Goal: Transaction & Acquisition: Purchase product/service

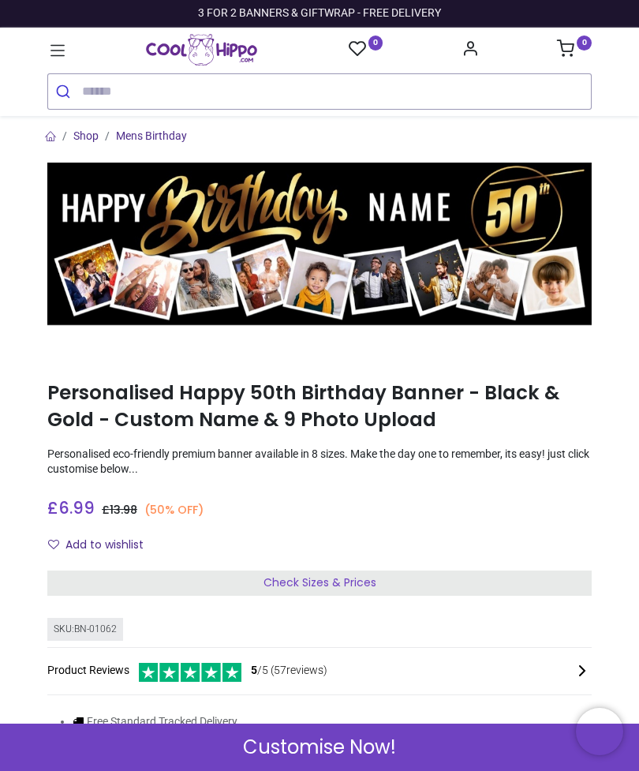
click at [569, 44] on icon at bounding box center [565, 47] width 17 height 17
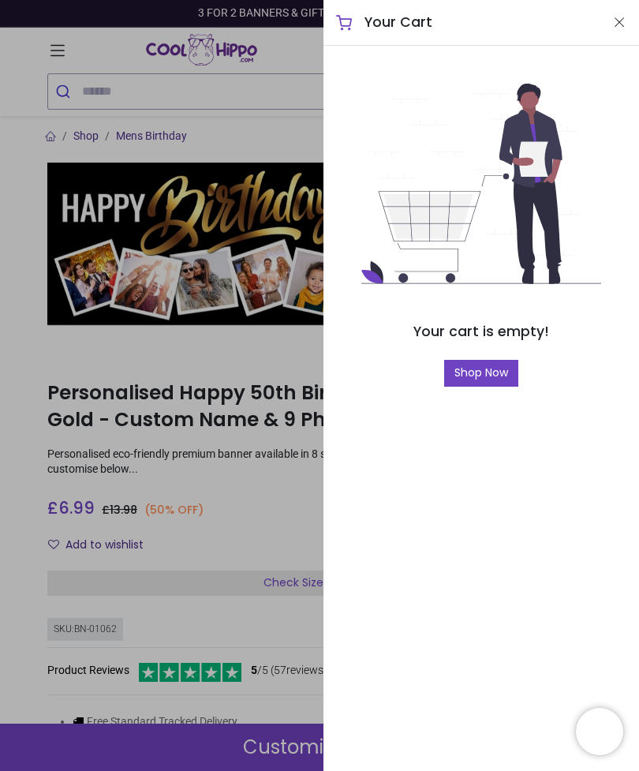
click at [626, 18] on button "Close" at bounding box center [619, 23] width 14 height 20
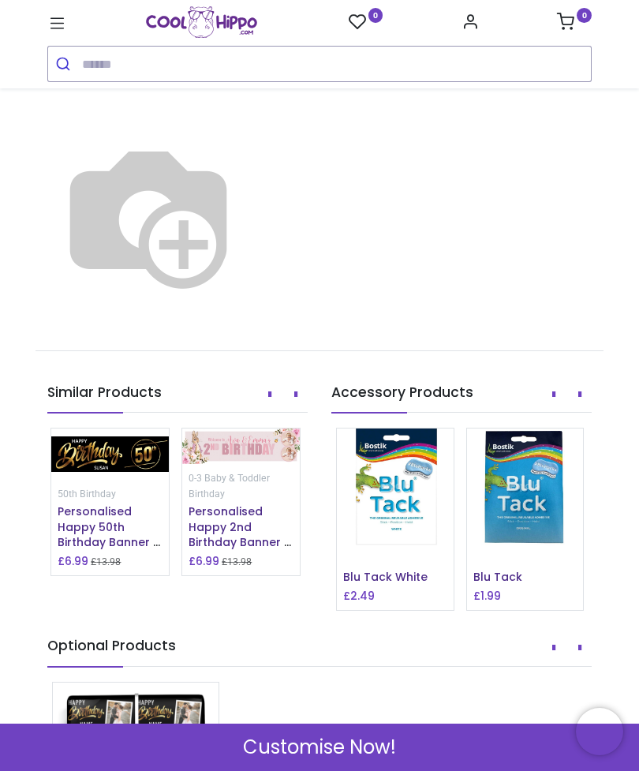
scroll to position [1505, 0]
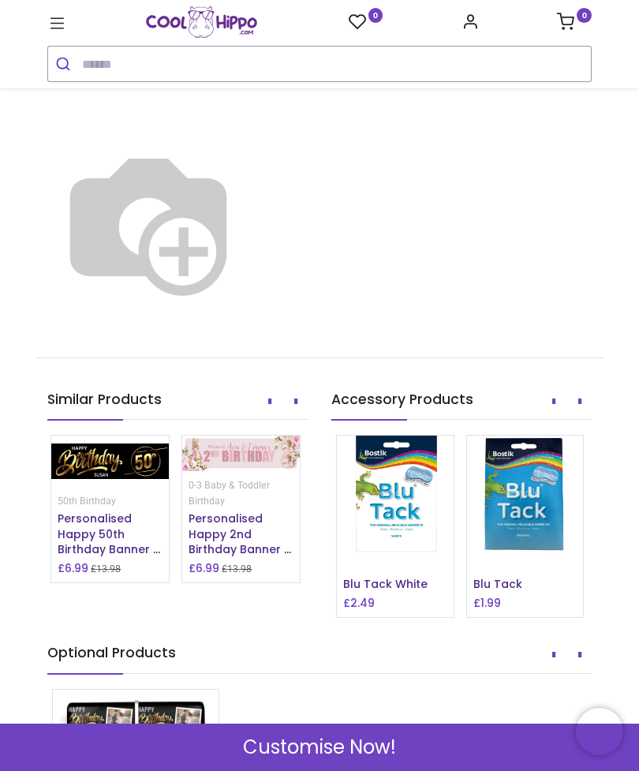
click at [299, 405] on button "Next" at bounding box center [296, 401] width 24 height 27
click at [298, 415] on button "Next" at bounding box center [296, 401] width 24 height 27
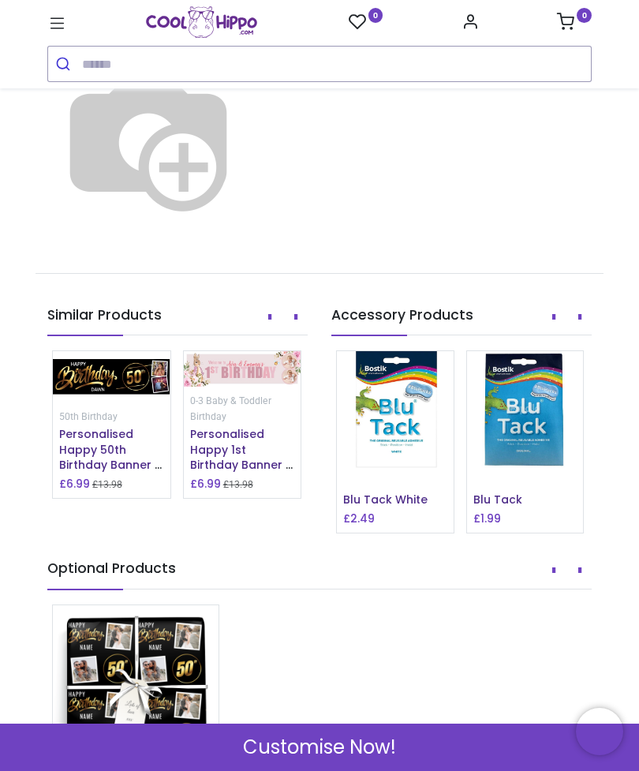
scroll to position [1604, 0]
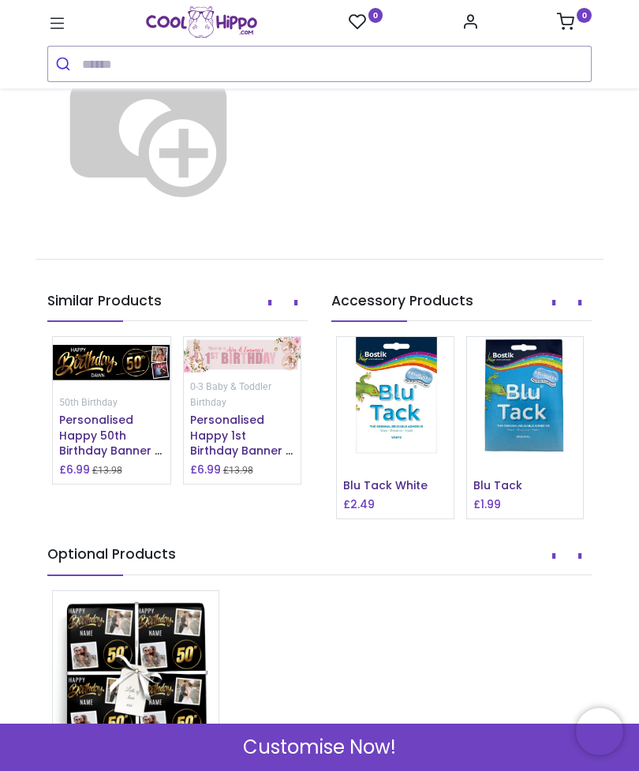
click at [110, 428] on span "Personalised Happy 50th Birthday Banner - Black & Gold - 2 Photo Upload" at bounding box center [110, 450] width 103 height 77
click at [102, 437] on span "Personalised Happy 50th Birthday Banner - Black & Gold - 2 Photo Upload" at bounding box center [110, 450] width 103 height 77
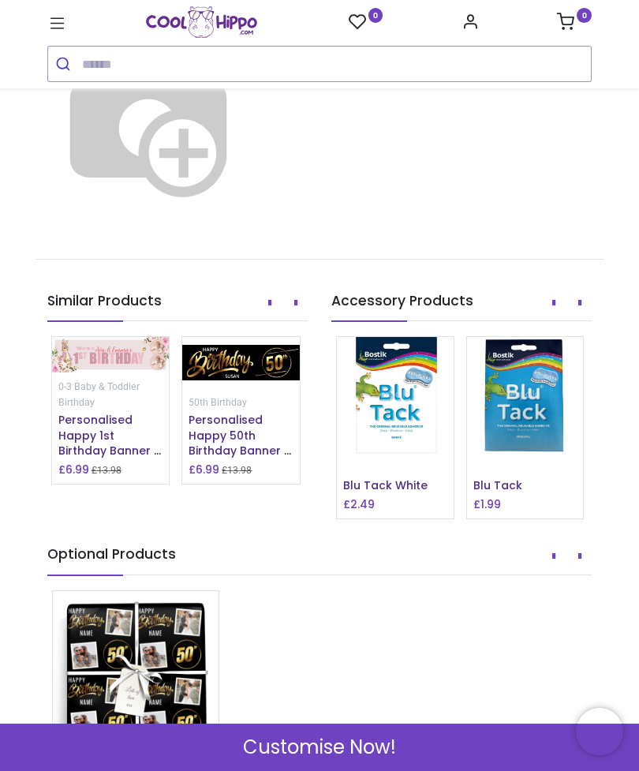
click at [233, 441] on span "Personalised Happy 50th Birthday Banner - Black & Gold - Custom Name" at bounding box center [240, 450] width 103 height 77
click at [242, 373] on img at bounding box center [241, 362] width 118 height 50
click at [241, 458] on span "Personalised Happy 50th Birthday Banner - Black & Gold - Custom Name" at bounding box center [240, 450] width 103 height 77
click at [219, 435] on span "Personalised Happy 50th Birthday Banner - Black & Gold - Custom Name" at bounding box center [240, 450] width 103 height 77
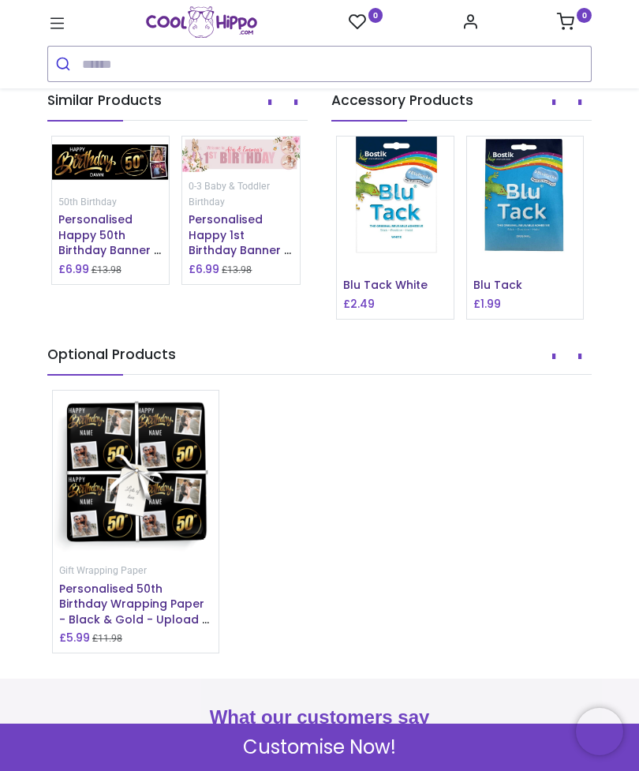
scroll to position [1721, 0]
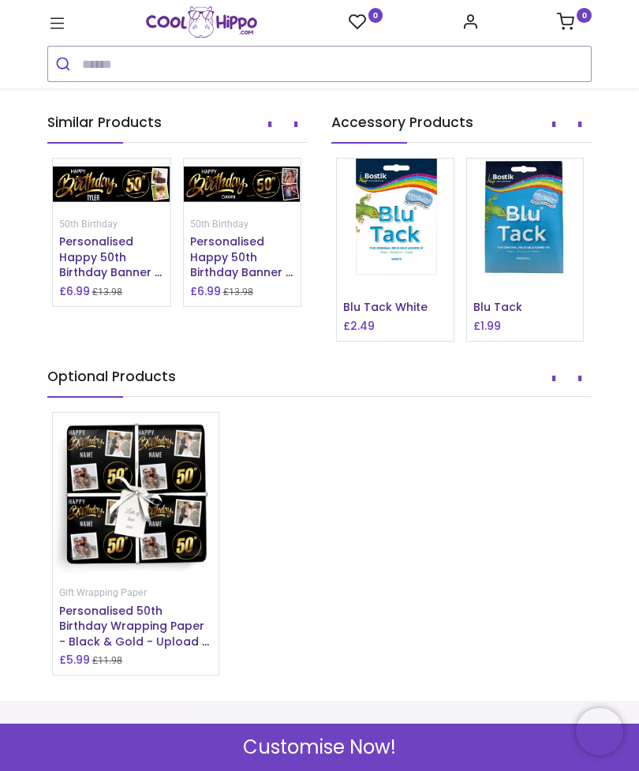
click at [184, 200] on img at bounding box center [243, 184] width 118 height 50
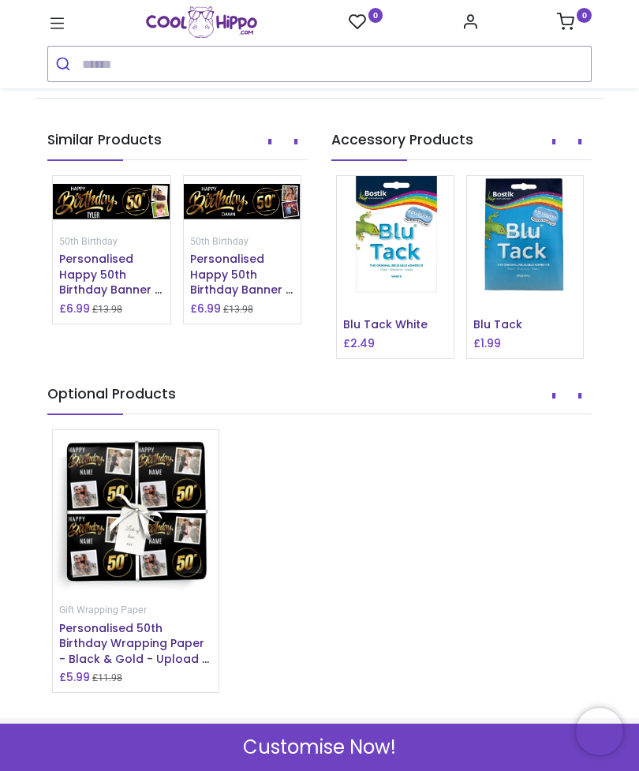
scroll to position [1685, 0]
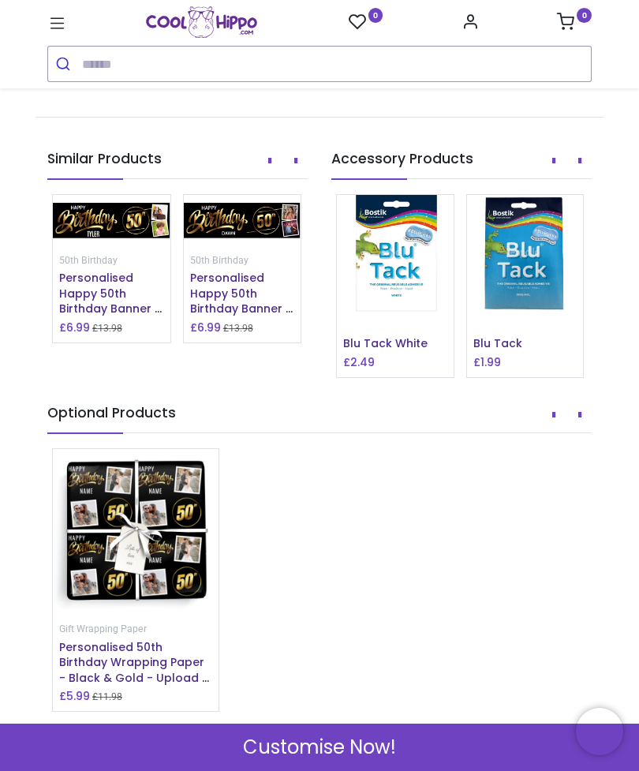
click at [224, 241] on img at bounding box center [243, 220] width 118 height 50
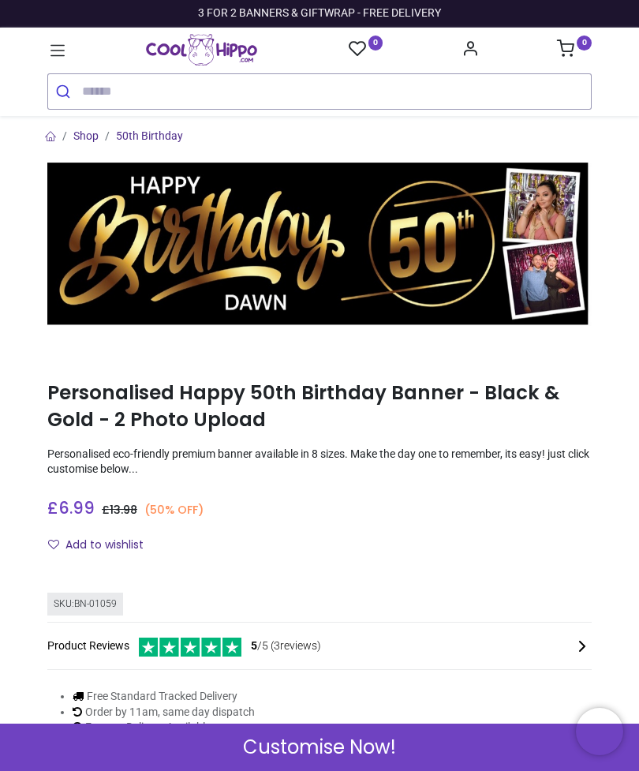
click at [392, 215] on img at bounding box center [319, 243] width 544 height 163
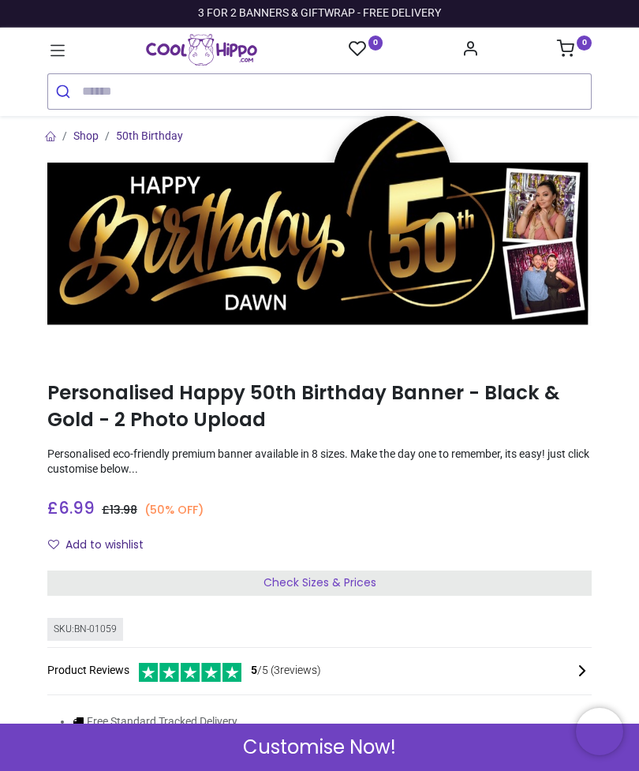
click at [50, 42] on icon at bounding box center [57, 50] width 21 height 21
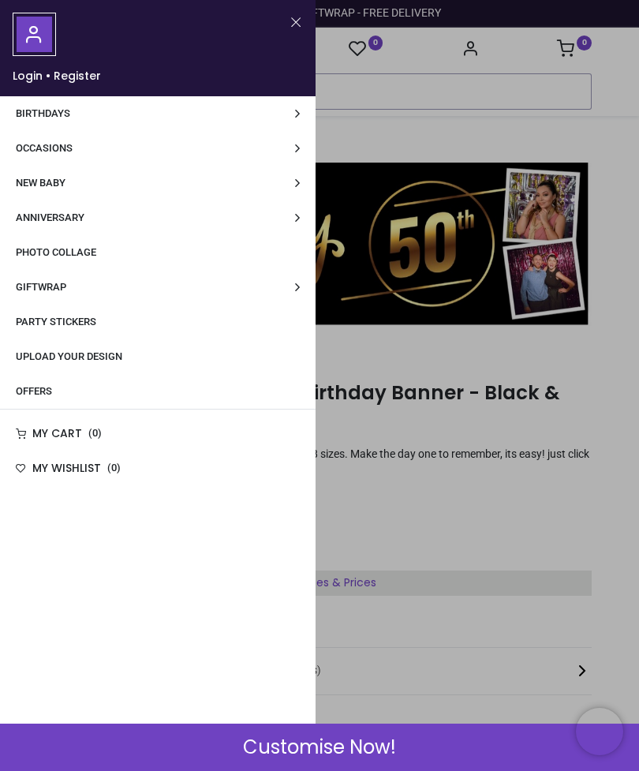
click at [298, 145] on link "Occasions" at bounding box center [158, 148] width 316 height 35
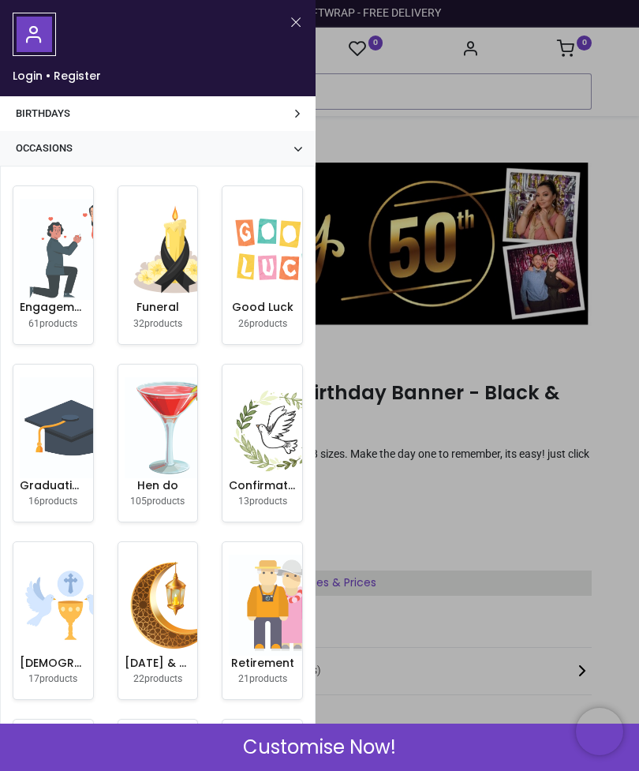
click at [301, 151] on link "Occasions" at bounding box center [158, 148] width 316 height 35
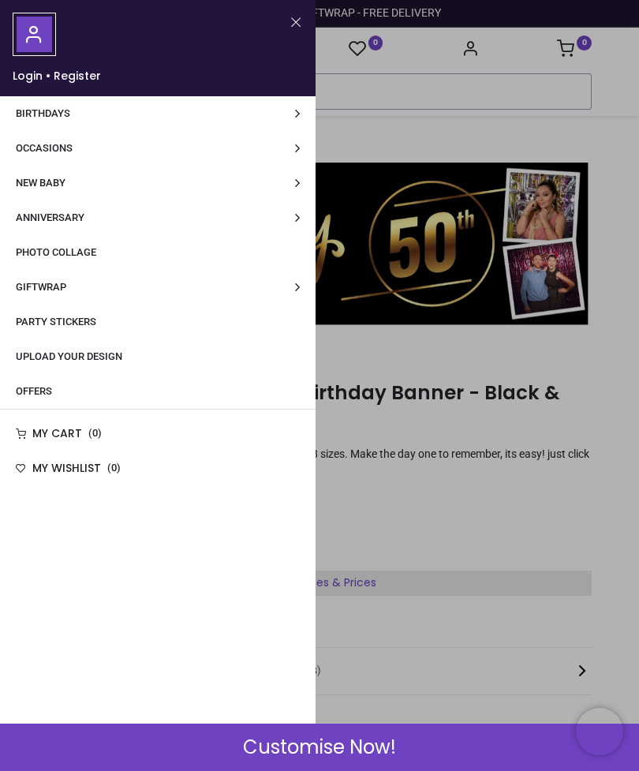
click at [304, 114] on link "Birthdays" at bounding box center [158, 113] width 316 height 35
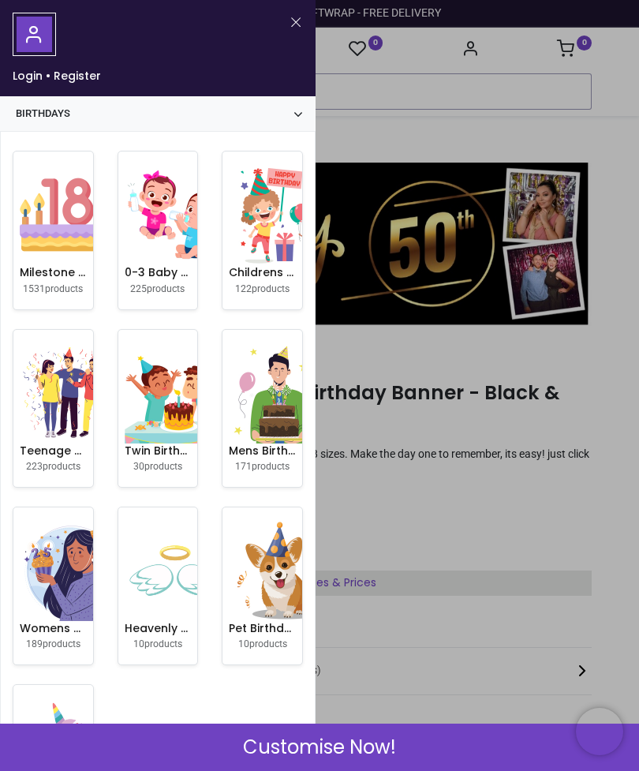
click at [54, 256] on img at bounding box center [70, 214] width 101 height 101
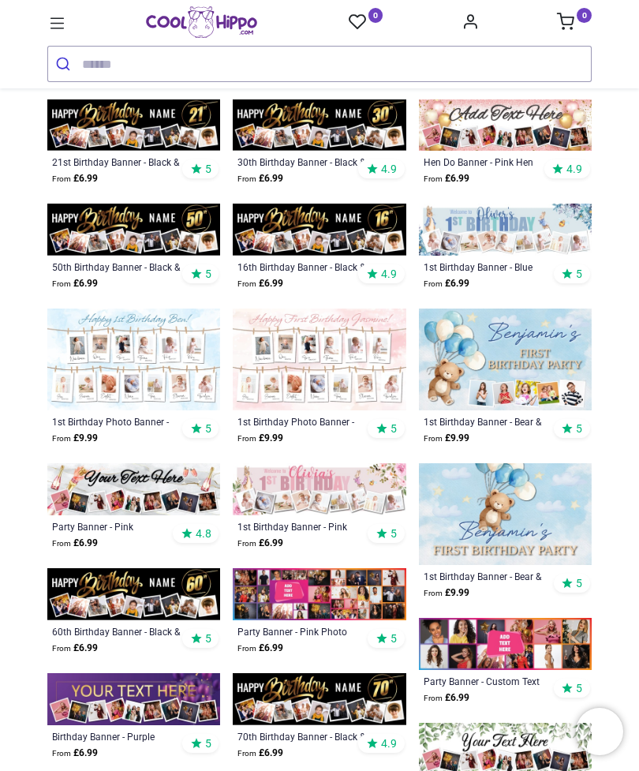
scroll to position [458, 0]
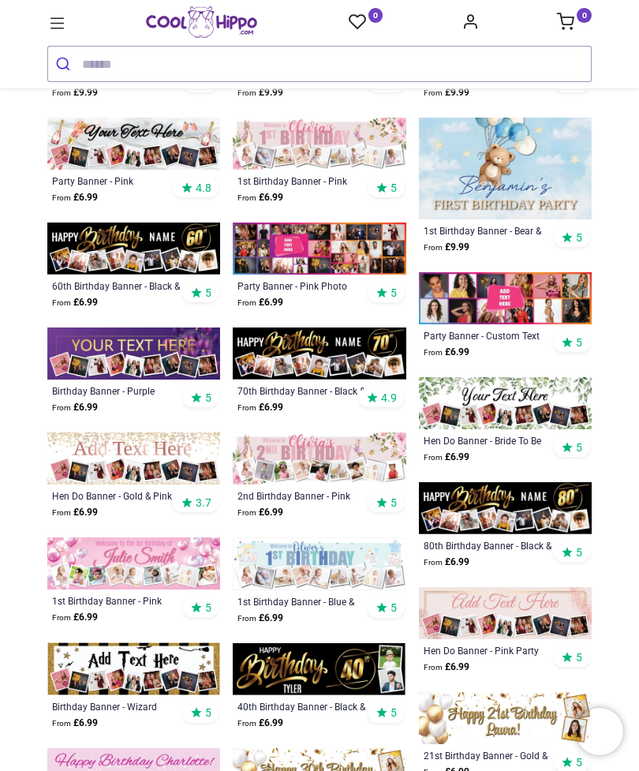
scroll to position [803, 0]
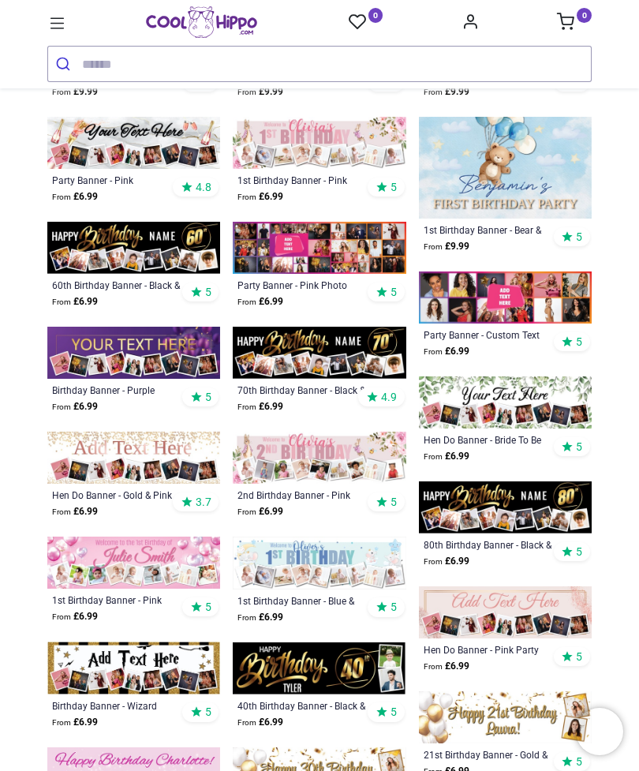
click at [314, 360] on img at bounding box center [319, 353] width 173 height 52
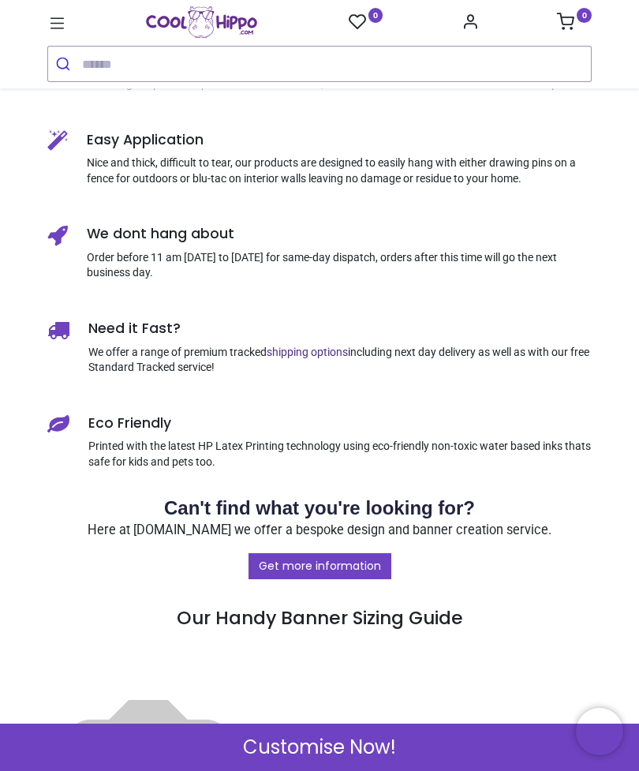
scroll to position [962, 0]
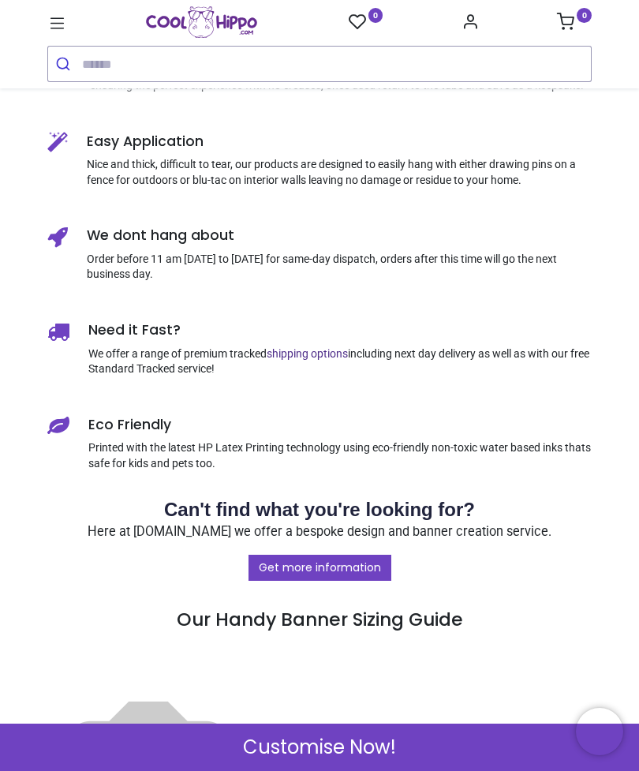
click at [237, 756] on div "Customise Now!" at bounding box center [319, 746] width 639 height 47
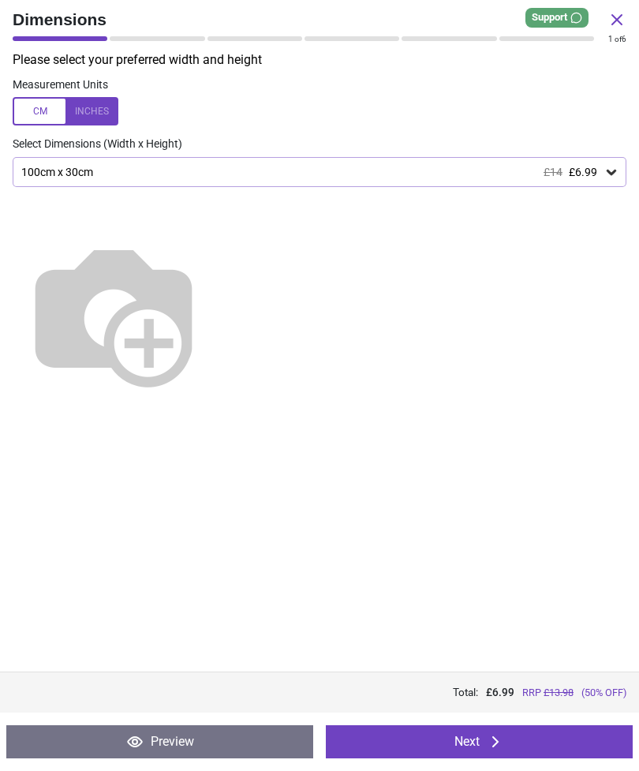
click at [607, 166] on icon at bounding box center [611, 172] width 16 height 16
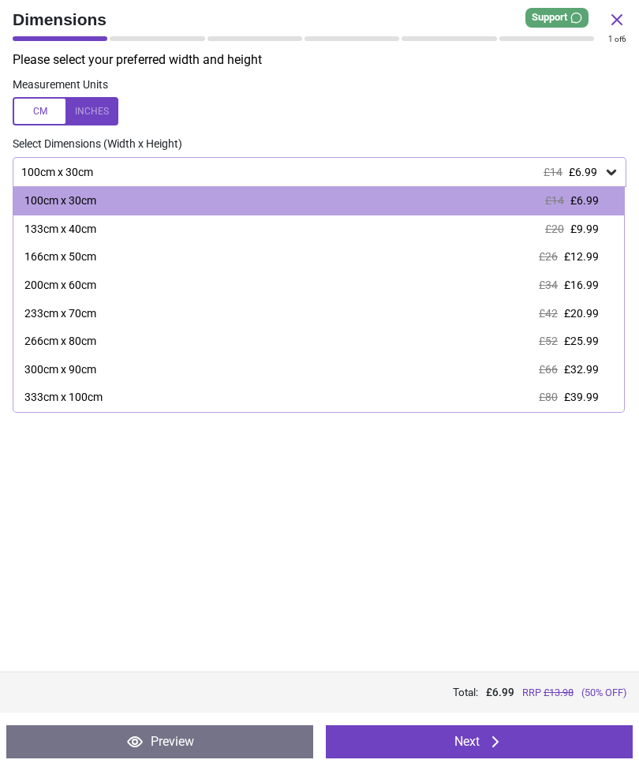
click at [591, 230] on span "£9.99" at bounding box center [584, 228] width 28 height 13
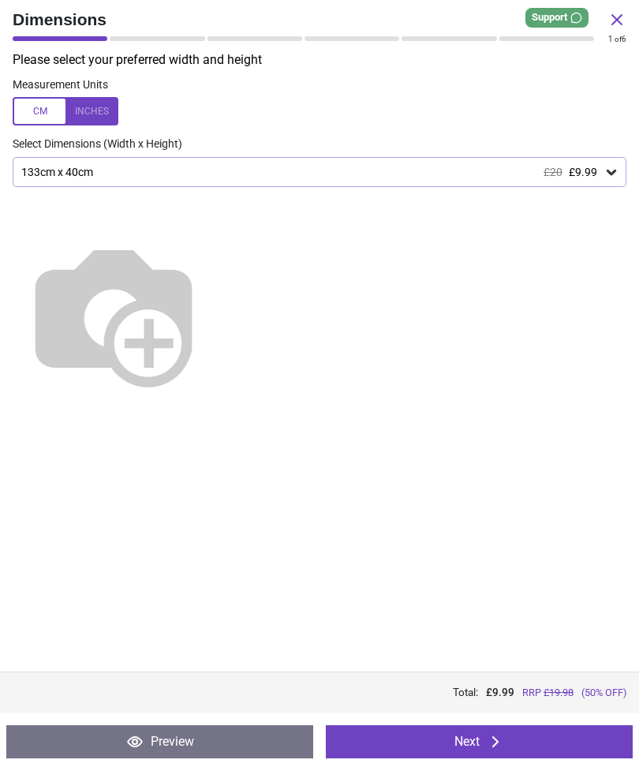
click at [479, 756] on button "Next" at bounding box center [479, 741] width 307 height 33
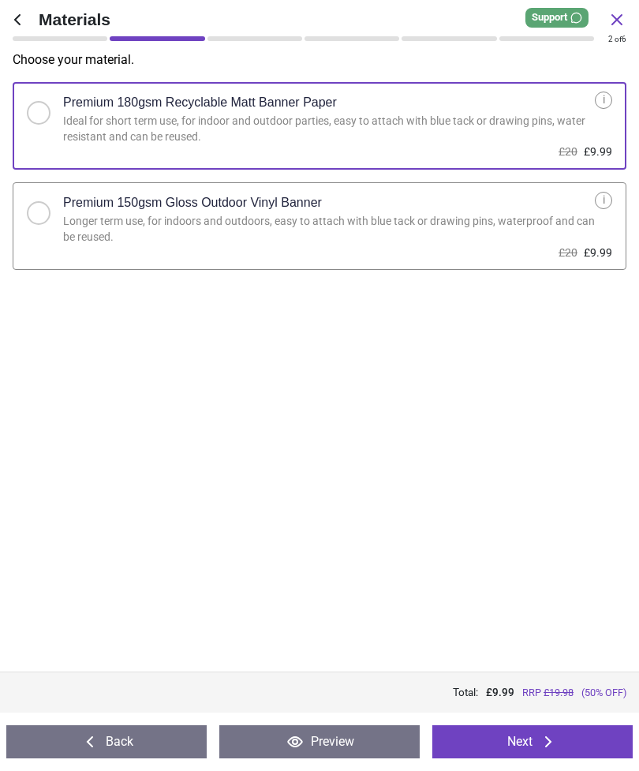
click at [529, 743] on button "Next" at bounding box center [532, 741] width 200 height 33
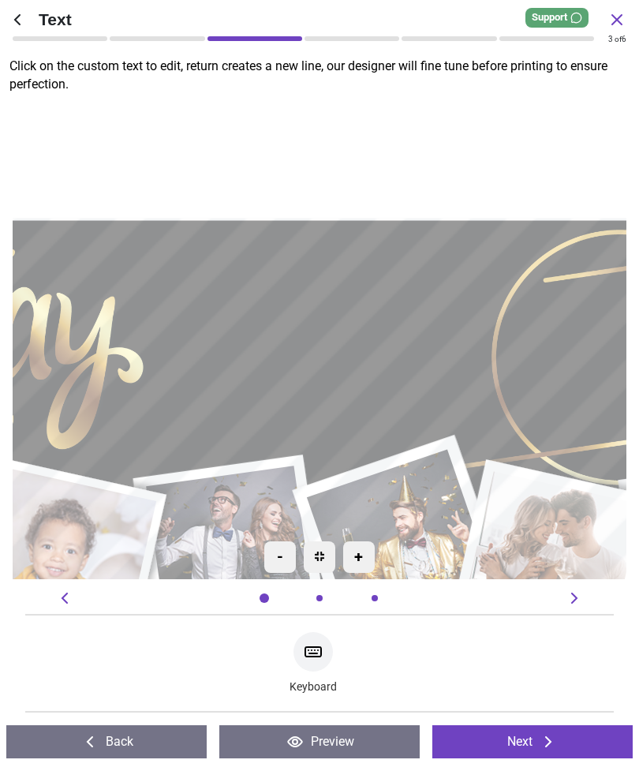
click at [352, 338] on textarea at bounding box center [319, 339] width 324 height 93
click at [343, 333] on textarea "******" at bounding box center [319, 339] width 324 height 93
type textarea "******"
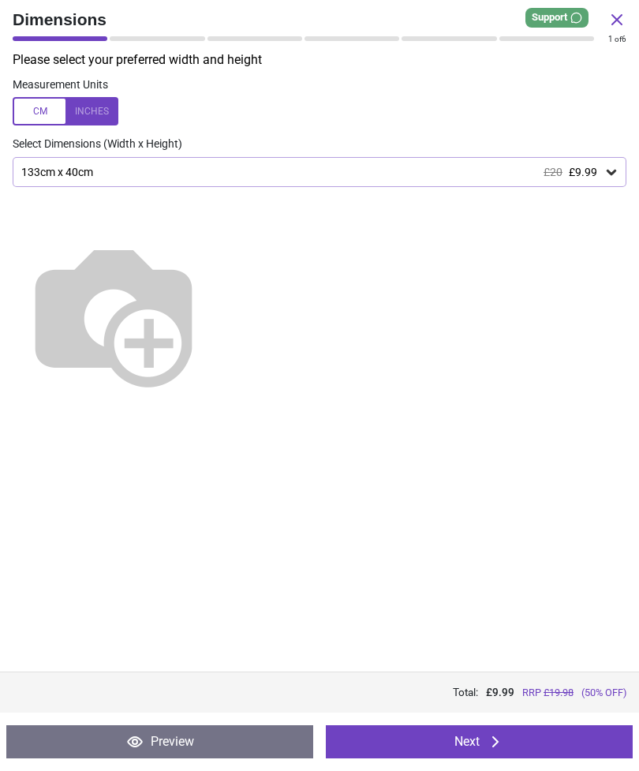
click at [480, 735] on button "Next" at bounding box center [479, 741] width 307 height 33
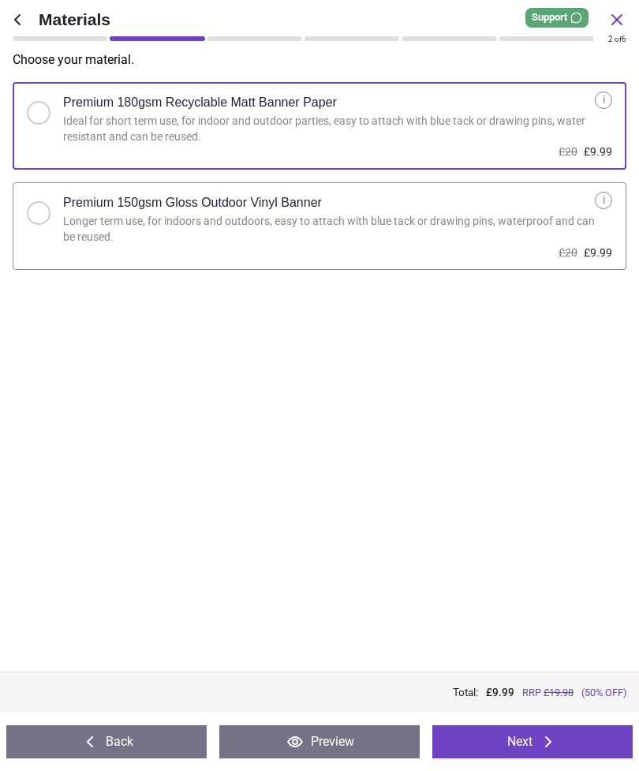
click at [529, 738] on button "Next" at bounding box center [532, 741] width 200 height 33
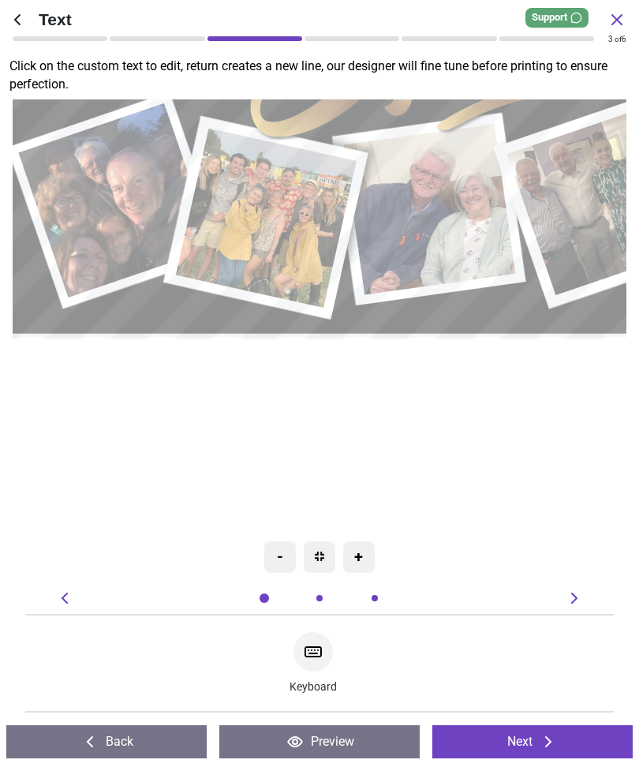
click at [520, 740] on button "Next" at bounding box center [532, 741] width 200 height 33
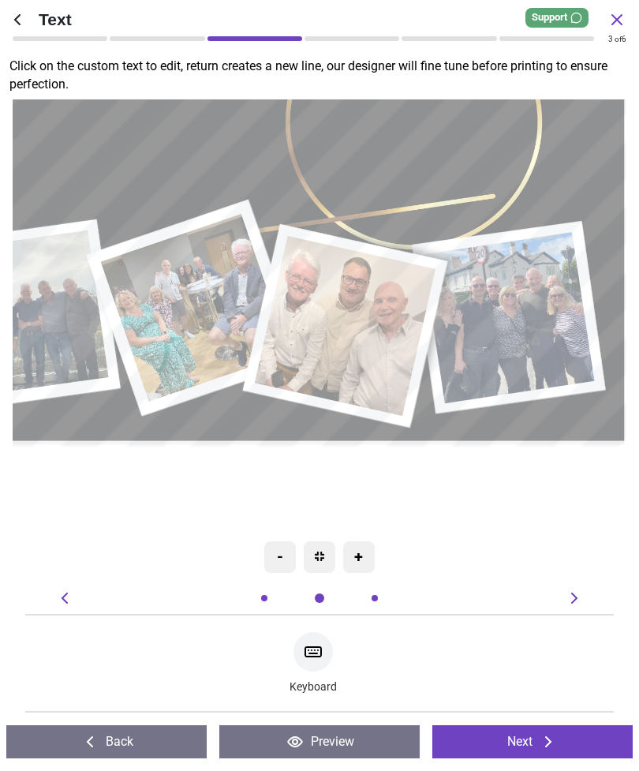
click at [578, 593] on icon at bounding box center [574, 597] width 19 height 19
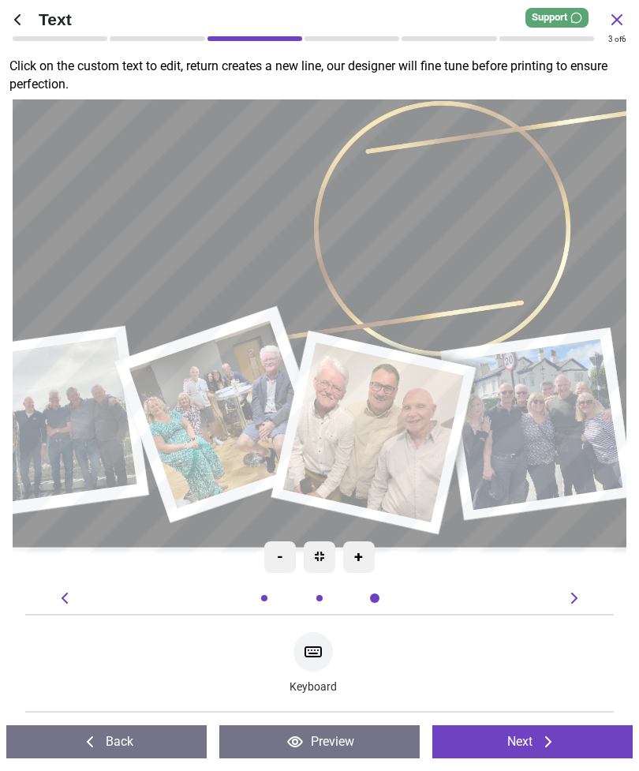
click at [535, 729] on button "Next" at bounding box center [532, 741] width 200 height 33
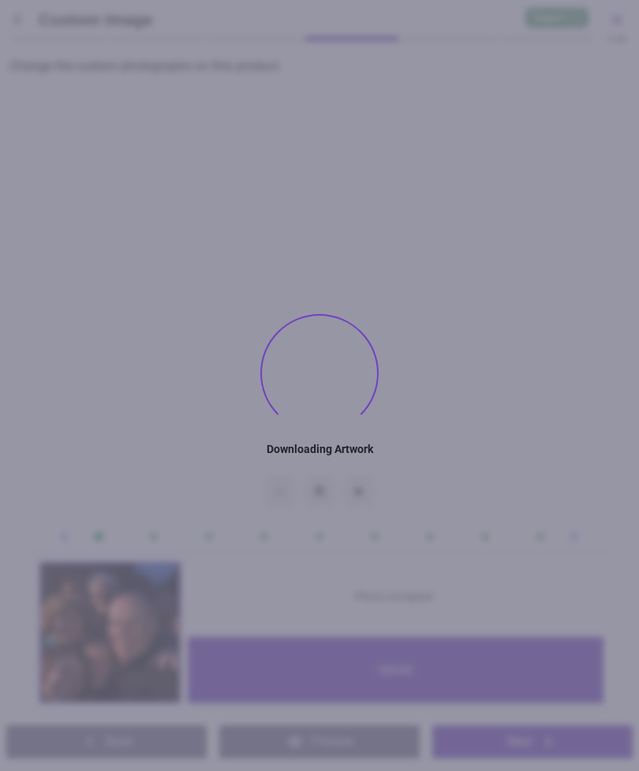
type textarea "******"
type textarea "**"
type textarea "*****"
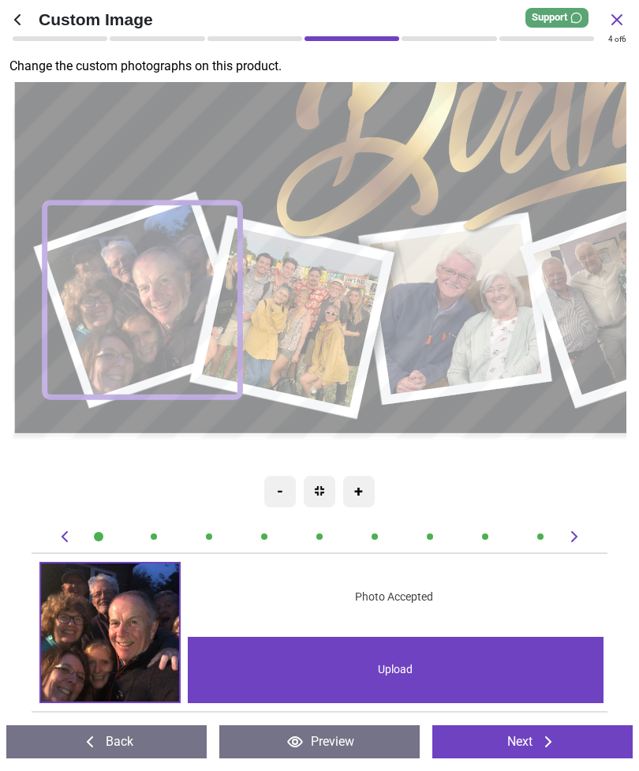
click at [529, 739] on button "Next" at bounding box center [532, 741] width 200 height 33
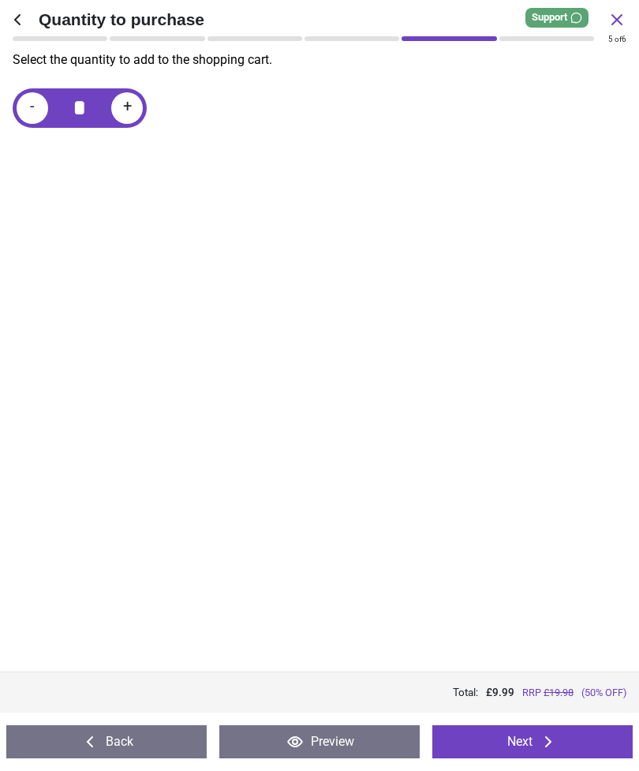
click at [528, 735] on button "Next" at bounding box center [532, 741] width 200 height 33
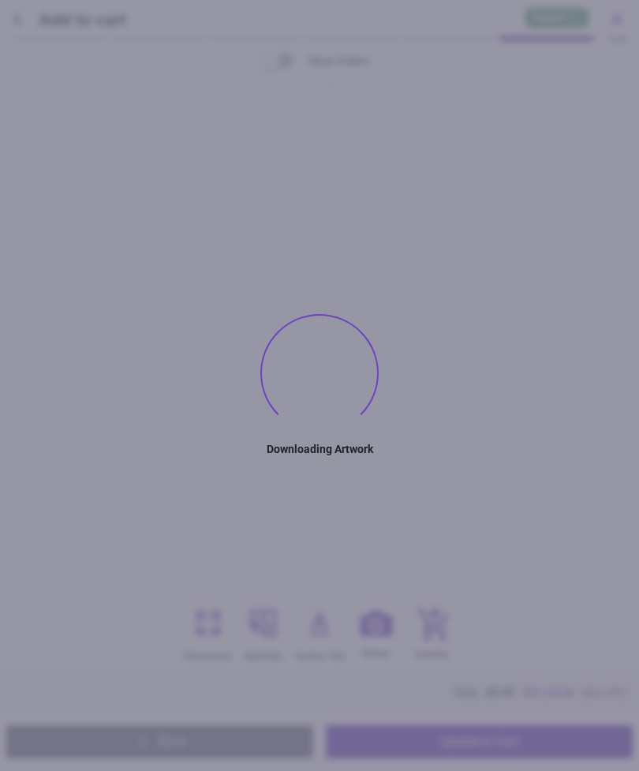
type textarea "******"
type textarea "**"
type textarea "*****"
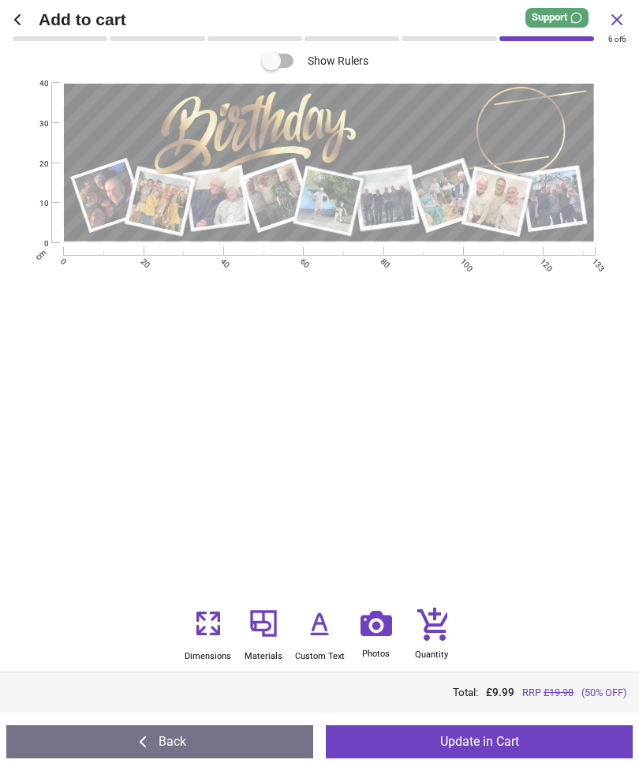
click at [474, 738] on button "Update in Cart" at bounding box center [479, 741] width 307 height 33
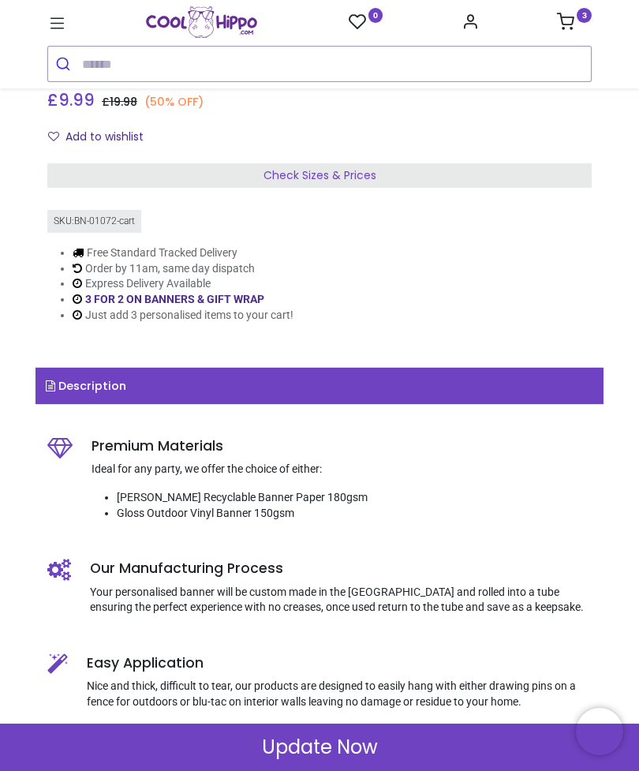
scroll to position [437, 0]
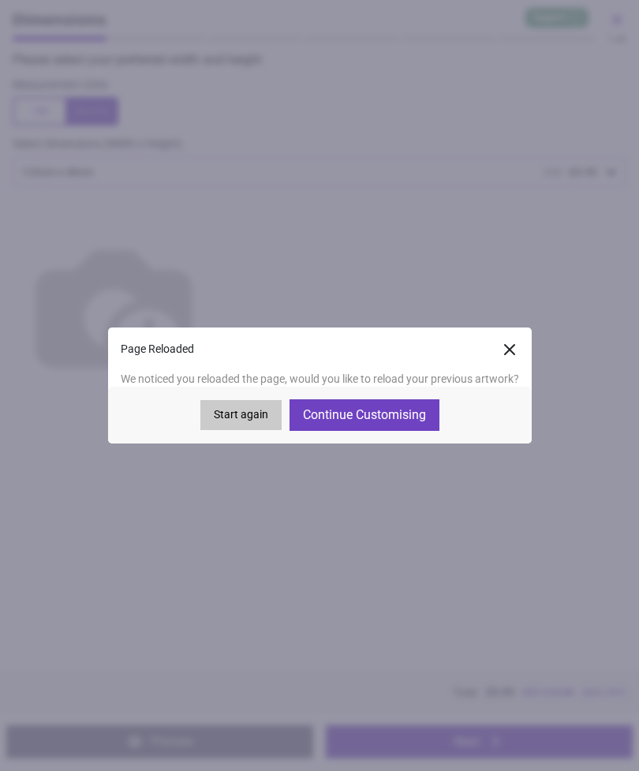
click at [386, 413] on button "Continue Customising" at bounding box center [365, 415] width 150 height 32
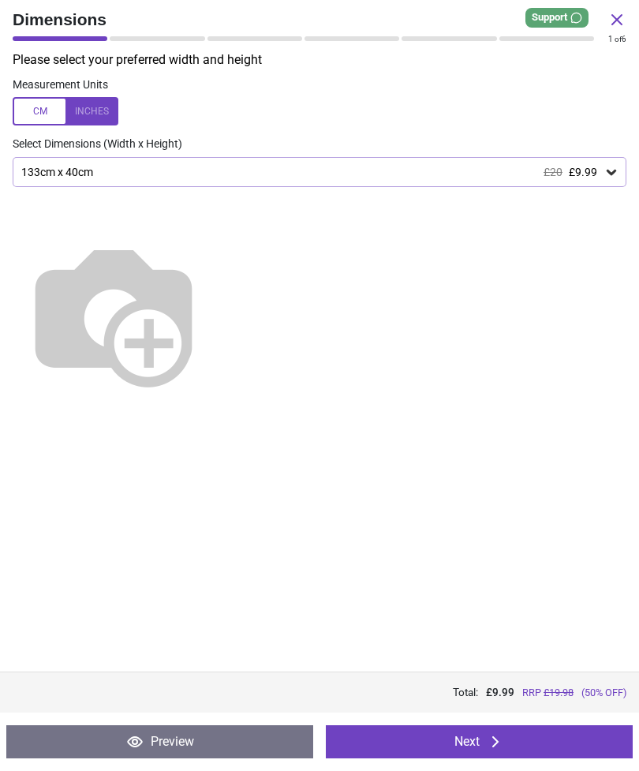
click at [475, 743] on button "Next" at bounding box center [479, 741] width 307 height 33
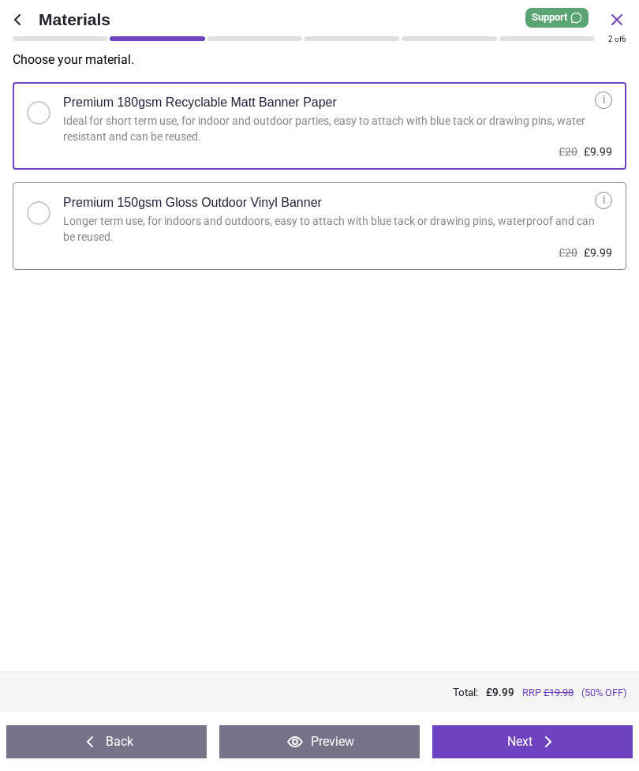
click at [522, 736] on button "Next" at bounding box center [532, 741] width 200 height 33
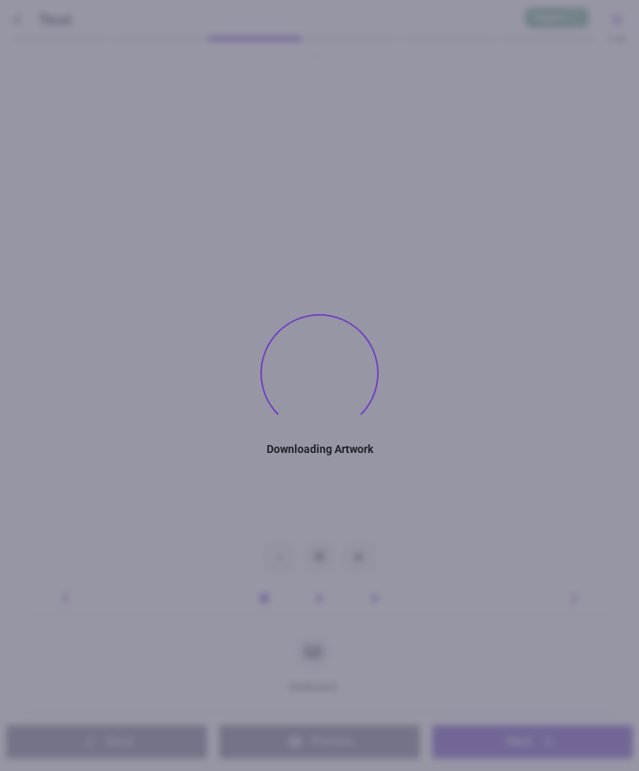
type textarea "******"
type textarea "**"
type textarea "*****"
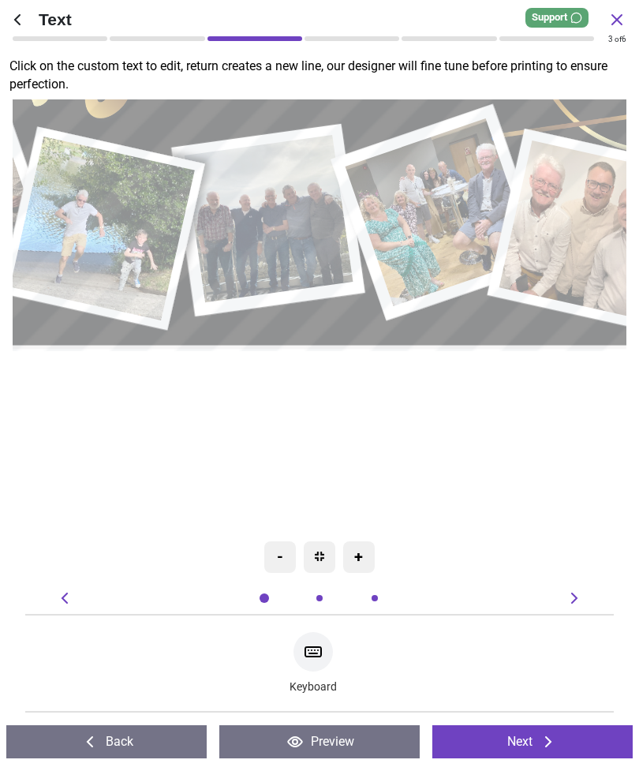
click at [581, 596] on icon at bounding box center [574, 597] width 19 height 19
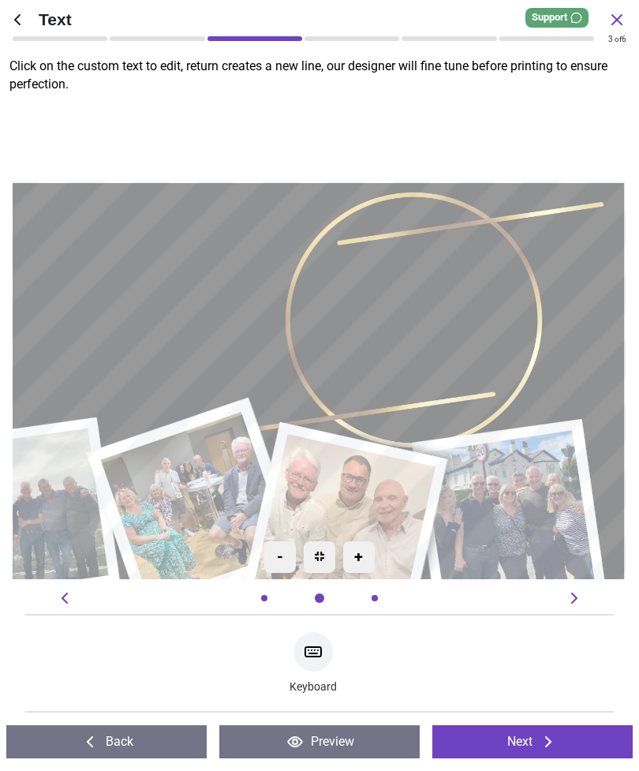
click at [579, 596] on icon at bounding box center [574, 597] width 19 height 19
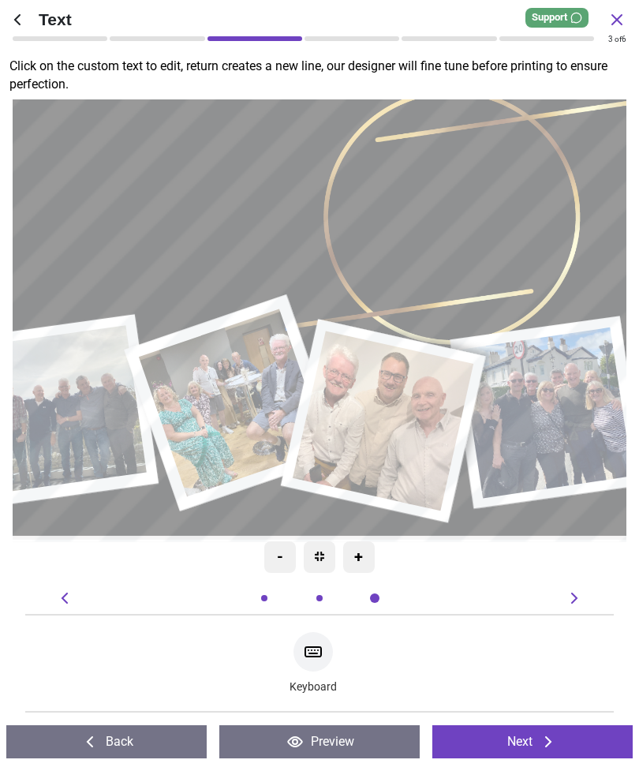
click at [66, 594] on icon at bounding box center [64, 597] width 6 height 11
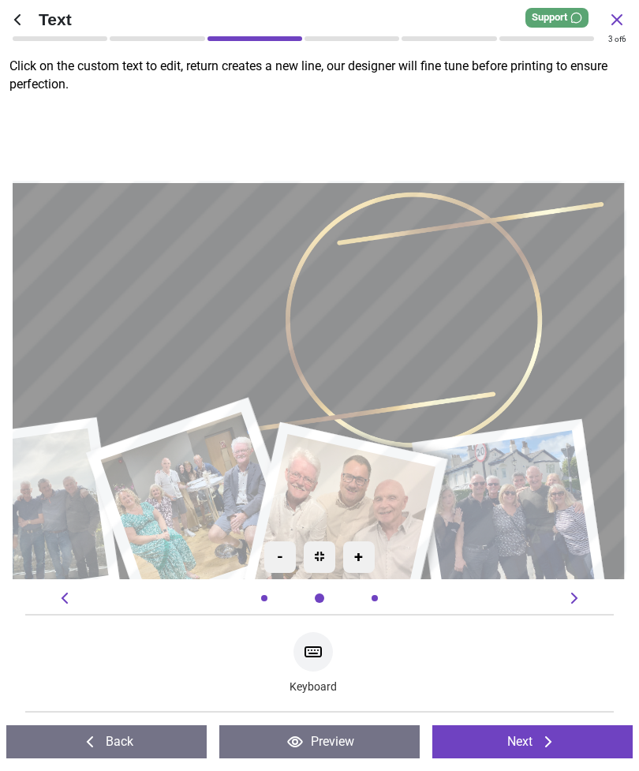
click at [65, 599] on icon at bounding box center [64, 597] width 19 height 19
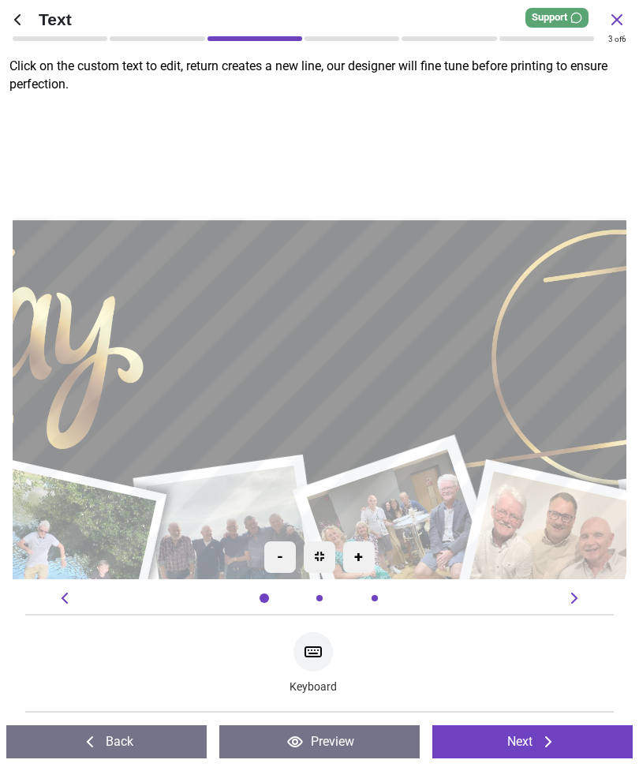
click at [67, 600] on icon at bounding box center [64, 597] width 19 height 19
click at [119, 740] on button "Back" at bounding box center [106, 741] width 200 height 33
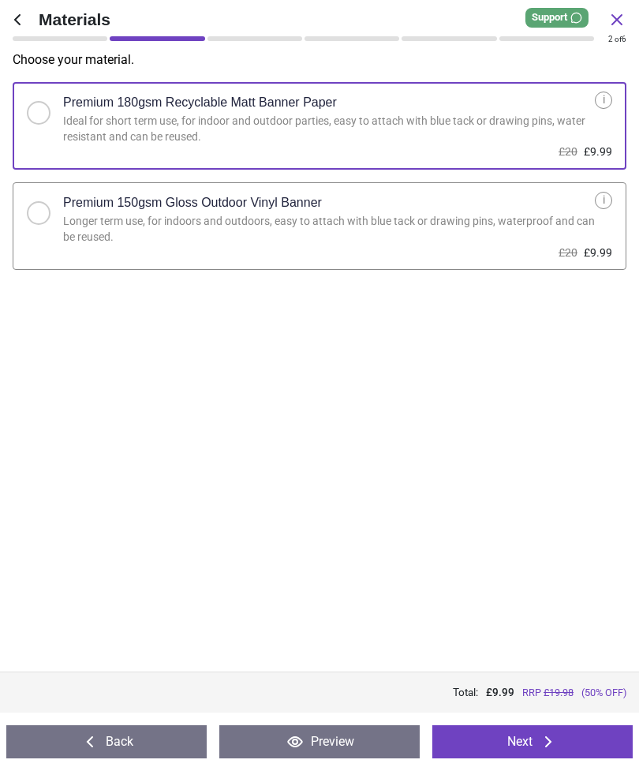
click at [121, 738] on button "Back" at bounding box center [106, 741] width 200 height 33
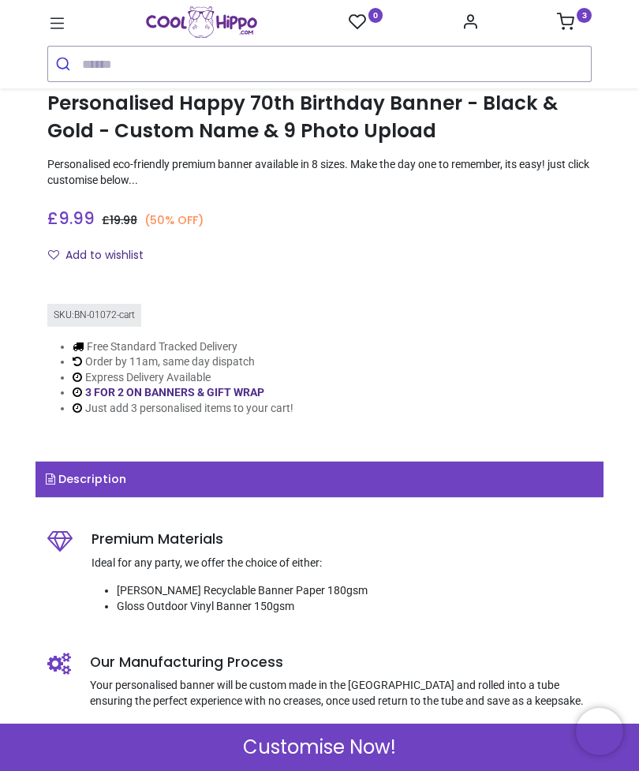
scroll to position [312, 0]
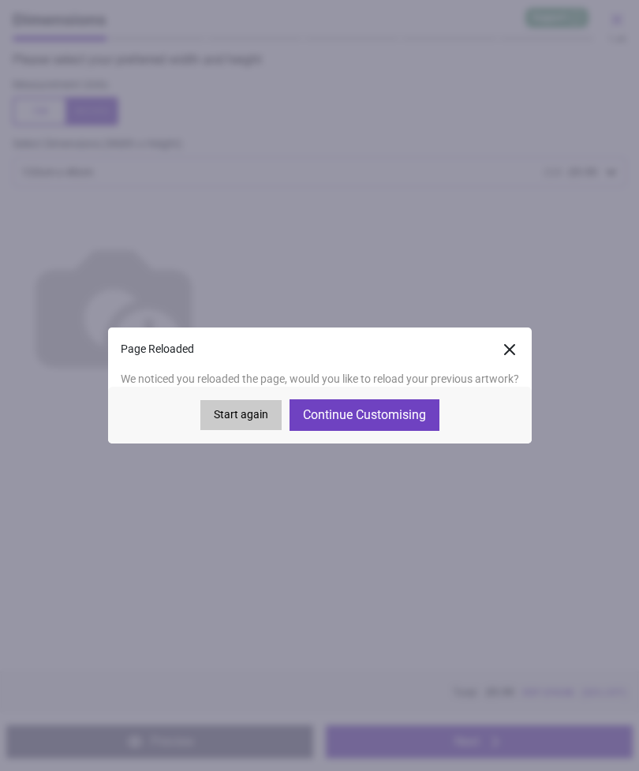
click at [385, 415] on button "Continue Customising" at bounding box center [365, 415] width 150 height 32
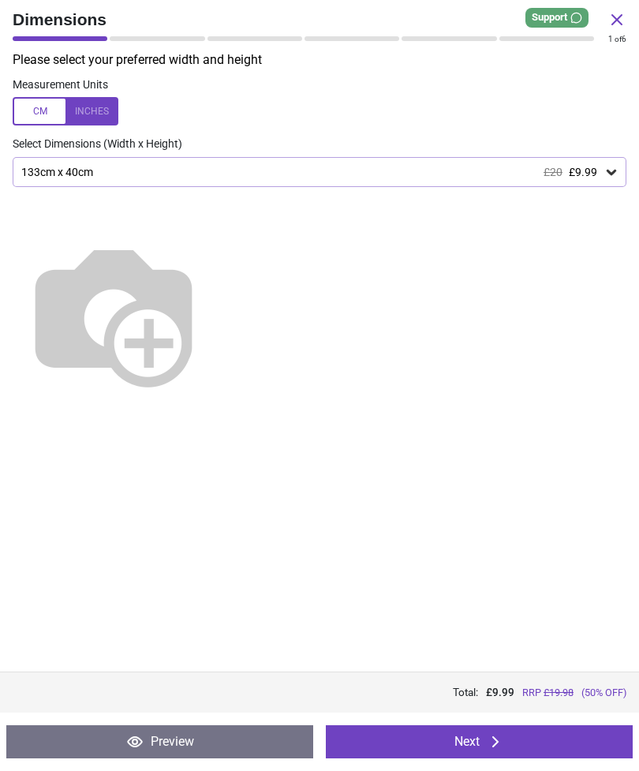
click at [480, 740] on button "Next" at bounding box center [479, 741] width 307 height 33
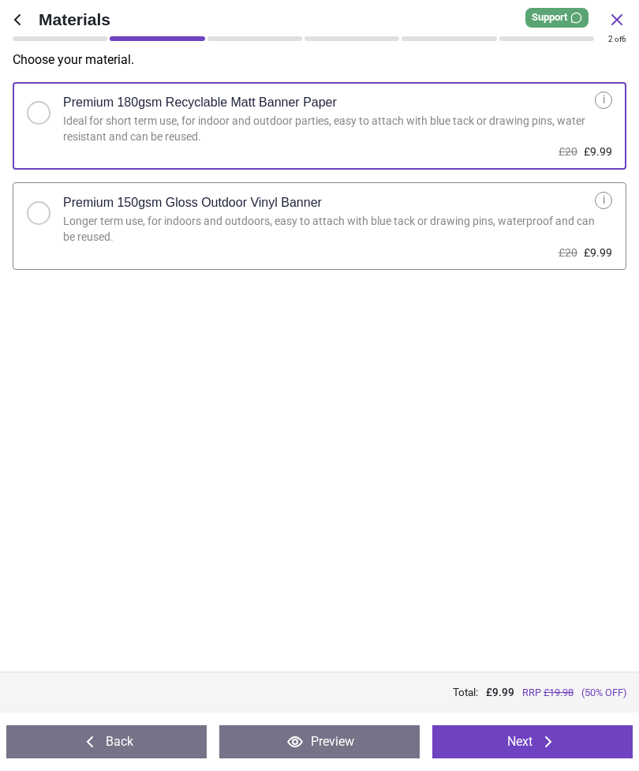
click at [527, 750] on button "Next" at bounding box center [532, 741] width 200 height 33
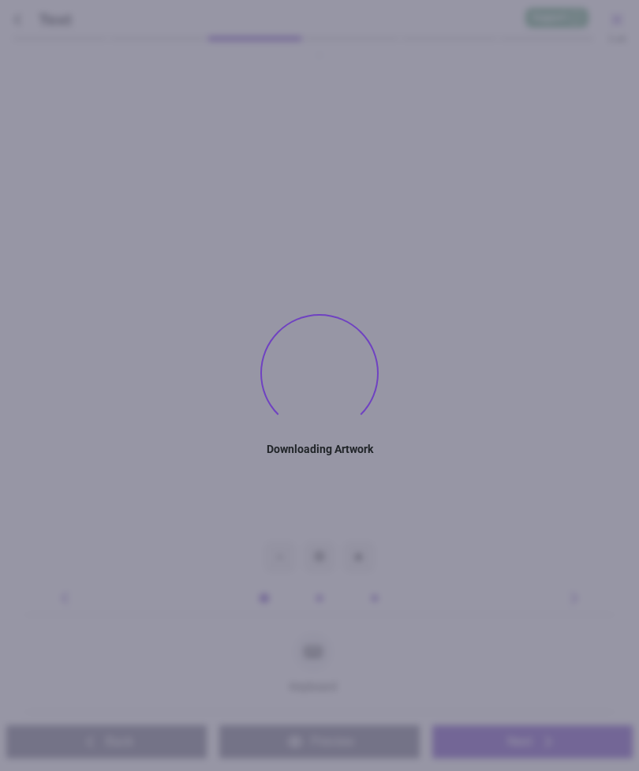
type textarea "******"
type textarea "**"
type textarea "*****"
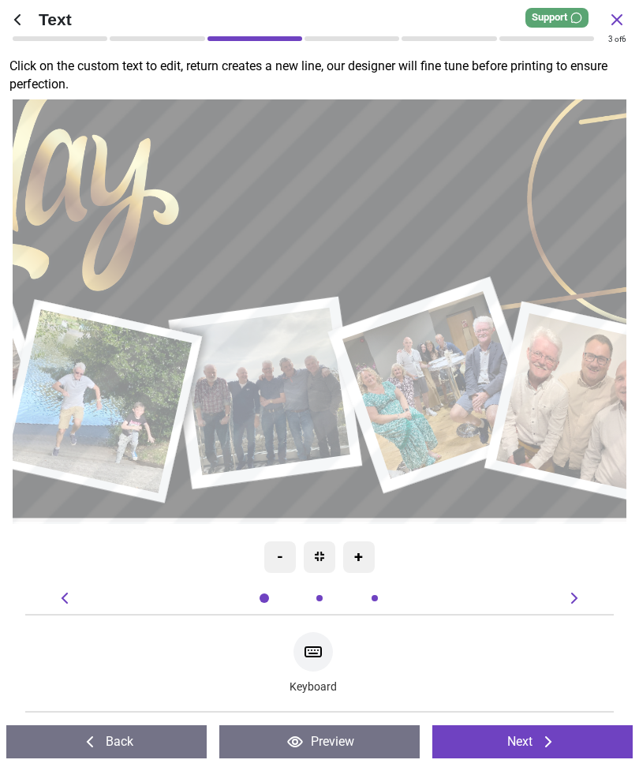
click at [521, 743] on button "Next" at bounding box center [532, 741] width 200 height 33
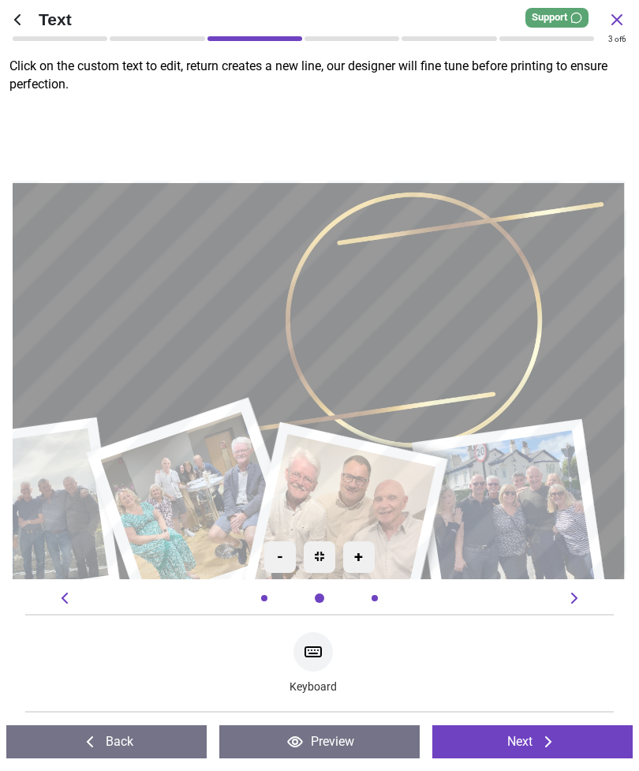
click at [527, 744] on button "Next" at bounding box center [532, 741] width 200 height 33
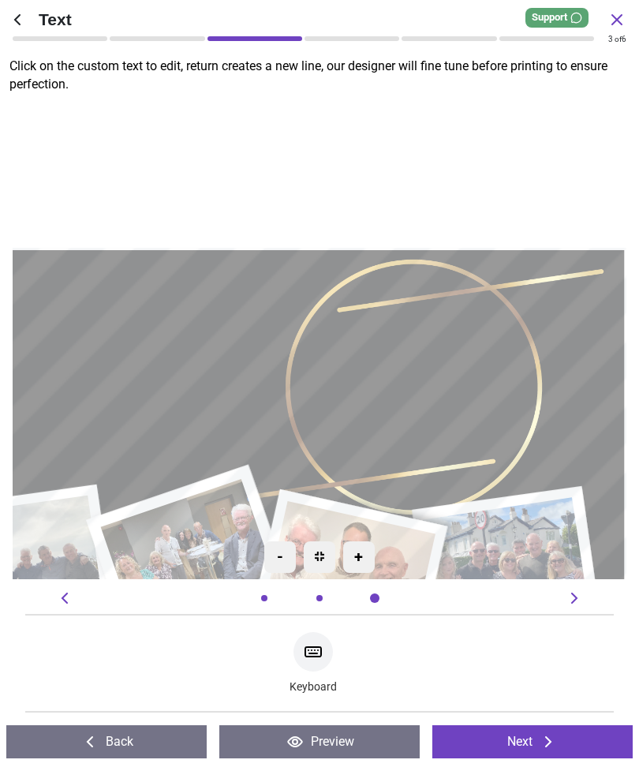
click at [540, 738] on icon at bounding box center [548, 741] width 19 height 19
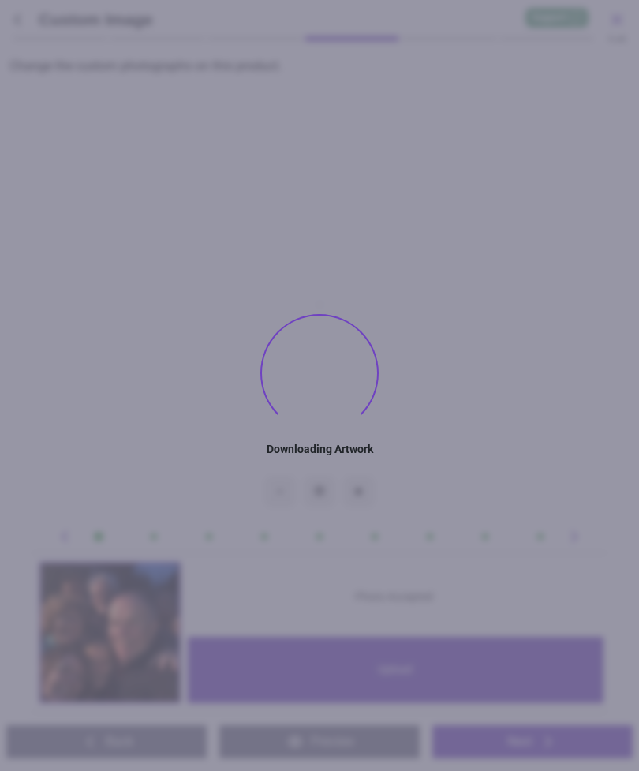
type textarea "******"
type textarea "**"
type textarea "*****"
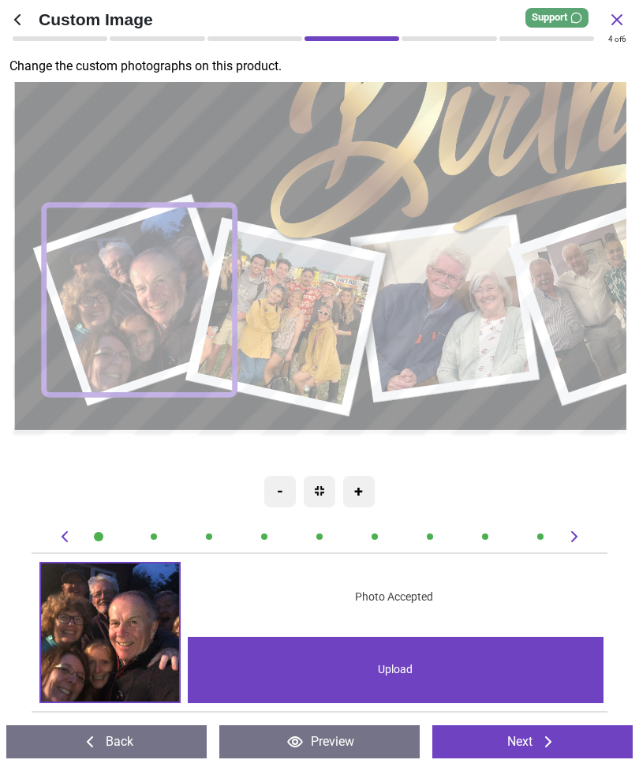
click at [632, 640] on div "Custom Image 4 of 5 4 of 6 Change the custom photographs on this product. .cls-…" at bounding box center [319, 385] width 639 height 771
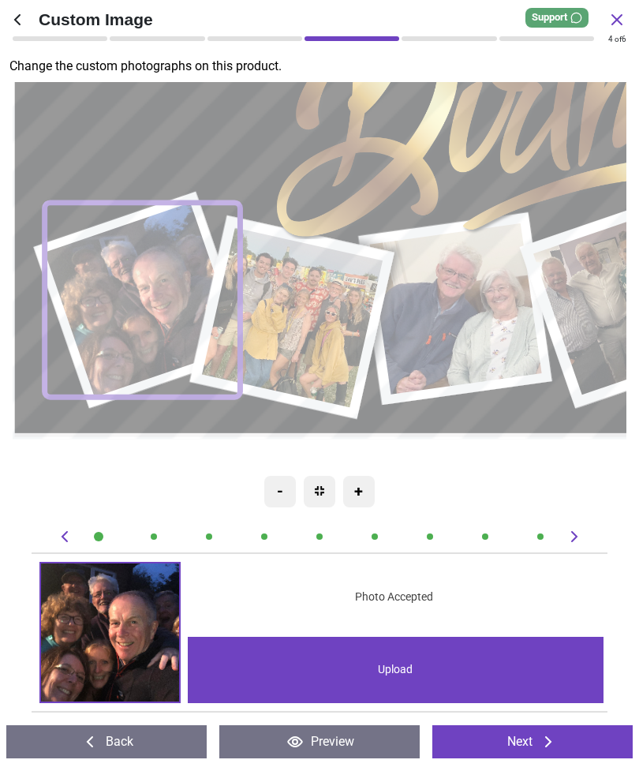
click at [525, 741] on button "Next" at bounding box center [532, 741] width 200 height 33
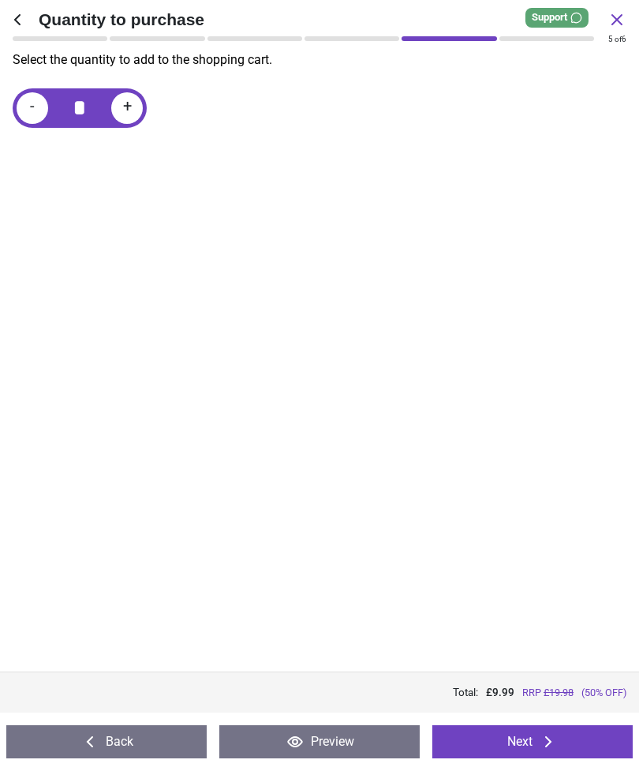
click at [535, 740] on button "Next" at bounding box center [532, 741] width 200 height 33
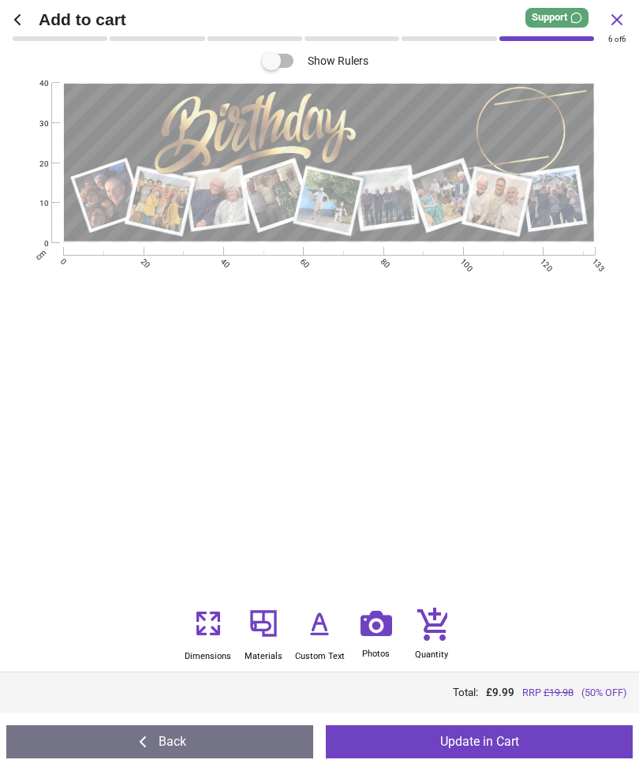
click at [446, 616] on icon at bounding box center [433, 623] width 32 height 33
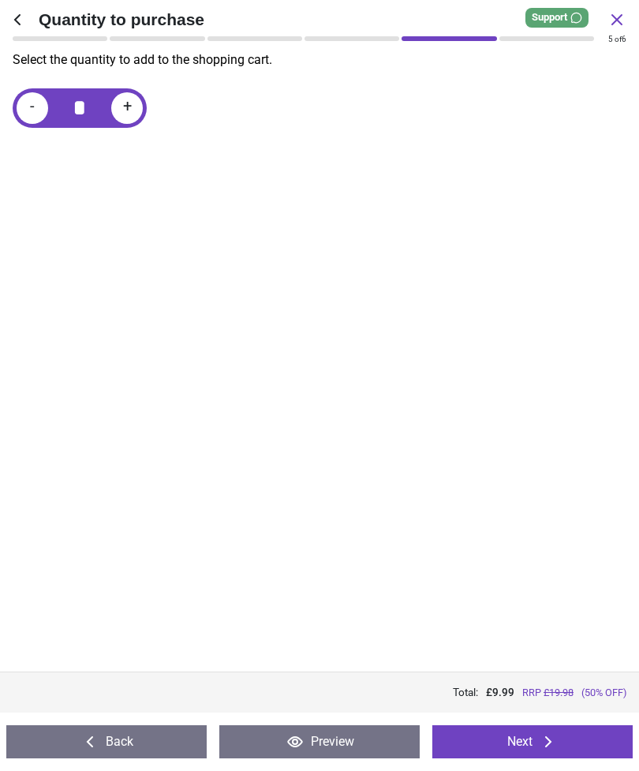
click at [523, 732] on button "Next" at bounding box center [532, 741] width 200 height 33
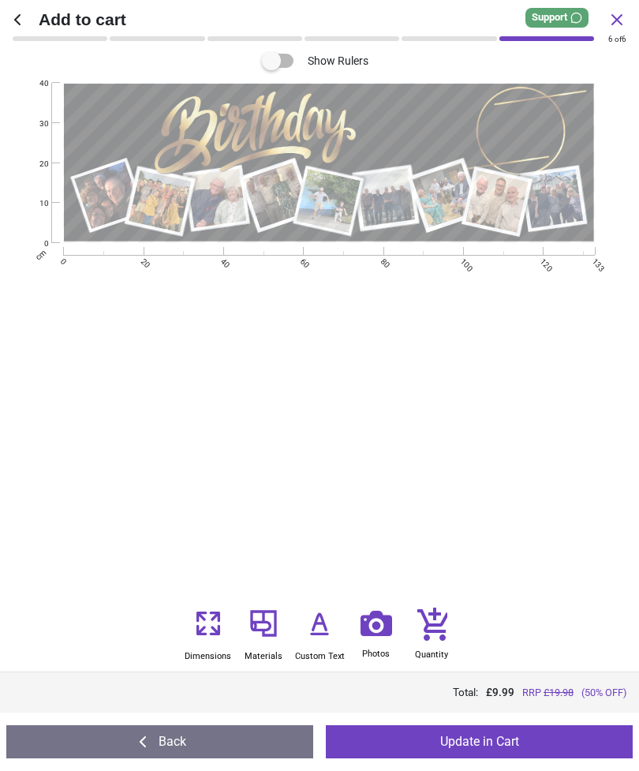
click at [492, 745] on button "Update in Cart" at bounding box center [479, 741] width 307 height 33
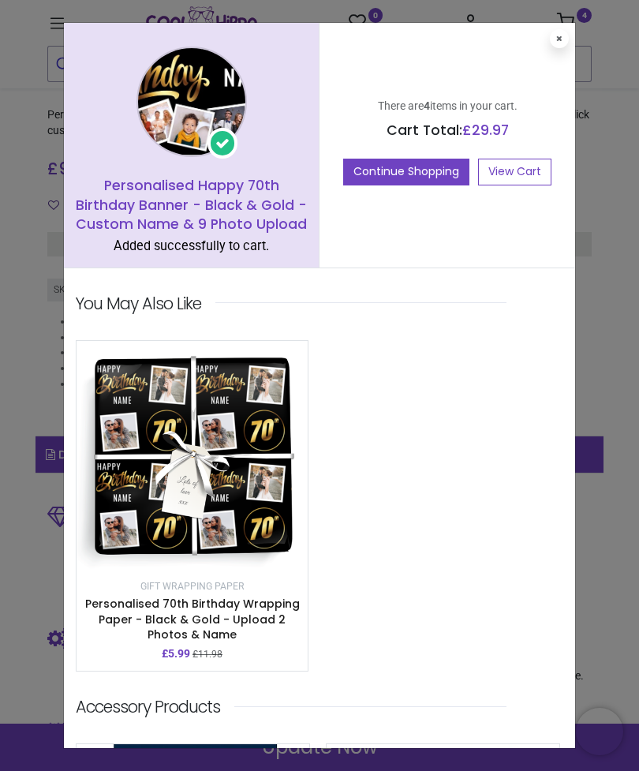
click at [523, 170] on link "View Cart" at bounding box center [514, 172] width 73 height 27
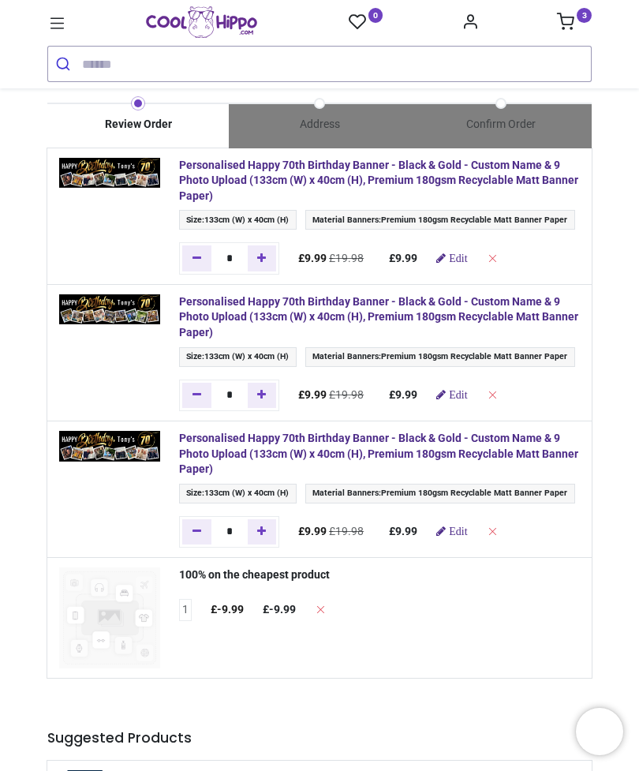
scroll to position [13, 0]
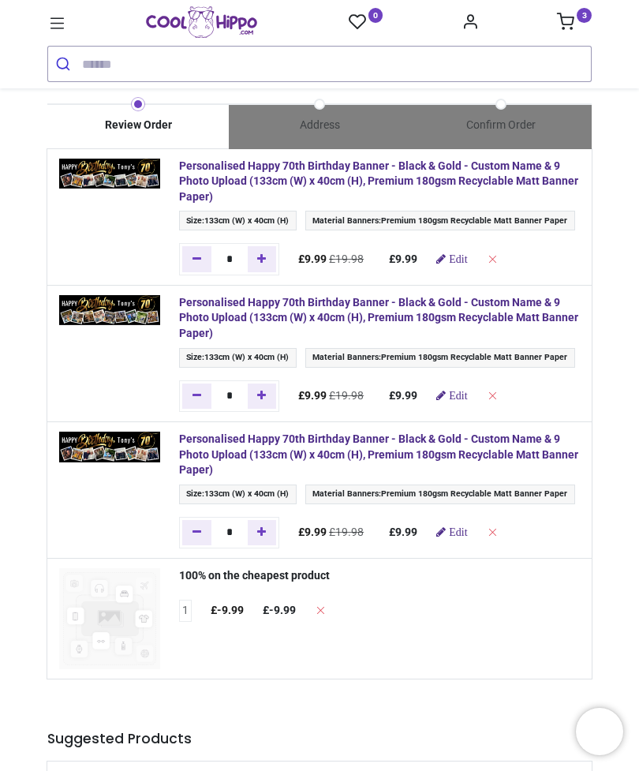
click at [467, 401] on span "Edit" at bounding box center [458, 395] width 18 height 11
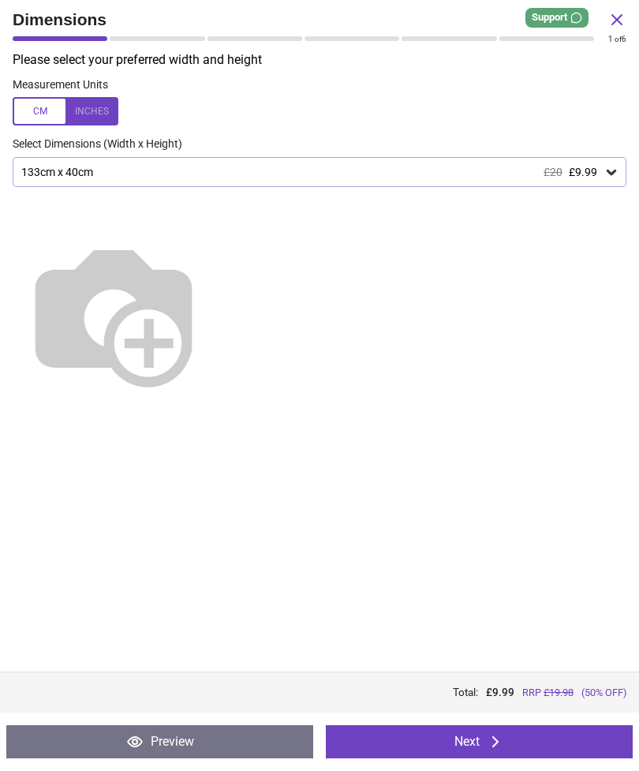
click at [484, 738] on button "Next" at bounding box center [479, 741] width 307 height 33
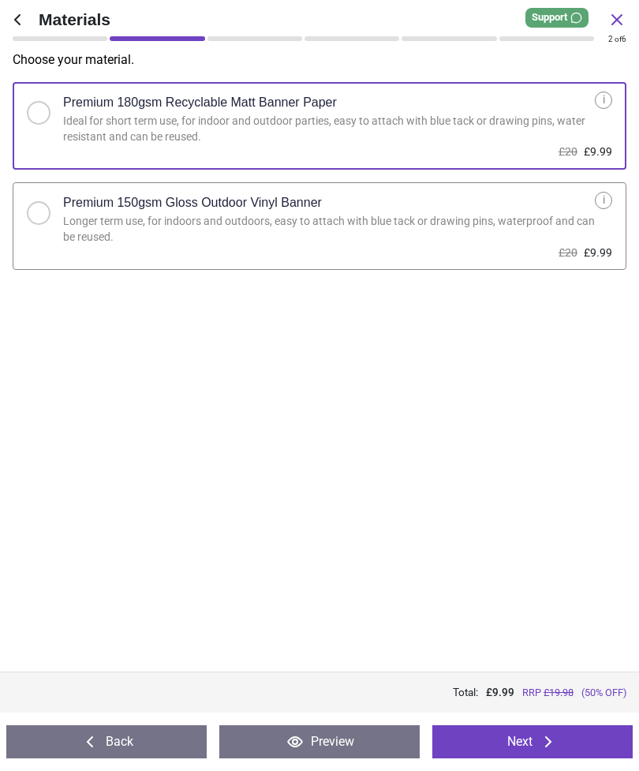
click at [535, 742] on button "Next" at bounding box center [532, 741] width 200 height 33
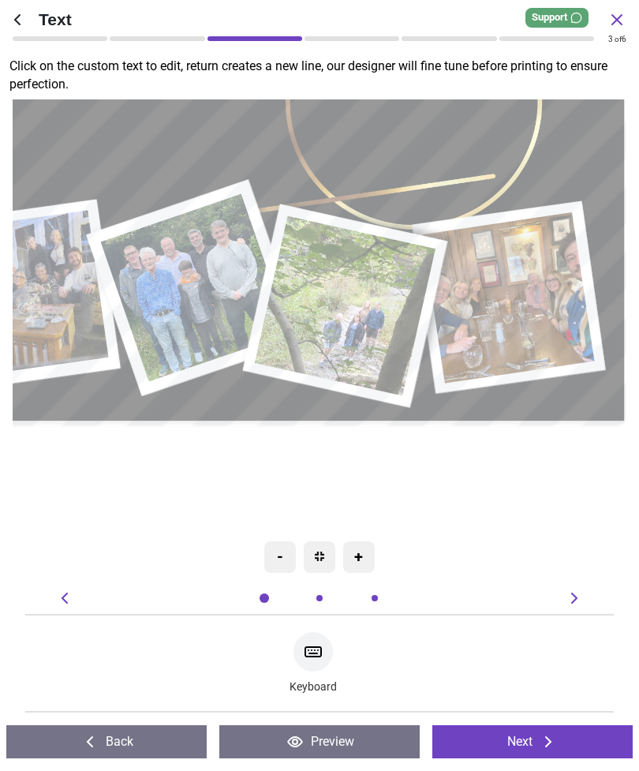
click at [531, 738] on button "Next" at bounding box center [532, 741] width 200 height 33
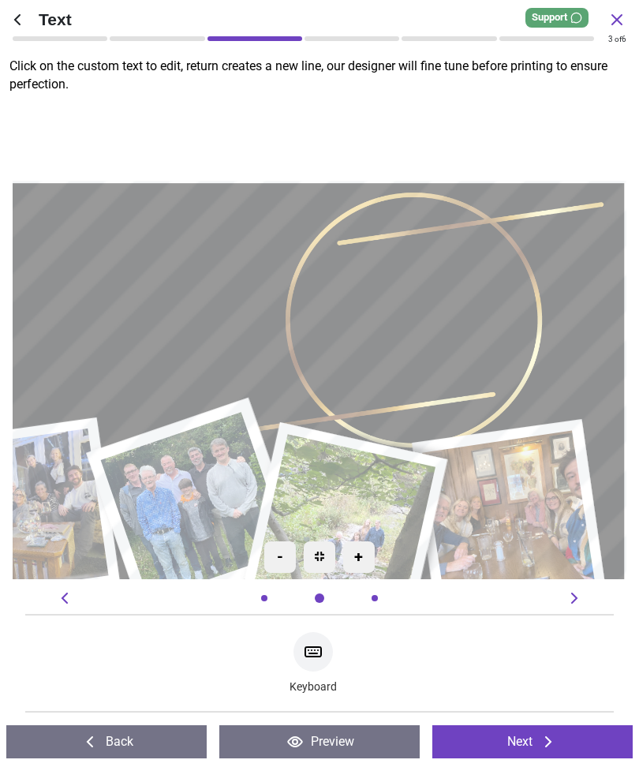
click at [539, 739] on icon at bounding box center [548, 741] width 19 height 19
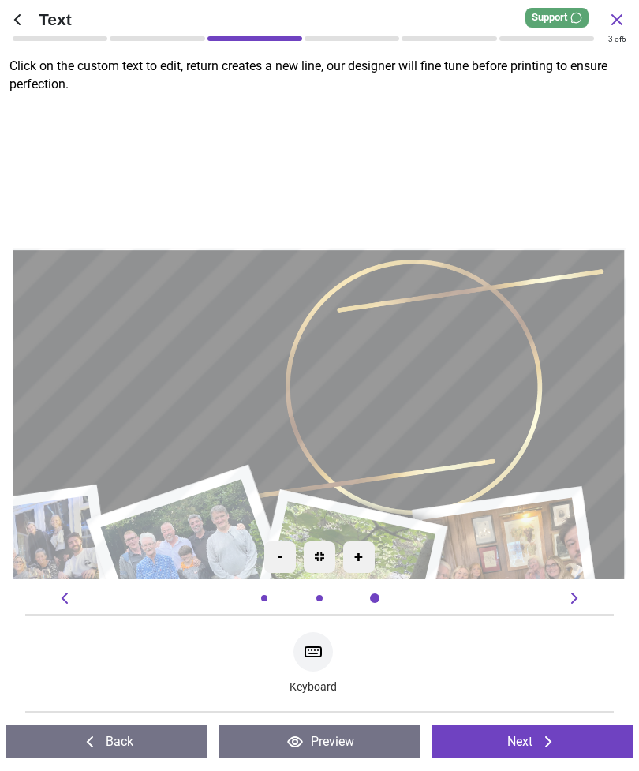
click at [535, 738] on button "Next" at bounding box center [532, 741] width 200 height 33
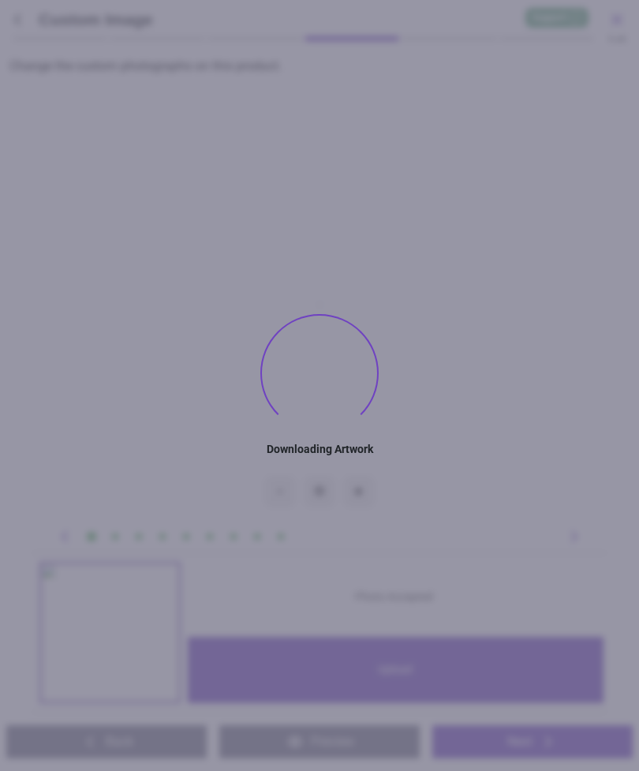
type textarea "******"
type textarea "**"
type textarea "*****"
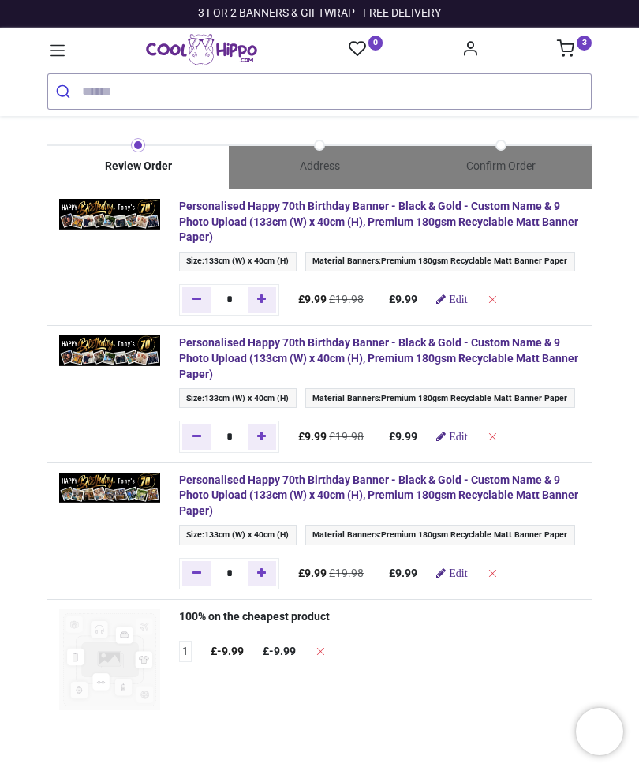
click at [467, 304] on span "Edit" at bounding box center [458, 298] width 18 height 11
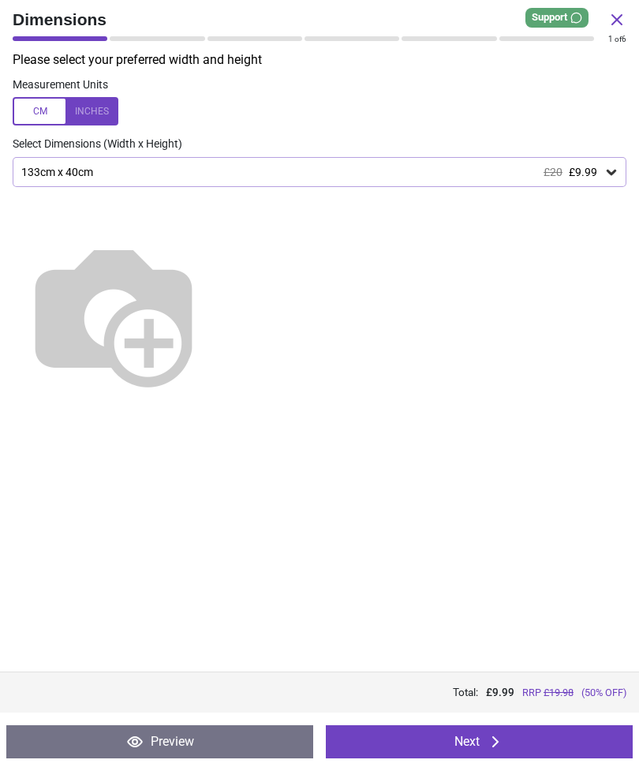
click at [469, 750] on button "Next" at bounding box center [479, 741] width 307 height 33
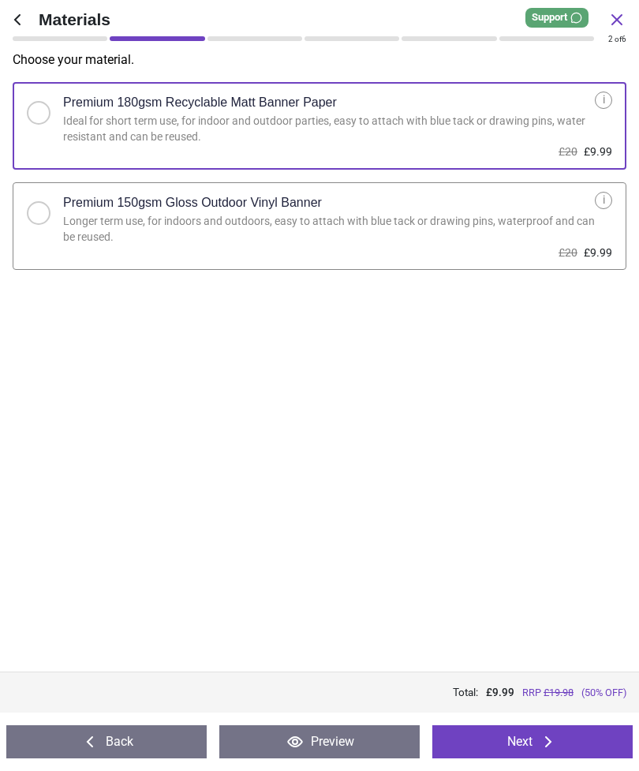
click at [531, 747] on button "Next" at bounding box center [532, 741] width 200 height 33
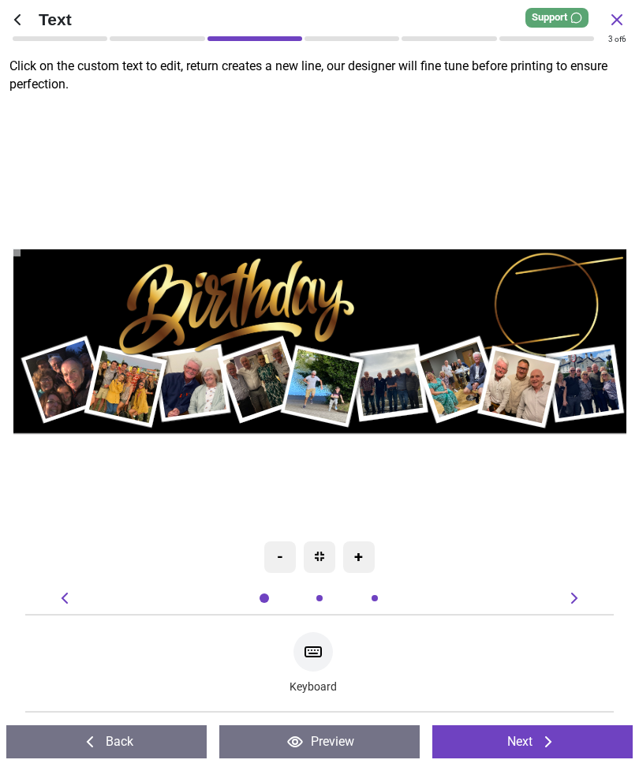
type textarea "******"
type textarea "**"
type textarea "*****"
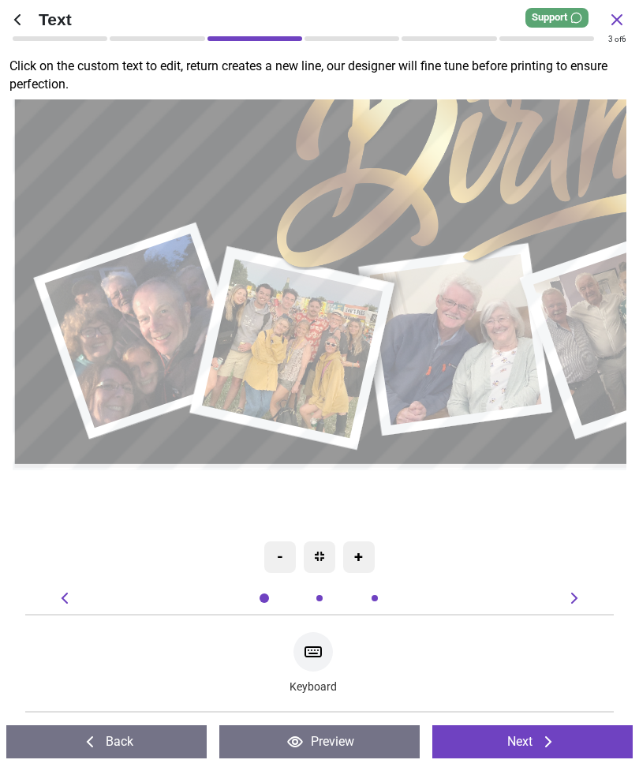
click at [525, 732] on button "Next" at bounding box center [532, 741] width 200 height 33
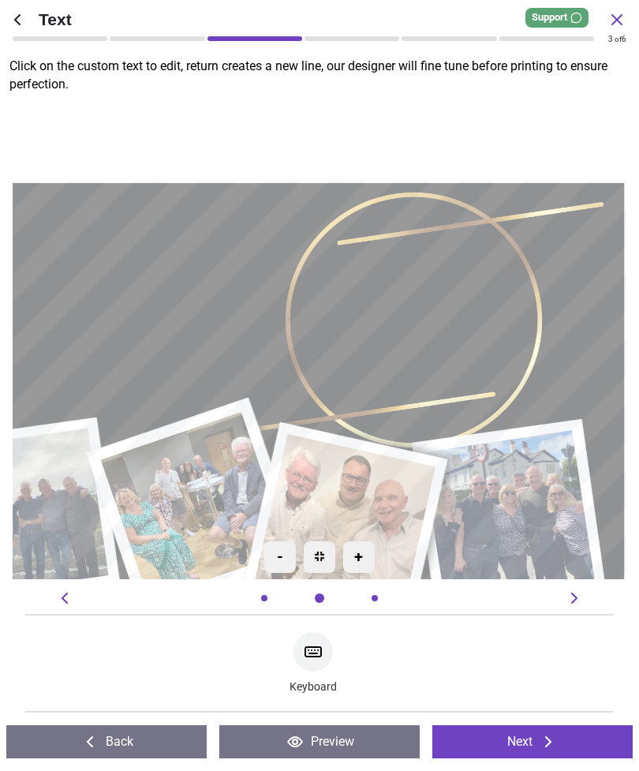
click at [524, 741] on button "Next" at bounding box center [532, 741] width 200 height 33
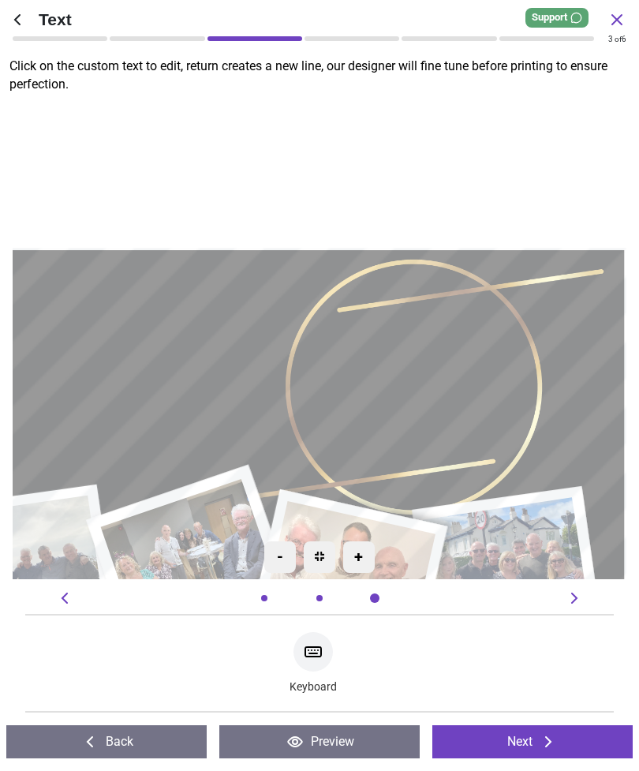
click at [526, 743] on button "Next" at bounding box center [532, 741] width 200 height 33
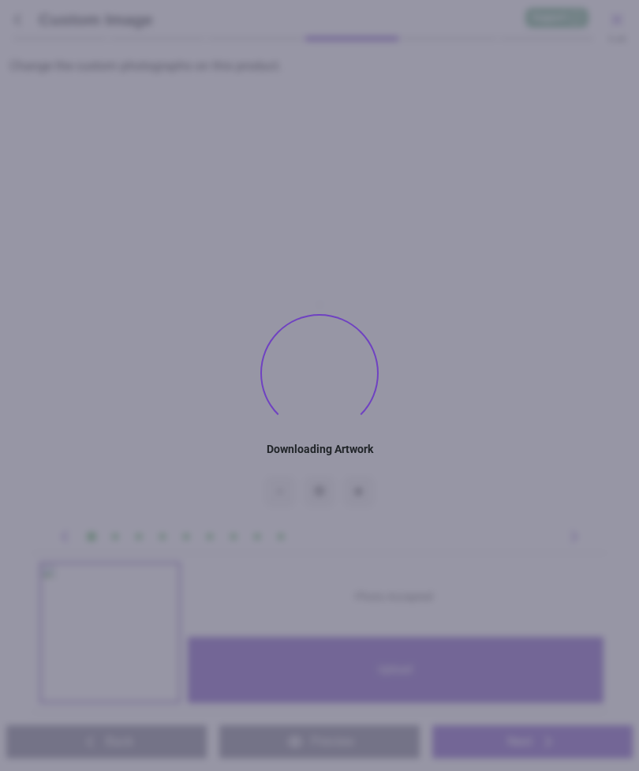
type textarea "******"
type textarea "**"
type textarea "*****"
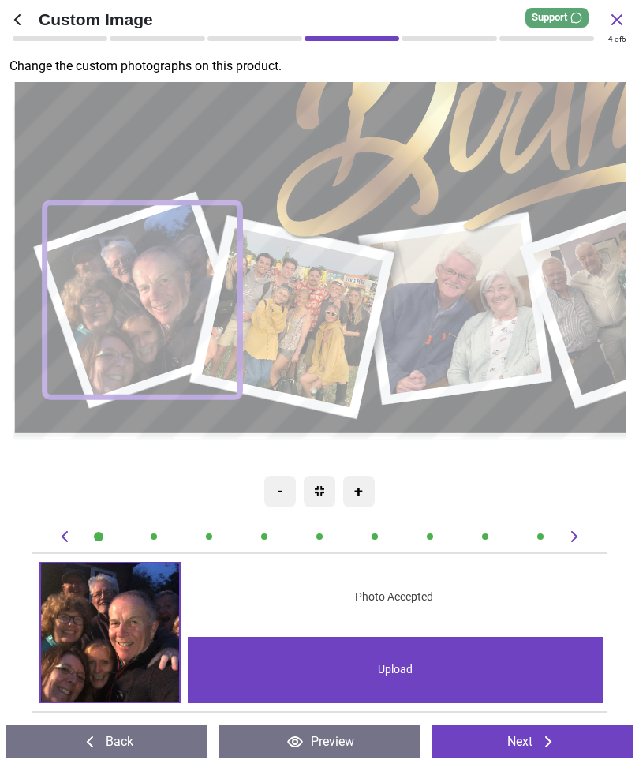
click at [92, 272] on image at bounding box center [143, 300] width 196 height 194
click at [399, 666] on div "Upload" at bounding box center [396, 670] width 417 height 66
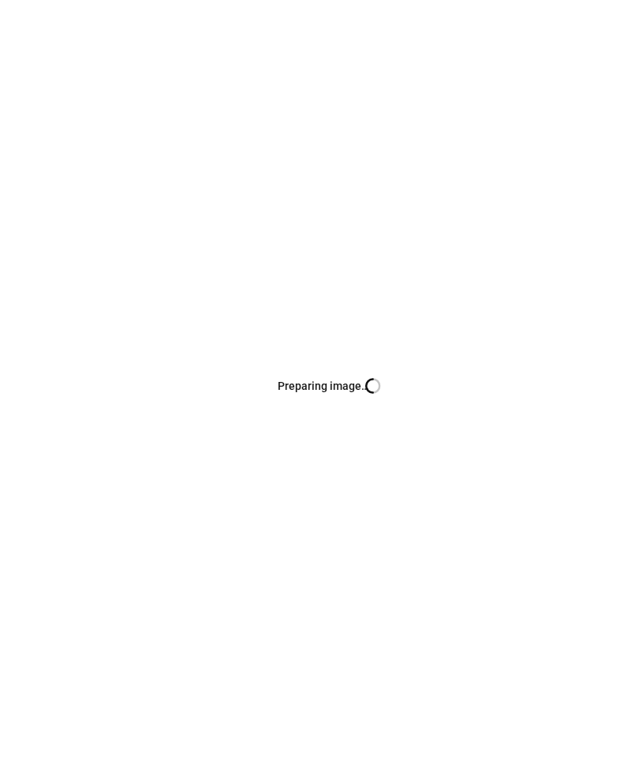
click at [625, 674] on div "Preparing image… Busy" at bounding box center [320, 385] width 614 height 771
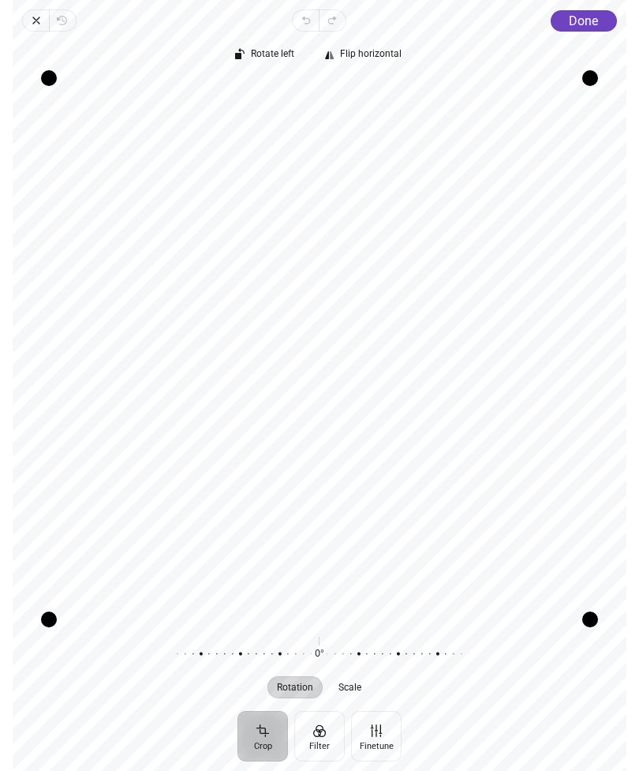
click at [28, 6] on div "Close Revert Undo Redo Done Crop Filter Finetune Rotate left Flip horizontal Re…" at bounding box center [320, 385] width 614 height 771
click at [36, 17] on icon "button" at bounding box center [36, 20] width 13 height 13
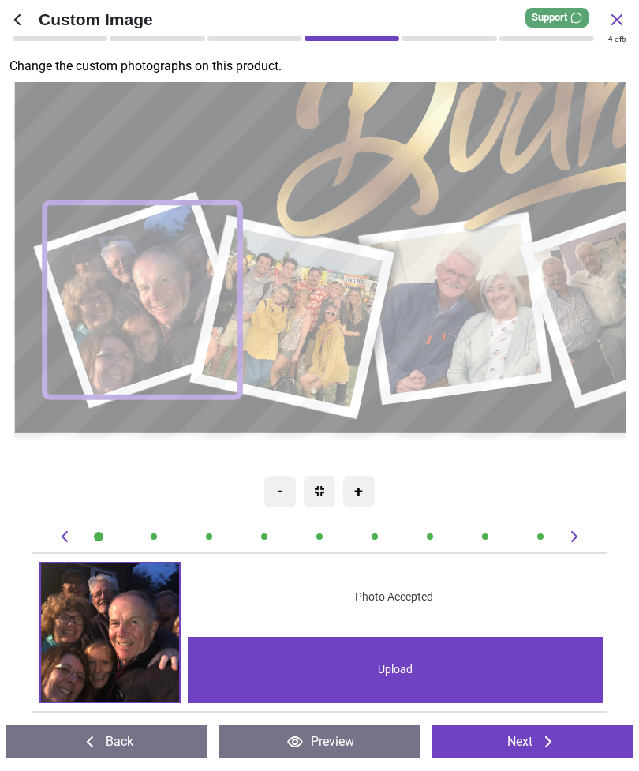
click at [402, 667] on div "Upload" at bounding box center [396, 670] width 417 height 66
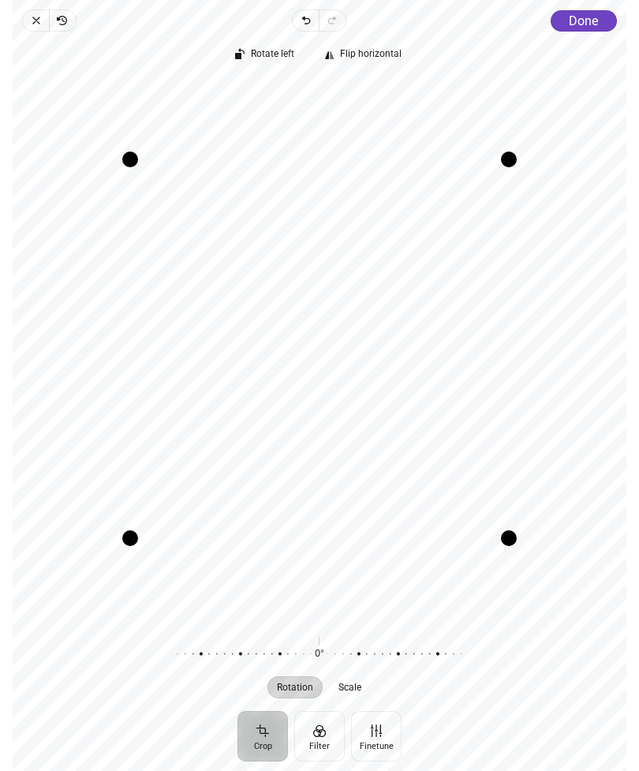
click at [590, 17] on span "Done" at bounding box center [583, 20] width 29 height 15
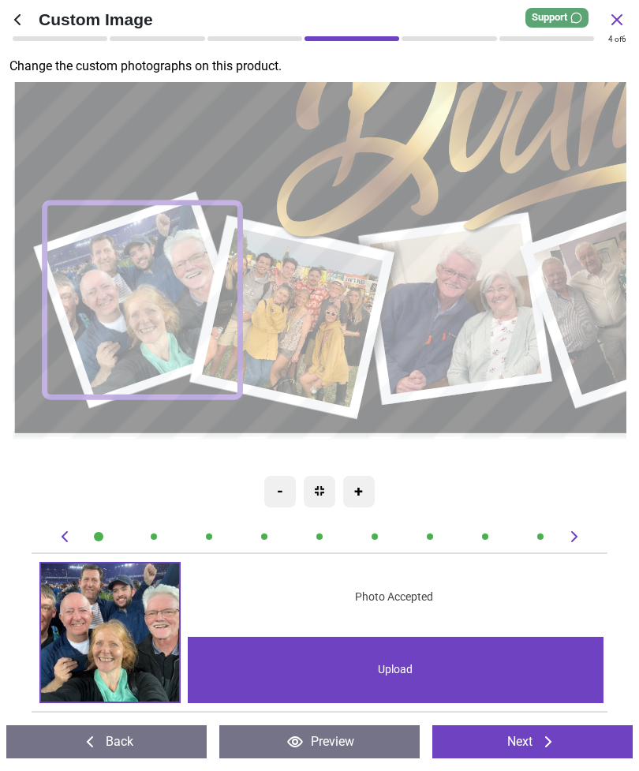
click at [325, 307] on image at bounding box center [292, 318] width 181 height 180
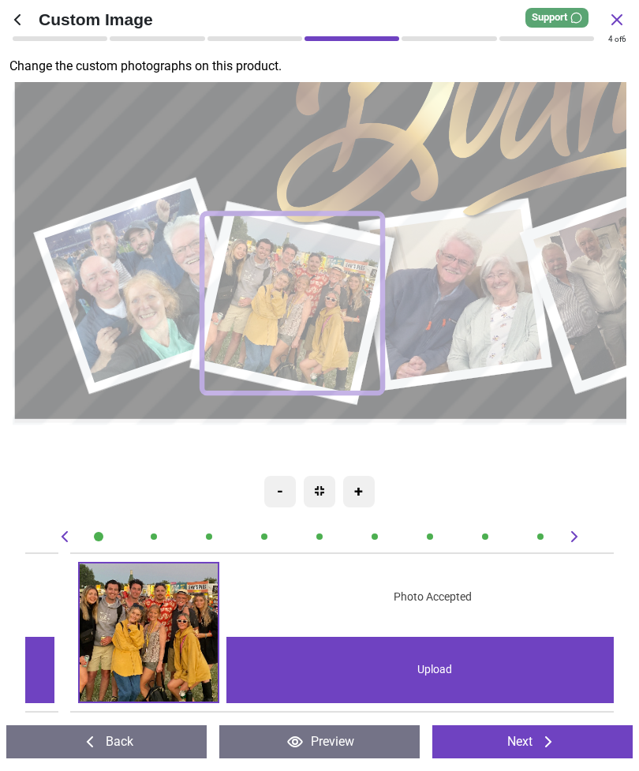
scroll to position [0, 588]
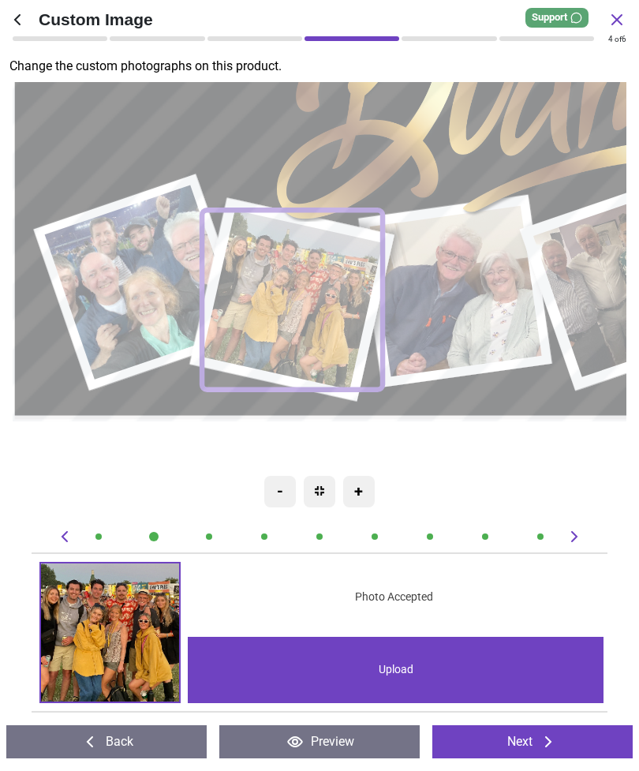
click at [412, 661] on div "Upload" at bounding box center [396, 670] width 417 height 66
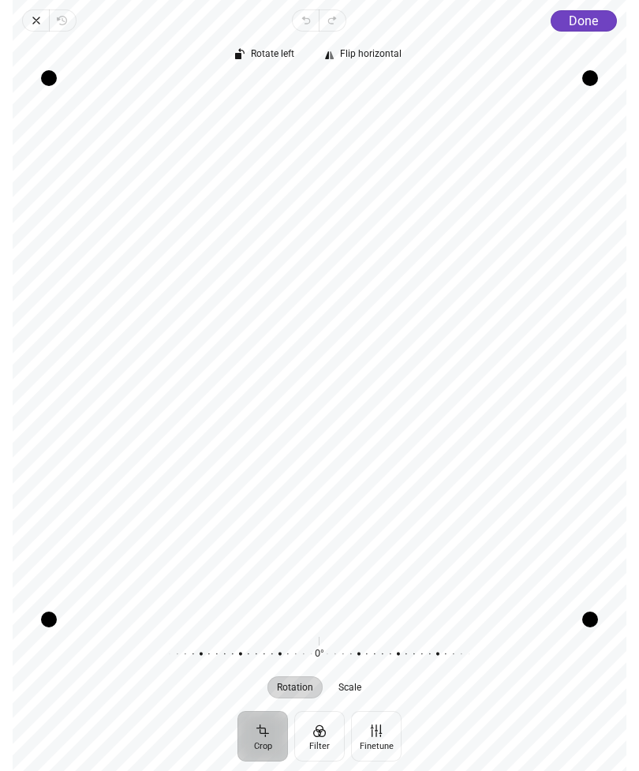
click at [587, 13] on span "Done" at bounding box center [583, 20] width 29 height 15
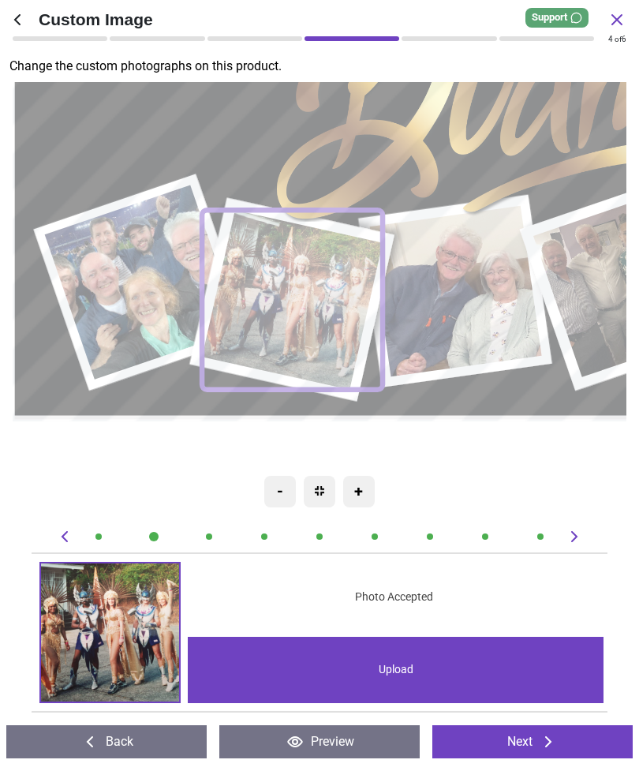
click at [472, 268] on image at bounding box center [456, 291] width 172 height 171
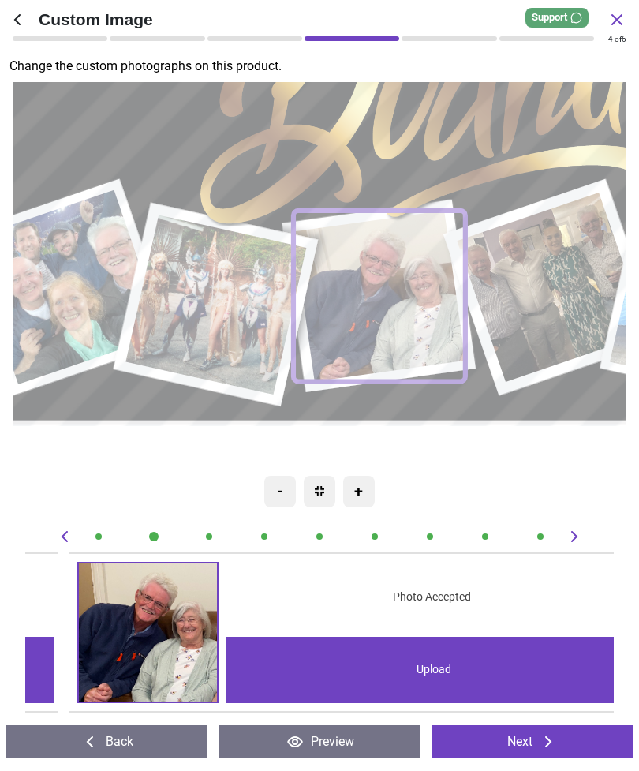
scroll to position [0, 1175]
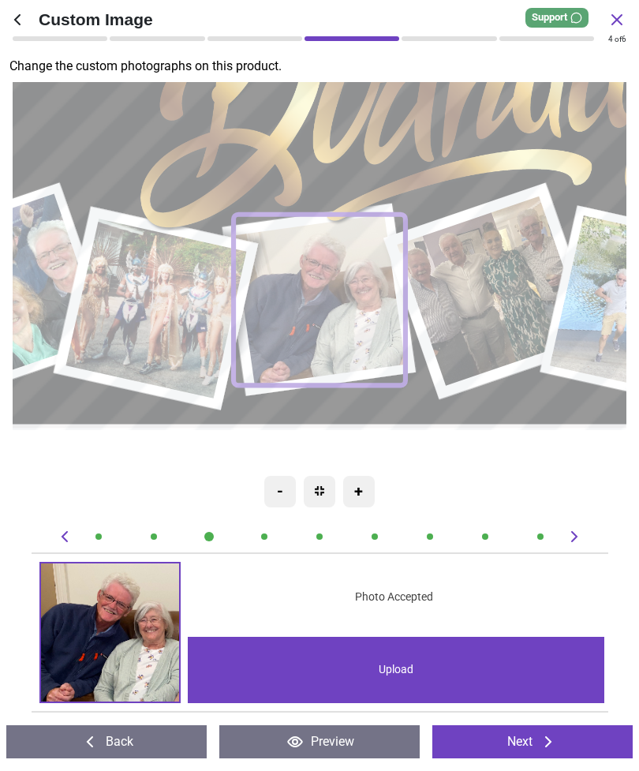
click at [408, 655] on div "Upload" at bounding box center [396, 670] width 417 height 66
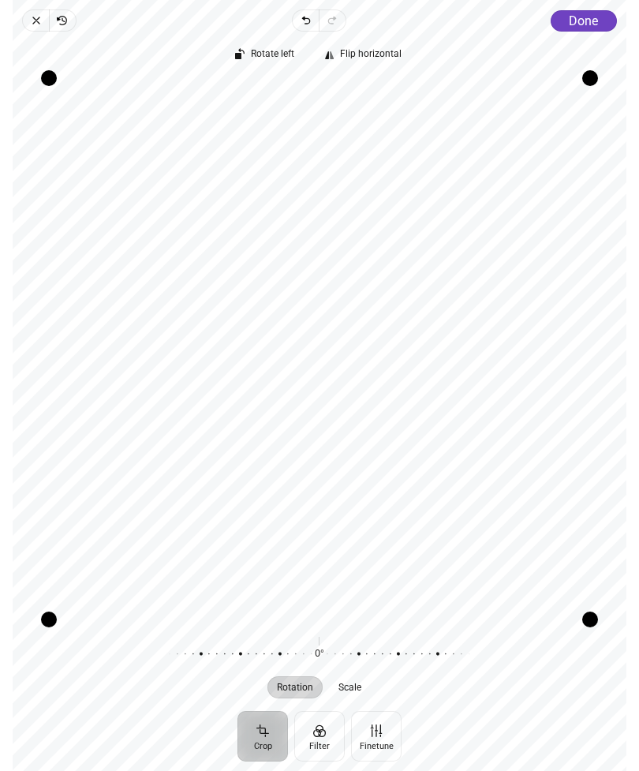
click at [357, 682] on span "Scale" at bounding box center [350, 686] width 23 height 9
click at [368, 633] on div at bounding box center [469, 654] width 303 height 44
click at [365, 647] on div at bounding box center [469, 654] width 303 height 44
click at [316, 648] on div at bounding box center [319, 654] width 303 height 44
click at [583, 17] on span "Done" at bounding box center [583, 20] width 29 height 15
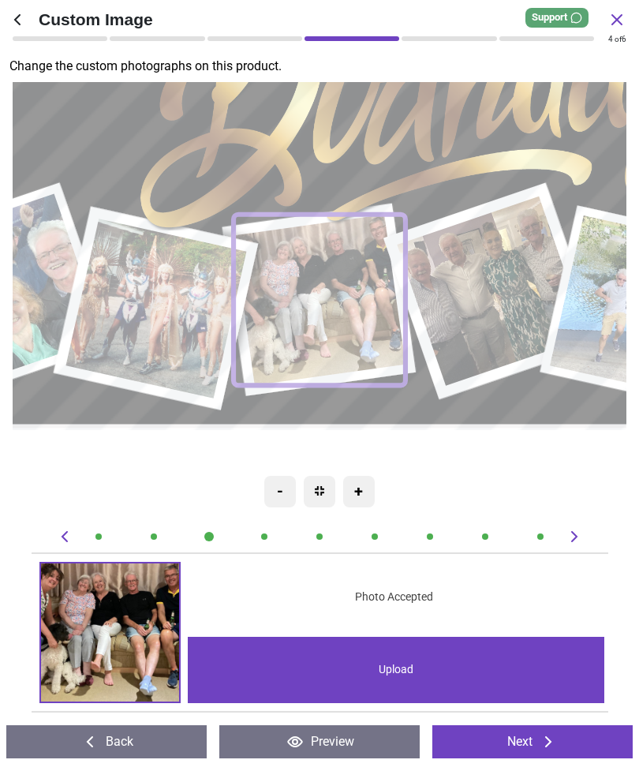
click at [487, 280] on image at bounding box center [492, 290] width 191 height 189
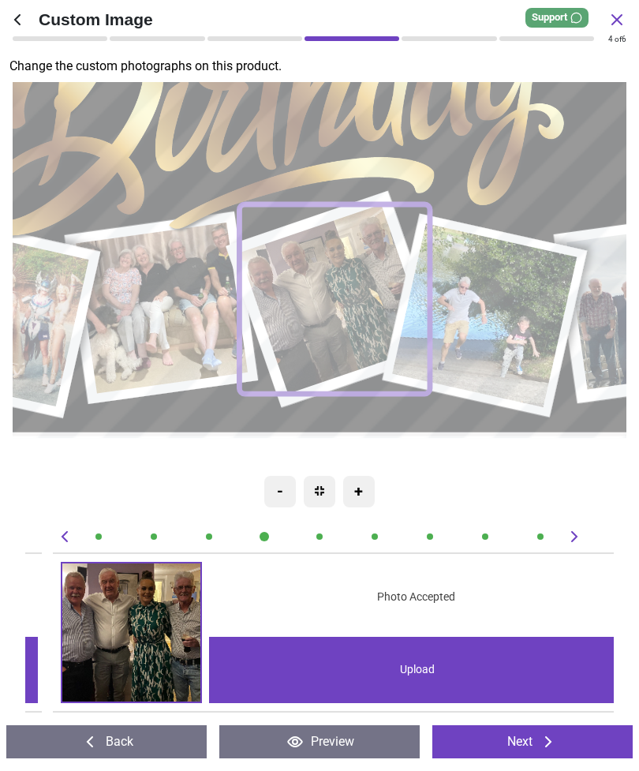
scroll to position [0, 1764]
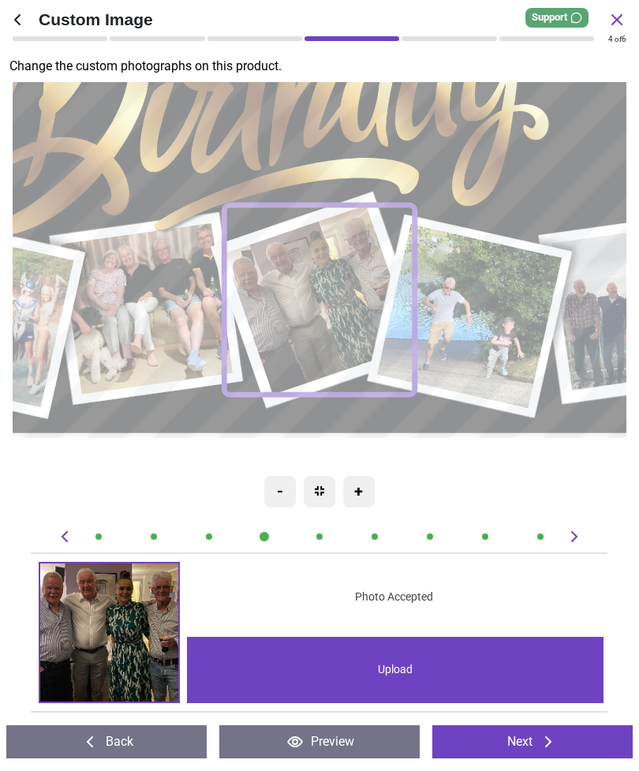
click at [402, 671] on div "Upload" at bounding box center [395, 670] width 417 height 66
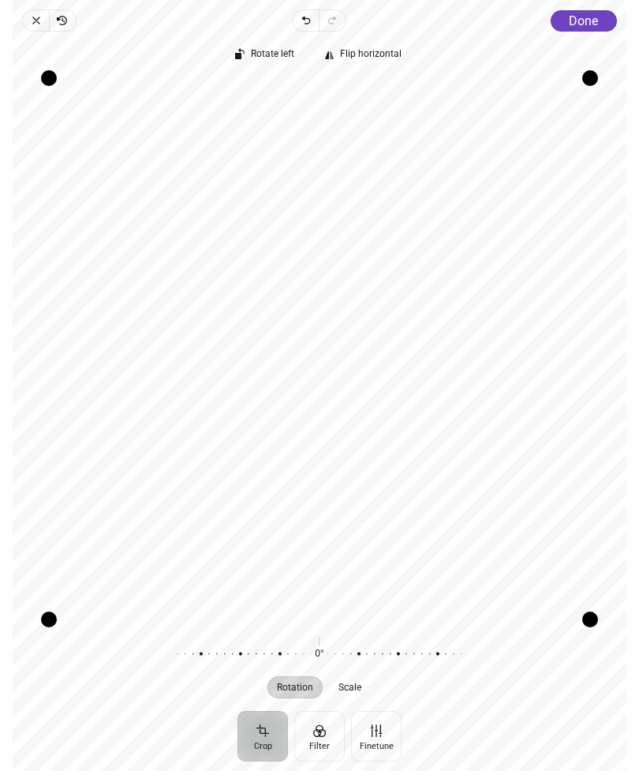
click at [592, 18] on span "Done" at bounding box center [583, 20] width 29 height 15
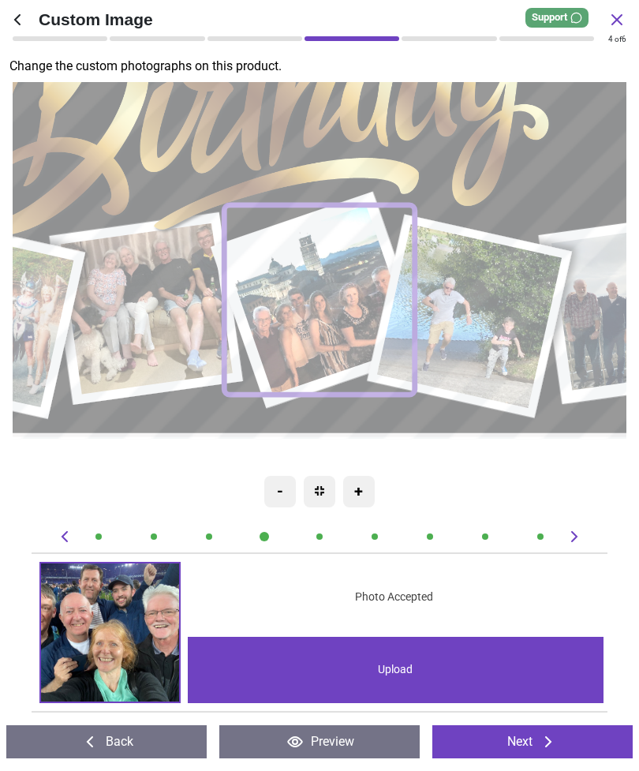
scroll to position [0, 1764]
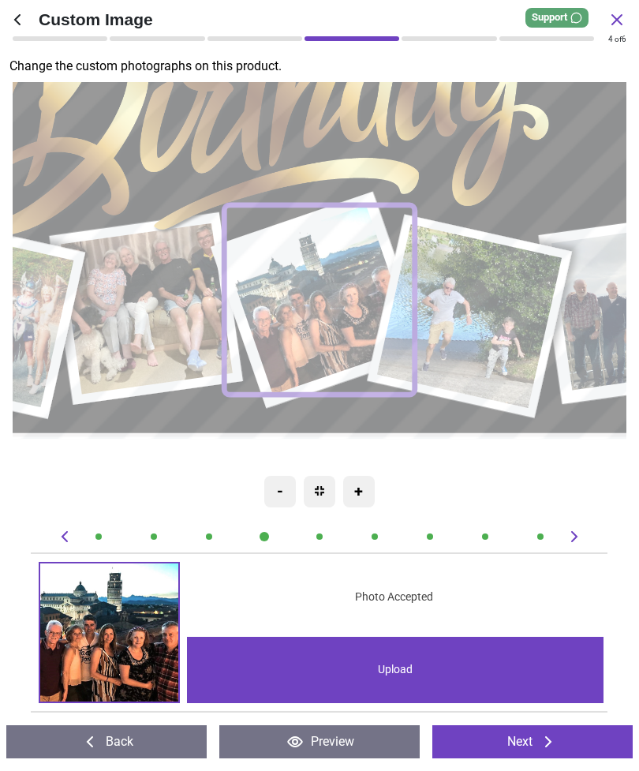
click at [487, 294] on image at bounding box center [469, 317] width 185 height 184
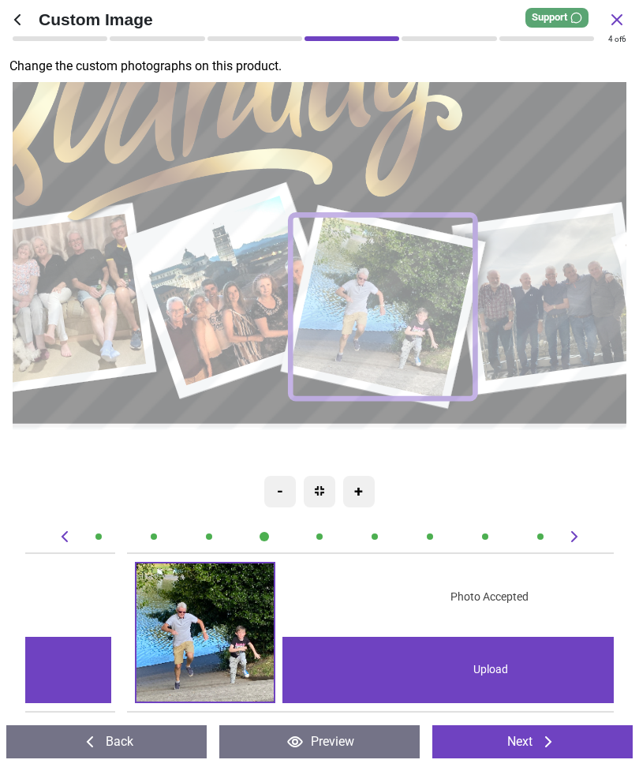
scroll to position [0, 2352]
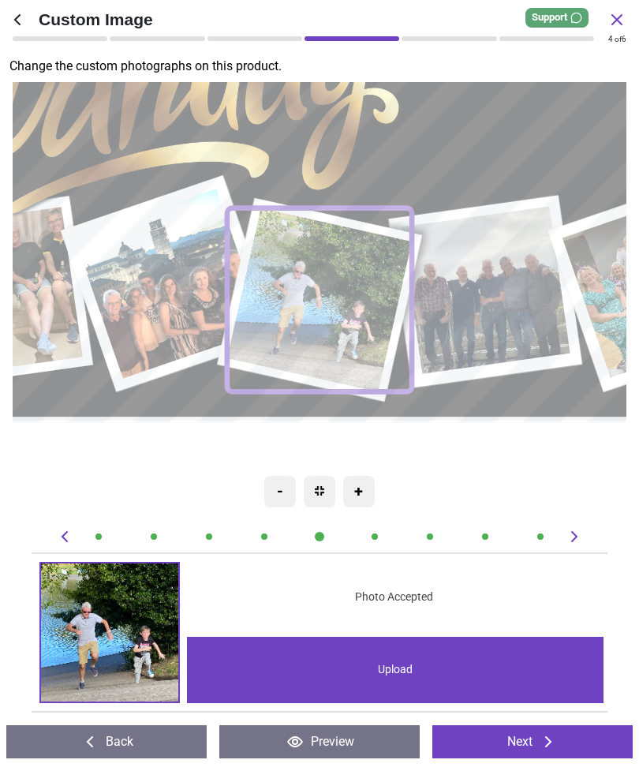
click at [402, 659] on div "Upload" at bounding box center [395, 670] width 417 height 66
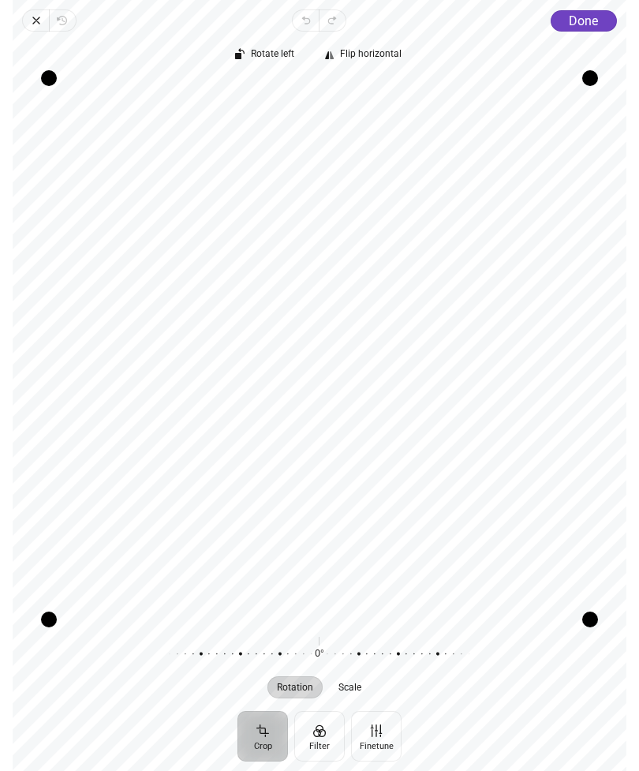
click at [586, 21] on span "Done" at bounding box center [583, 20] width 29 height 15
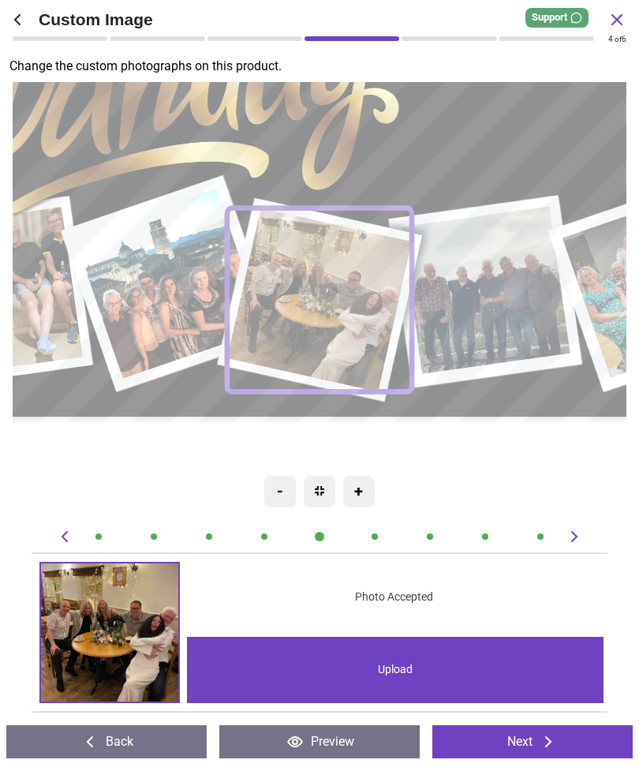
click at [510, 292] on image at bounding box center [486, 290] width 169 height 167
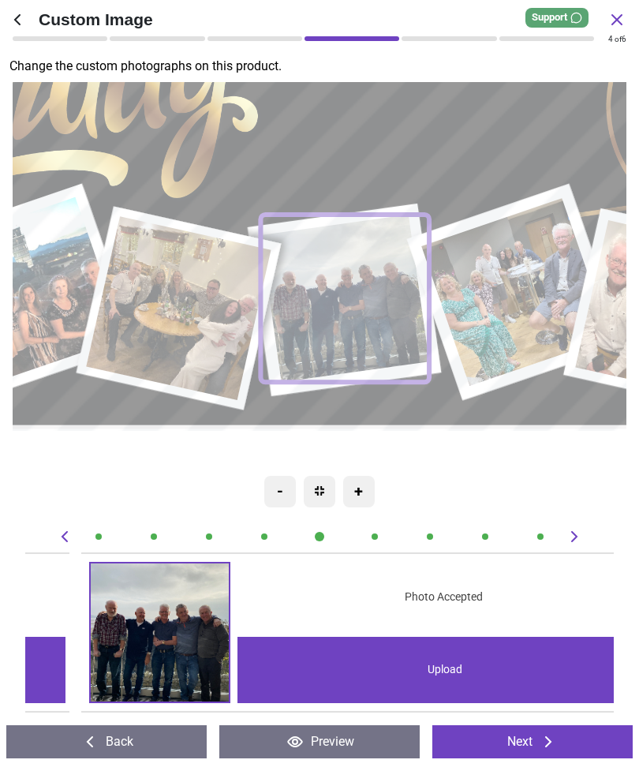
scroll to position [0, 2939]
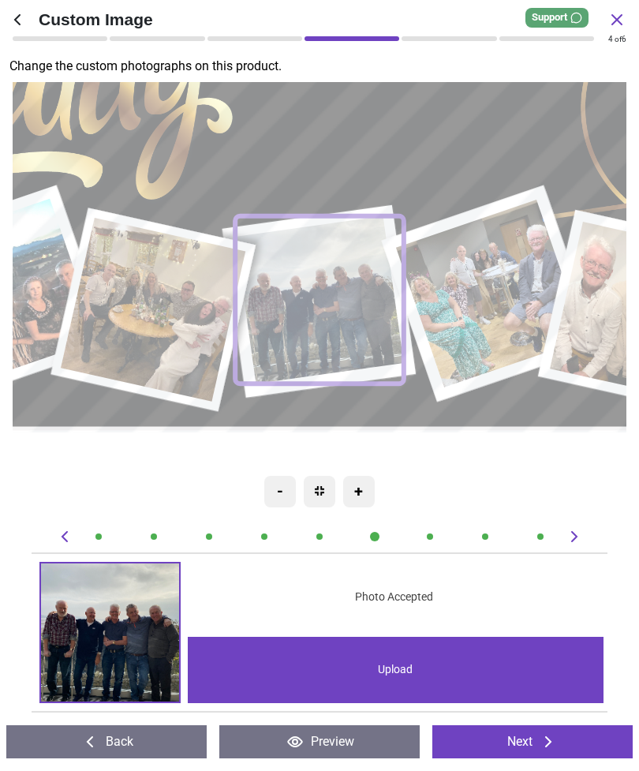
click at [408, 659] on div "Upload" at bounding box center [396, 670] width 417 height 66
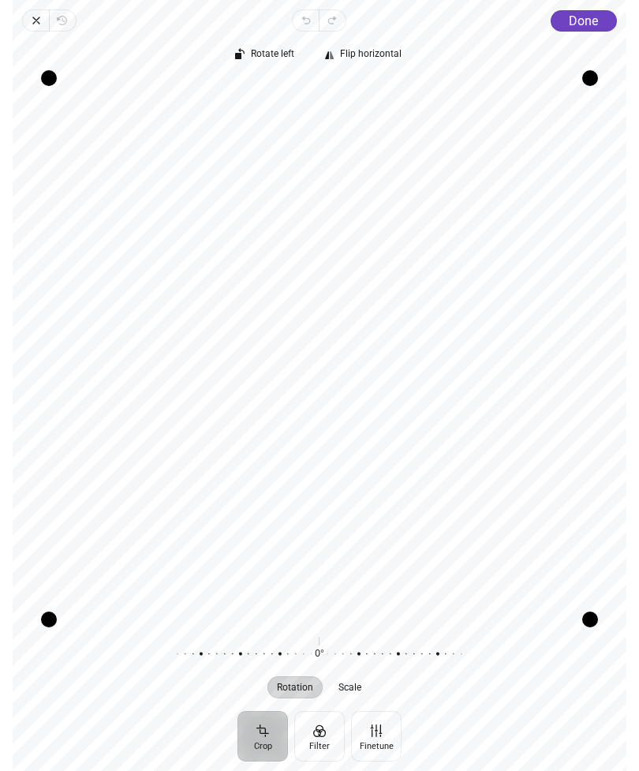
click at [589, 21] on span "Done" at bounding box center [583, 20] width 29 height 15
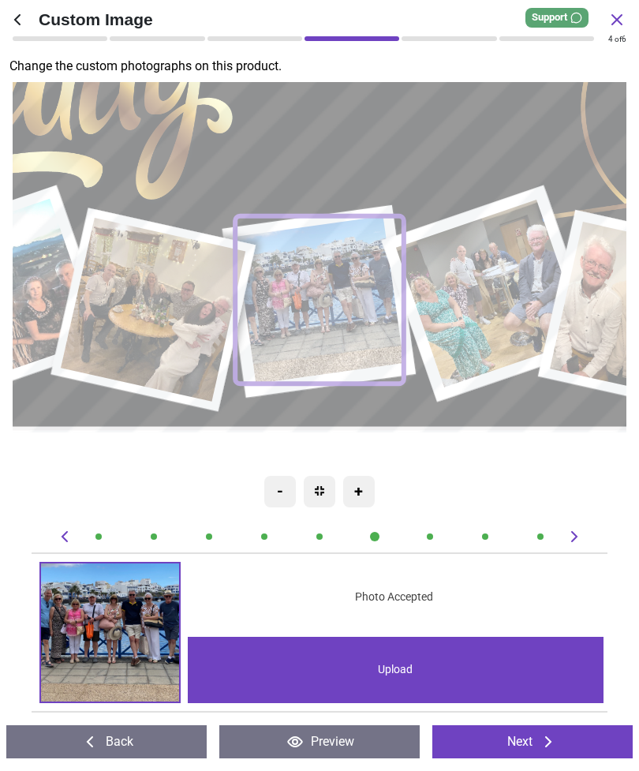
click at [487, 282] on image at bounding box center [490, 294] width 189 height 188
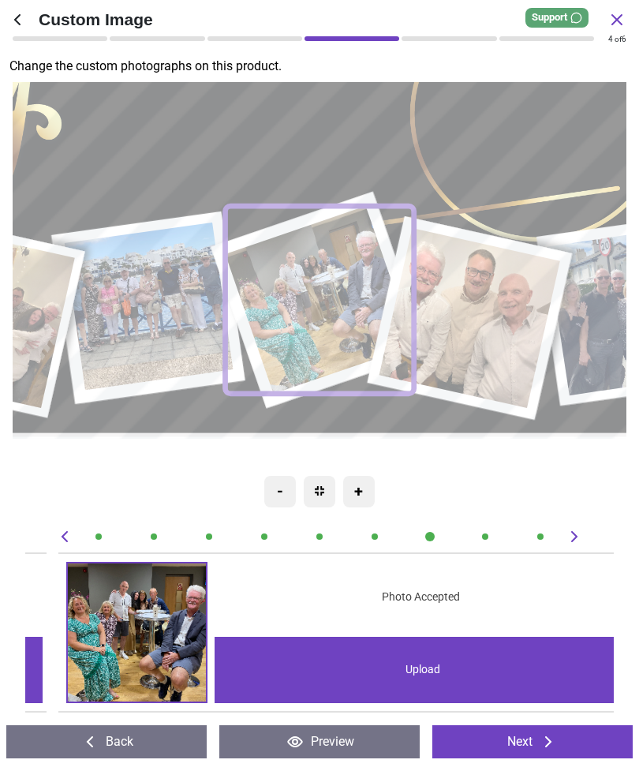
scroll to position [0, 3527]
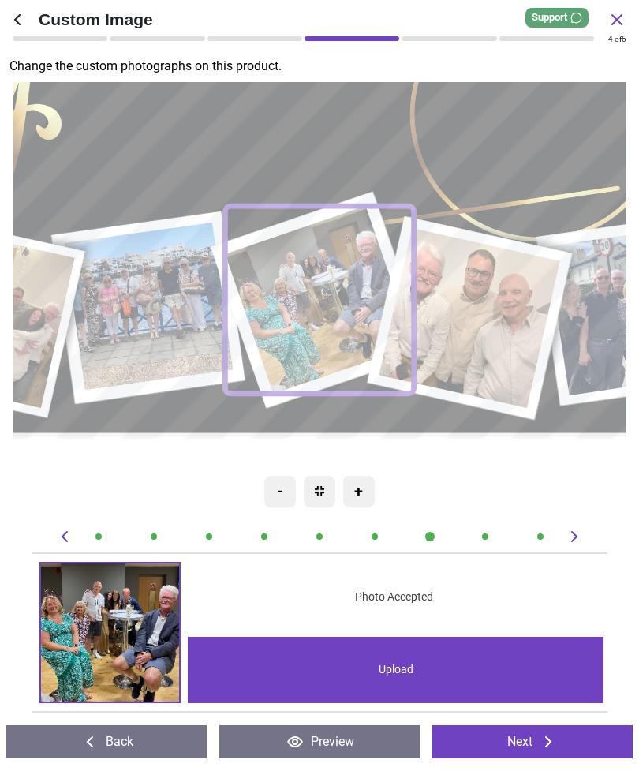
click at [398, 656] on div "Upload" at bounding box center [396, 670] width 417 height 66
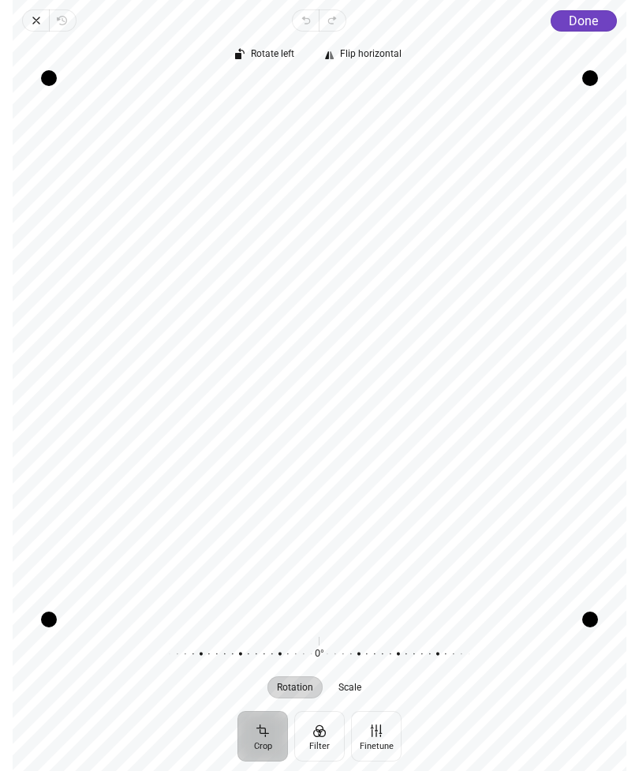
click at [590, 20] on span "Done" at bounding box center [583, 20] width 29 height 15
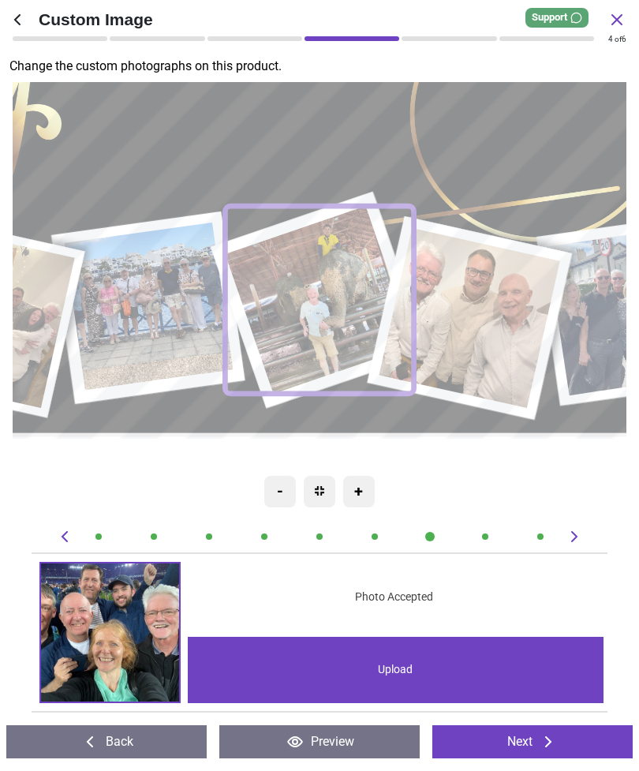
scroll to position [0, 3527]
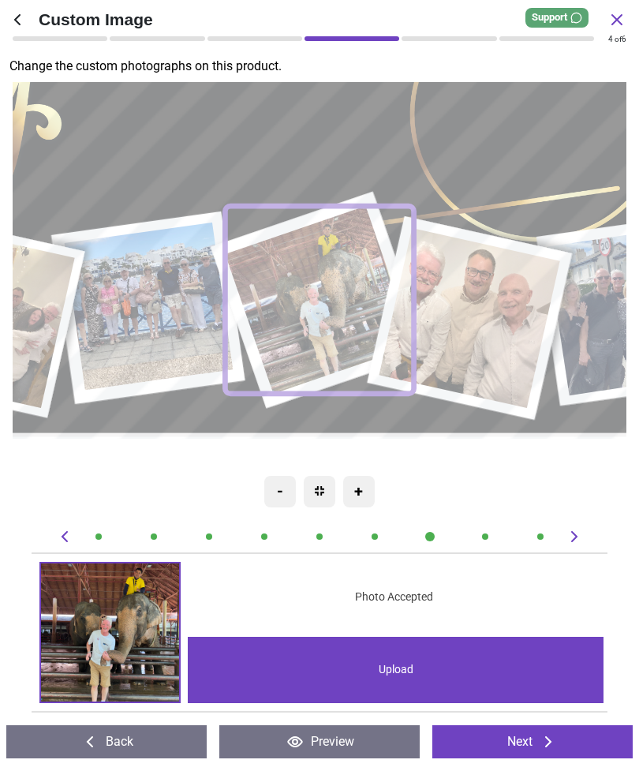
click at [499, 298] on image at bounding box center [469, 319] width 181 height 180
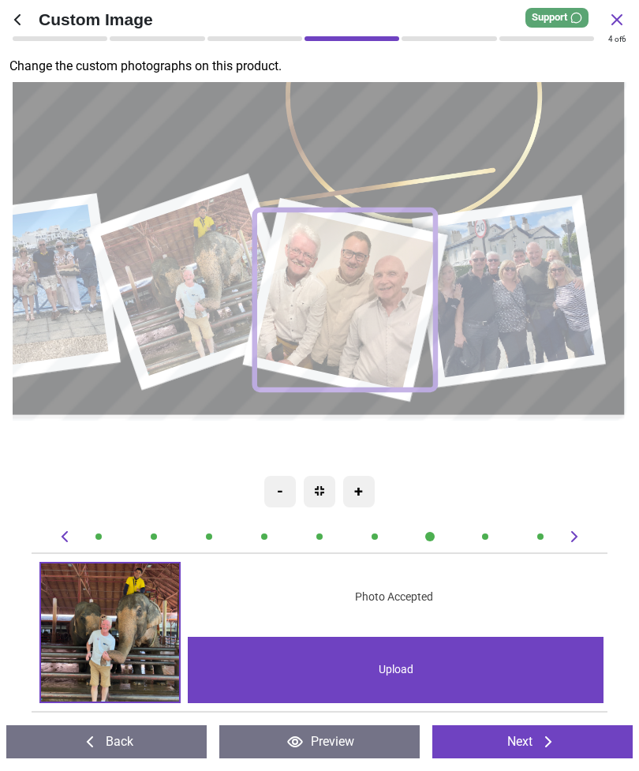
scroll to position [0, 4115]
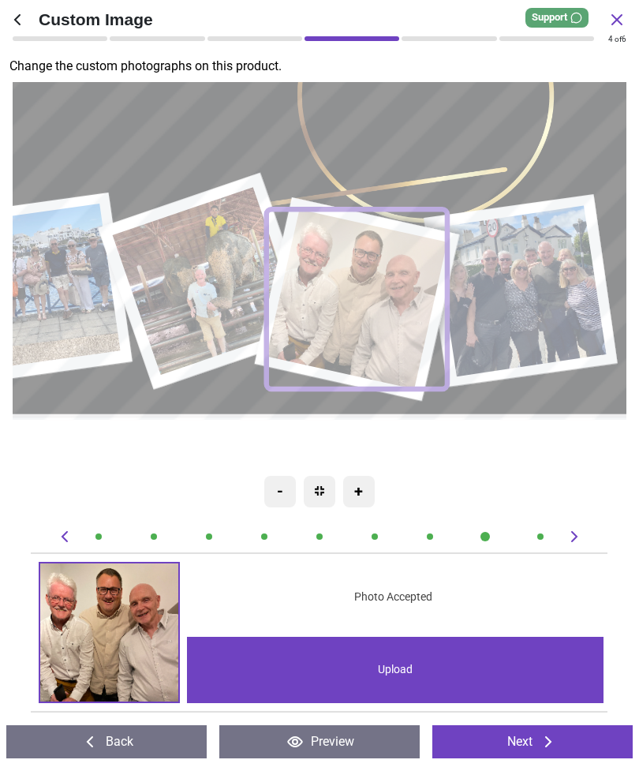
click at [402, 668] on div "Upload" at bounding box center [395, 670] width 417 height 66
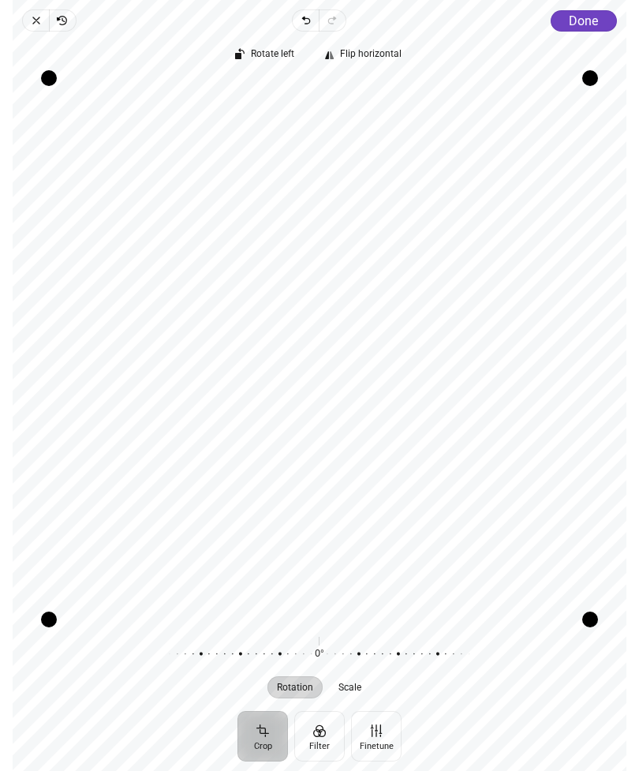
click at [592, 21] on span "Done" at bounding box center [583, 20] width 29 height 15
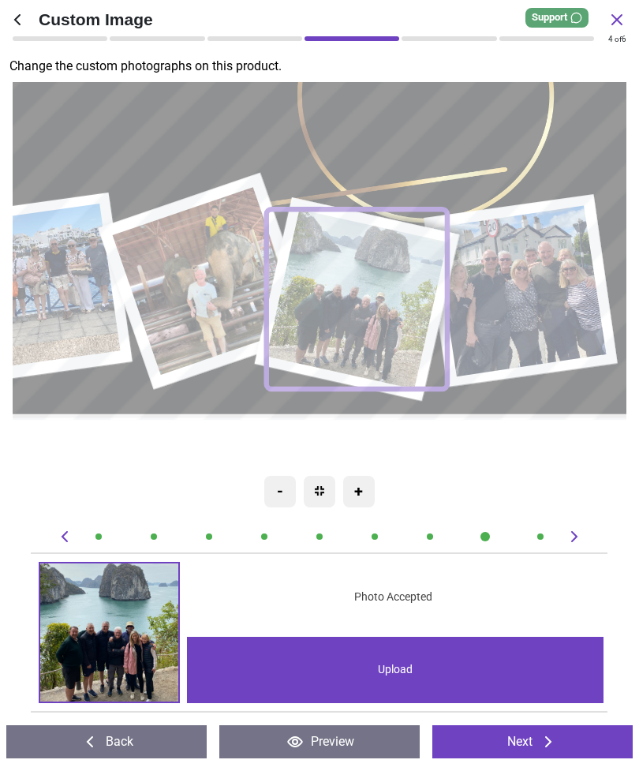
click at [547, 282] on image at bounding box center [520, 291] width 172 height 171
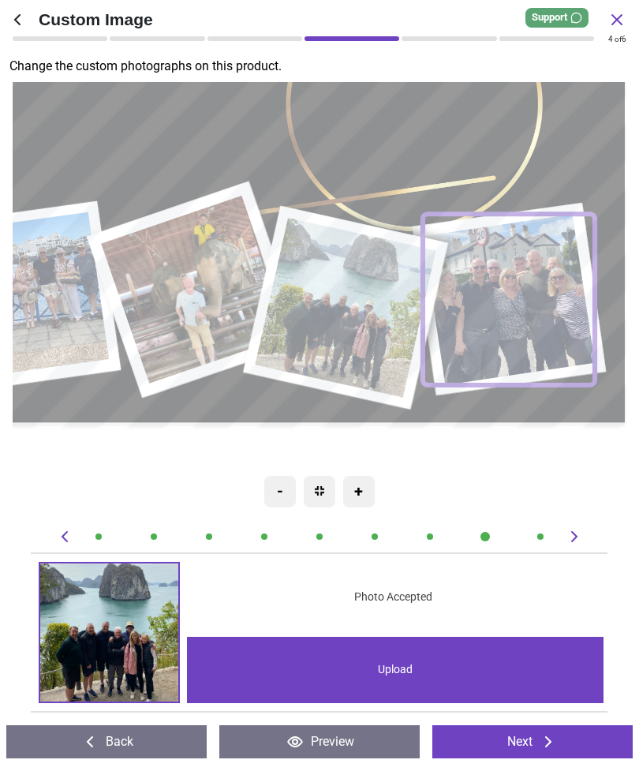
scroll to position [0, 4703]
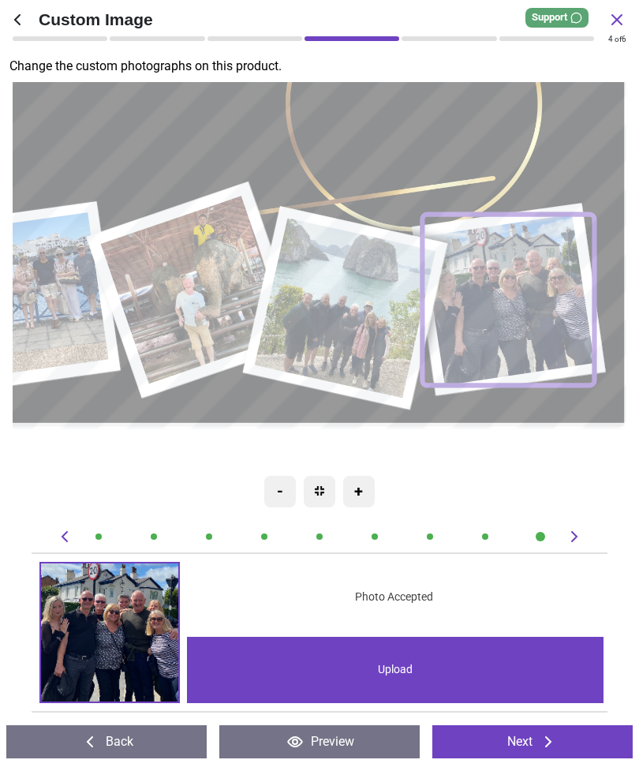
click at [405, 661] on div "Upload" at bounding box center [395, 670] width 417 height 66
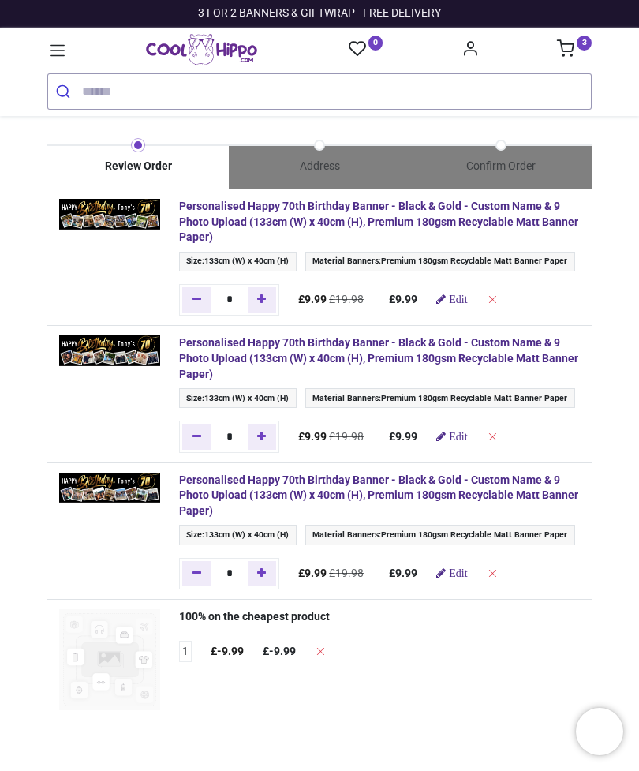
click at [627, 263] on div "Review Order Address Confirm Order Price" at bounding box center [319, 716] width 639 height 1201
click at [483, 307] on tbody "Personalised Happy 70th Birthday Banner - Black & Gold - Custom Name & 9 Photo …" at bounding box center [319, 454] width 544 height 530
click at [467, 304] on span "Edit" at bounding box center [458, 298] width 18 height 11
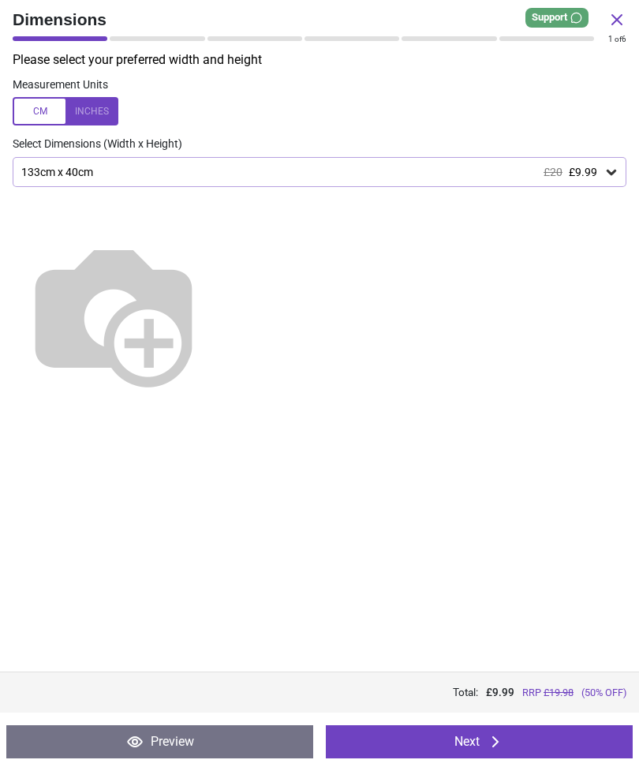
click at [480, 738] on button "Next" at bounding box center [479, 741] width 307 height 33
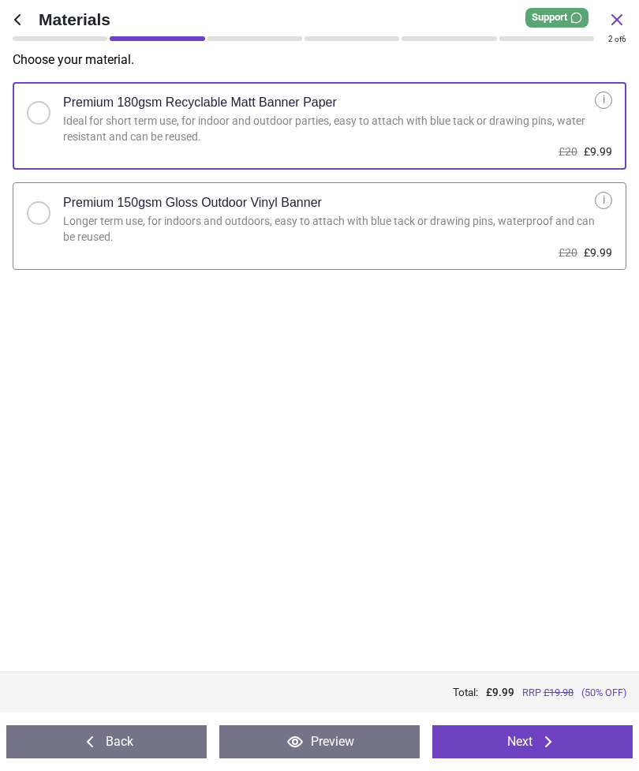
click at [535, 738] on button "Next" at bounding box center [532, 741] width 200 height 33
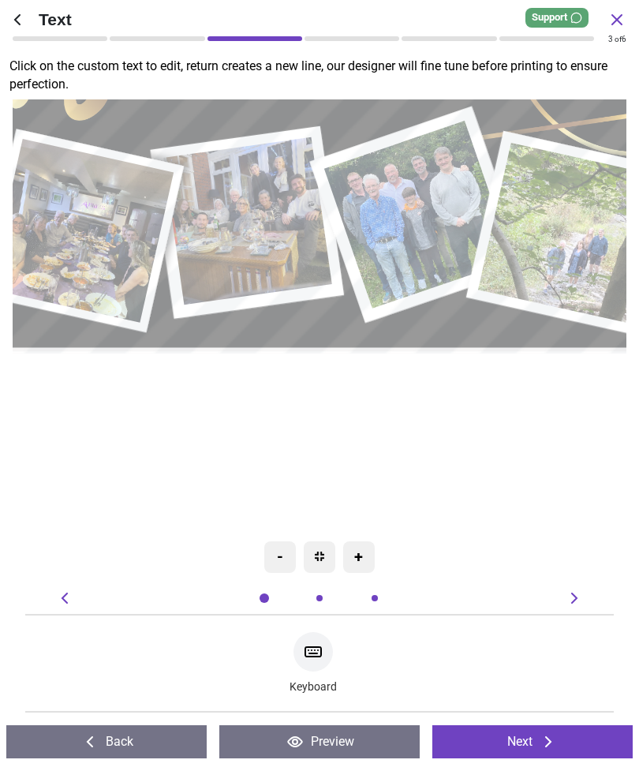
click at [536, 736] on button "Next" at bounding box center [532, 741] width 200 height 33
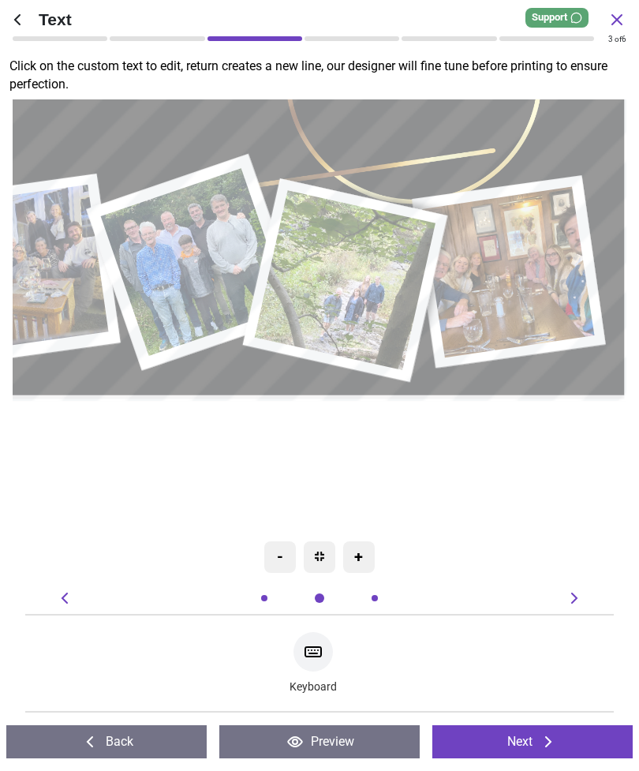
click at [527, 737] on button "Next" at bounding box center [532, 741] width 200 height 33
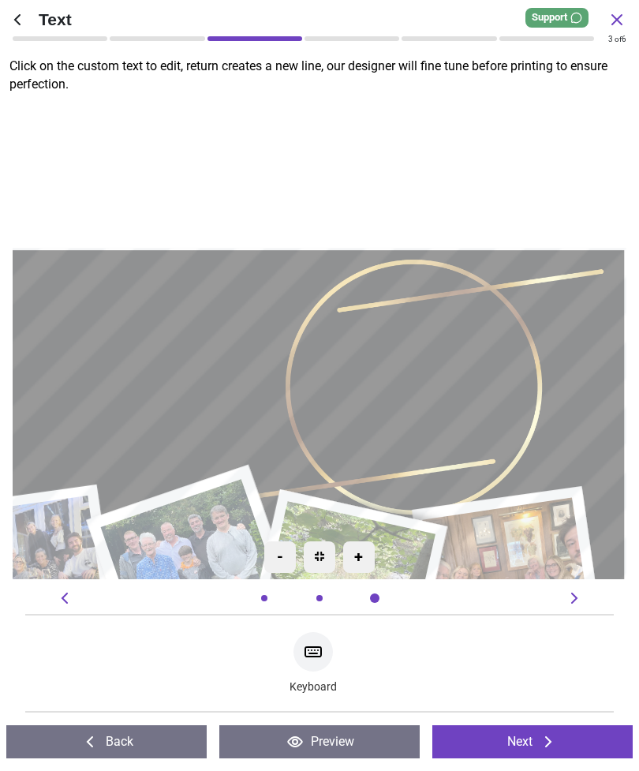
click at [527, 734] on button "Next" at bounding box center [532, 741] width 200 height 33
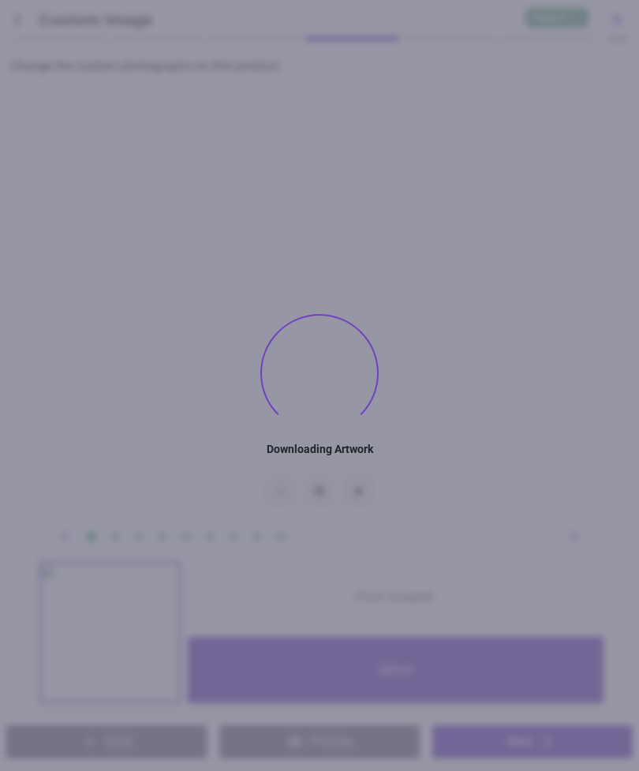
type textarea "******"
type textarea "**"
type textarea "*****"
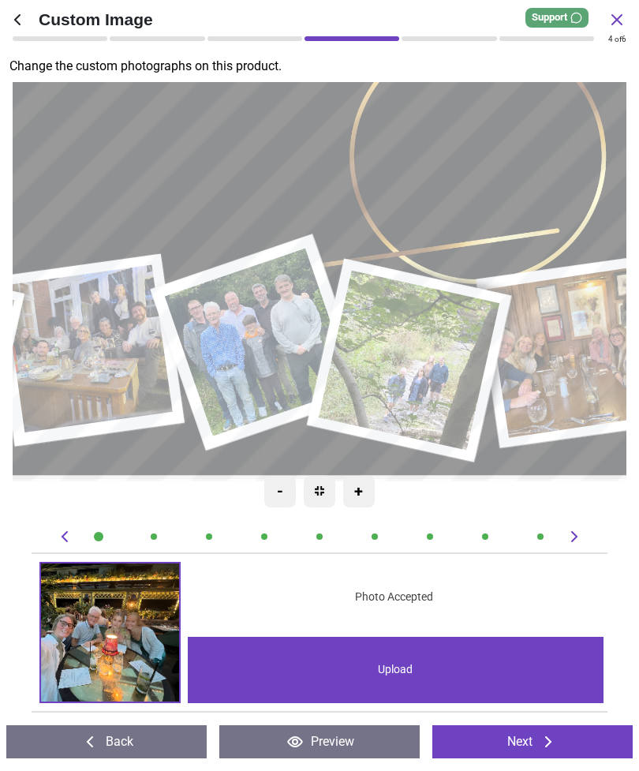
click at [280, 319] on image at bounding box center [259, 342] width 189 height 188
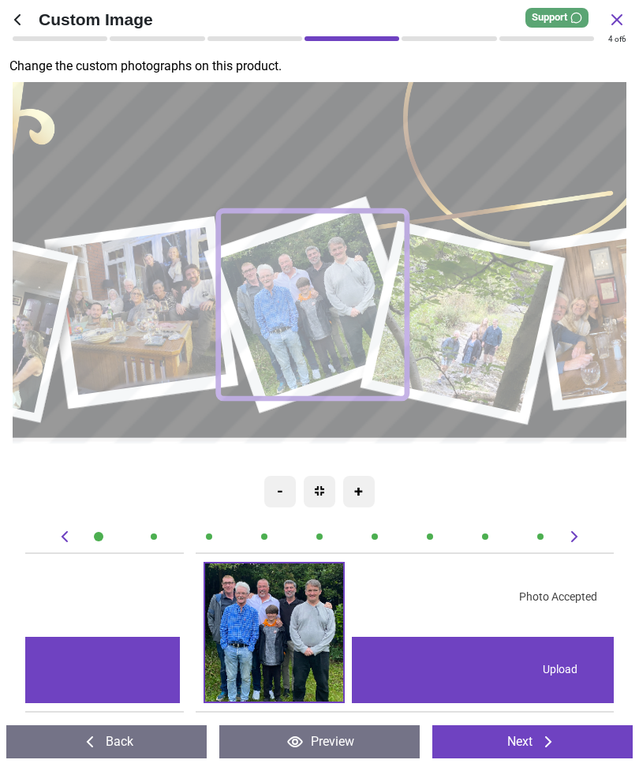
scroll to position [0, 3527]
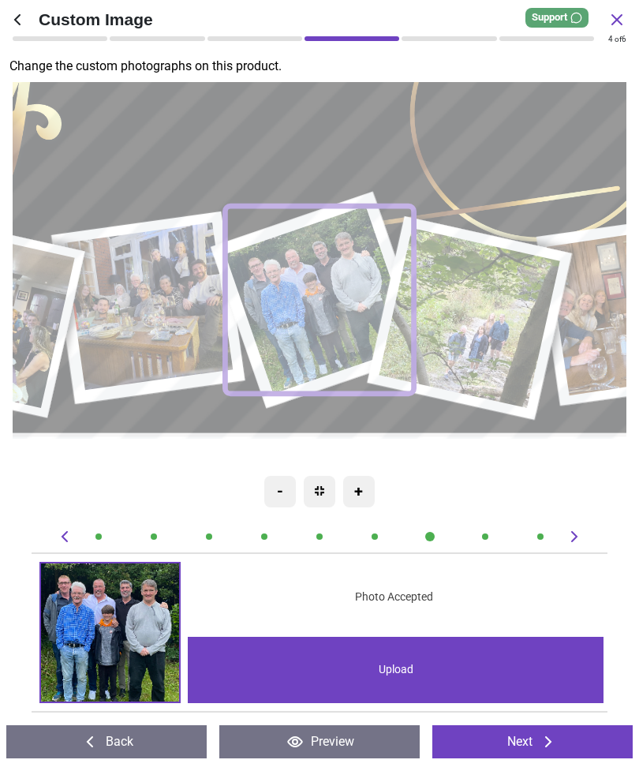
click at [405, 659] on div "Upload" at bounding box center [396, 670] width 417 height 66
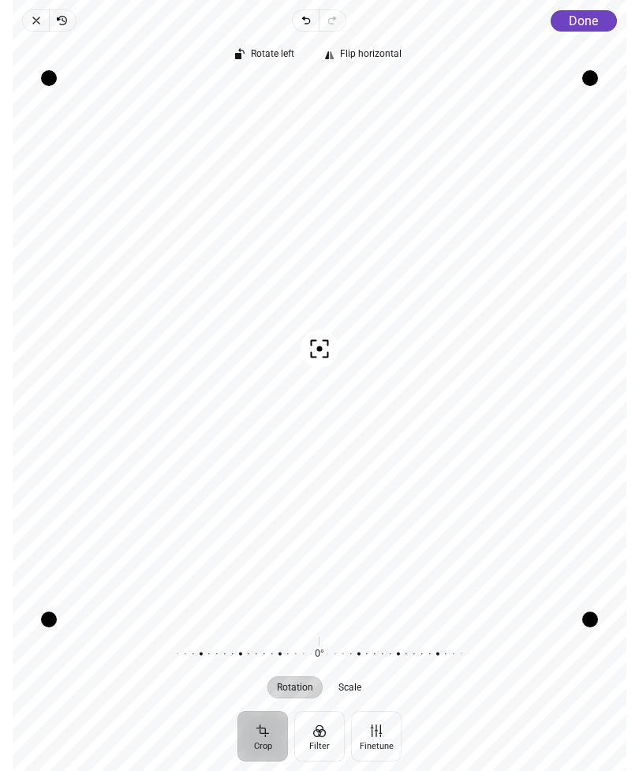
click at [37, 4] on div "Close Revert Undo Redo Done Crop Filter Finetune Rotate left Flip horizontal Re…" at bounding box center [320, 385] width 614 height 771
click at [43, 13] on span "Close" at bounding box center [35, 20] width 27 height 22
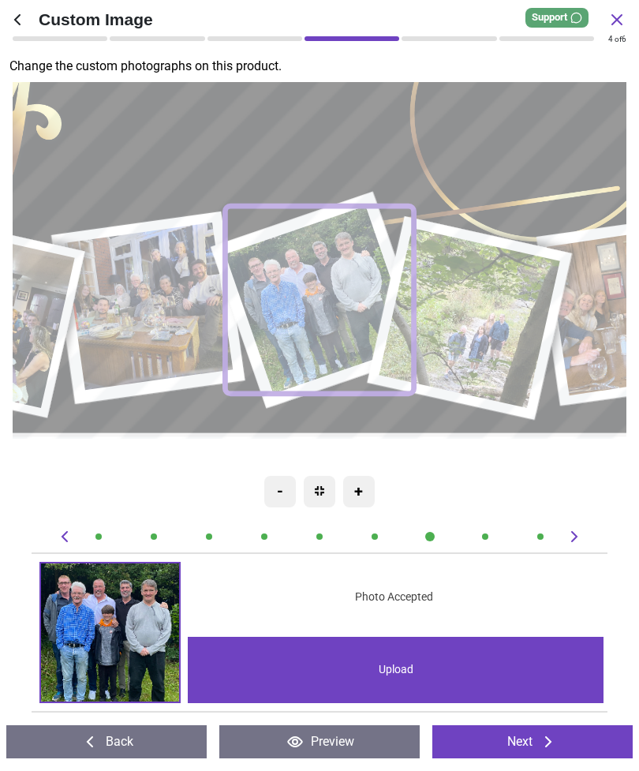
click at [405, 666] on div "Upload" at bounding box center [396, 670] width 417 height 66
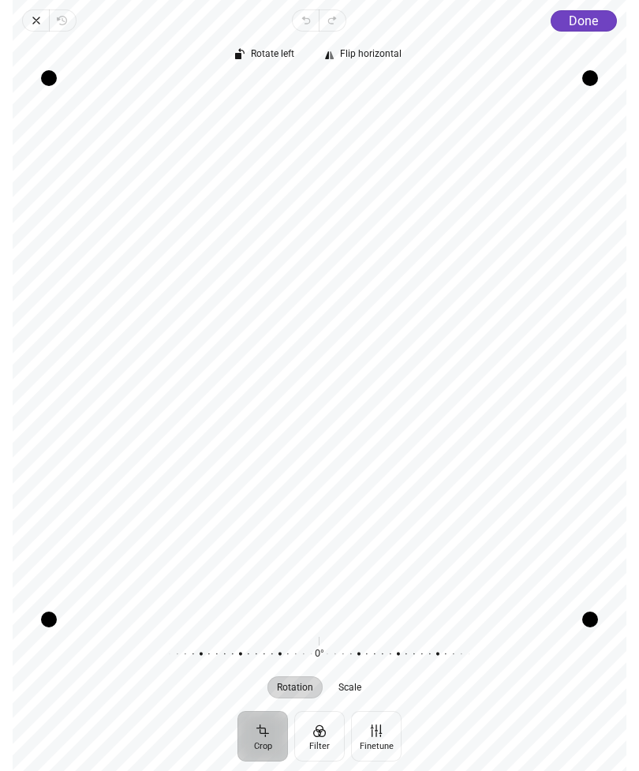
click at [588, 15] on span "Done" at bounding box center [583, 20] width 29 height 15
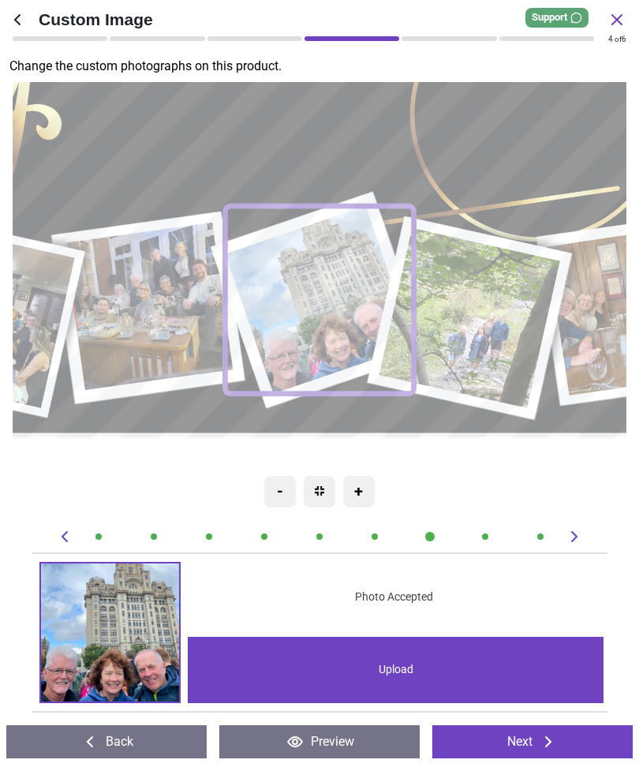
click at [525, 737] on button "Next" at bounding box center [532, 741] width 200 height 33
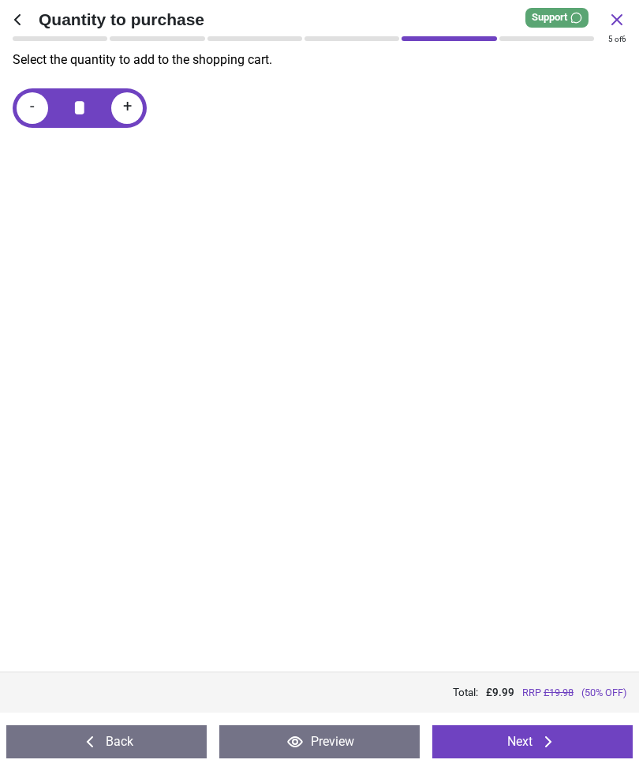
click at [528, 734] on button "Next" at bounding box center [532, 741] width 200 height 33
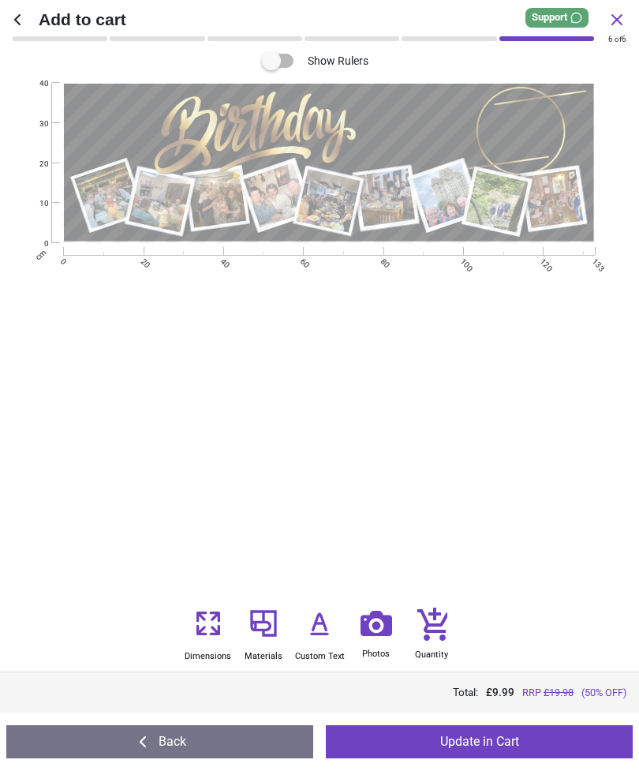
click at [509, 730] on button "Update in Cart" at bounding box center [479, 741] width 307 height 33
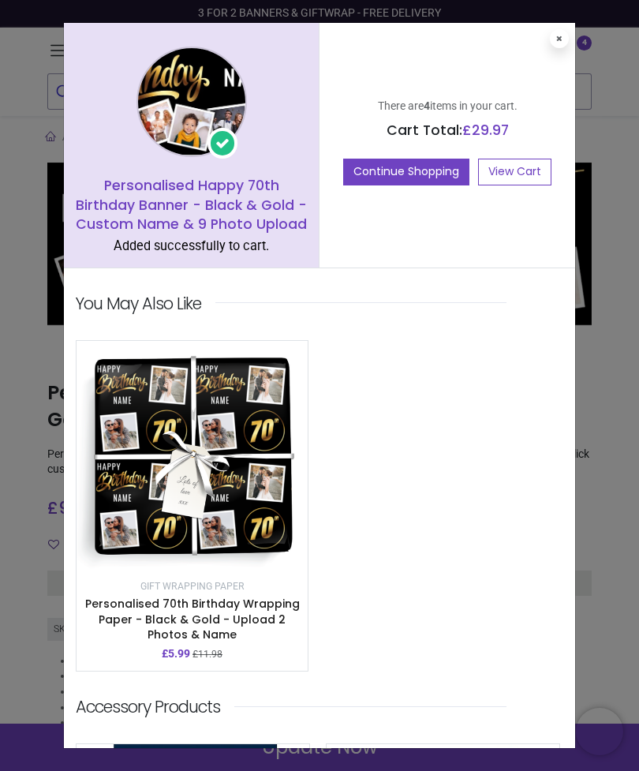
click at [523, 170] on link "View Cart" at bounding box center [514, 172] width 73 height 27
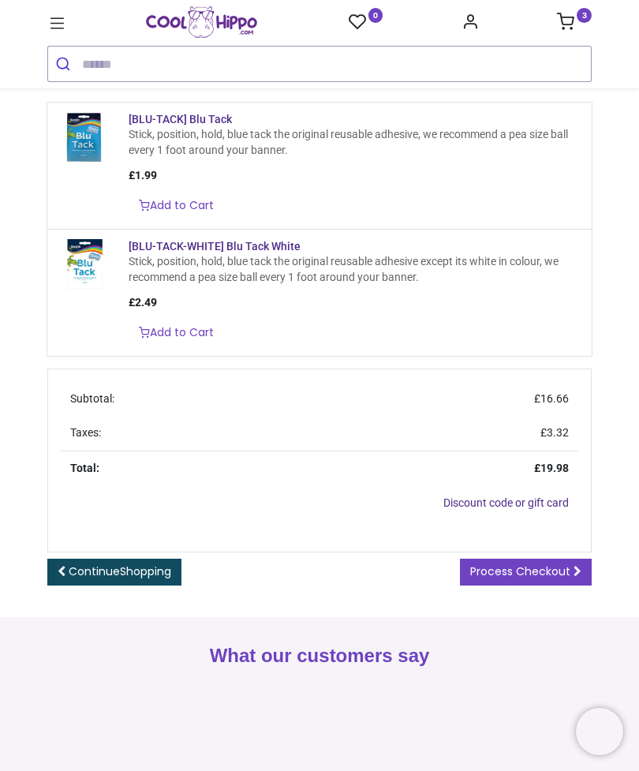
scroll to position [674, 0]
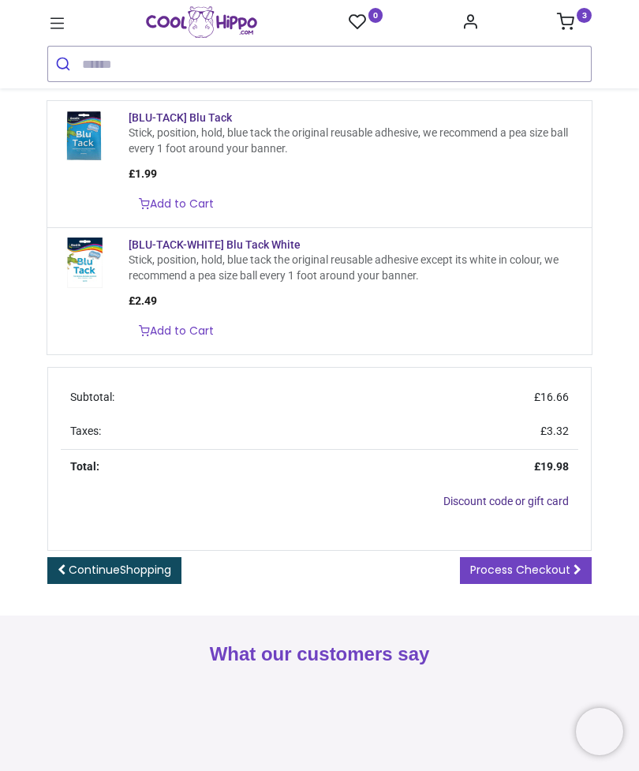
click at [547, 577] on span "Process Checkout" at bounding box center [520, 570] width 100 height 16
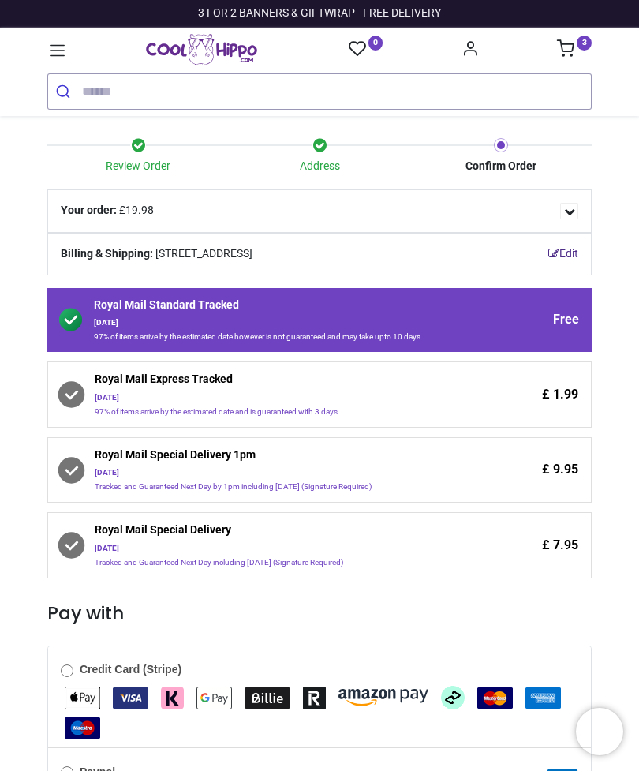
click at [173, 386] on span "Royal Mail Express Tracked" at bounding box center [288, 382] width 387 height 21
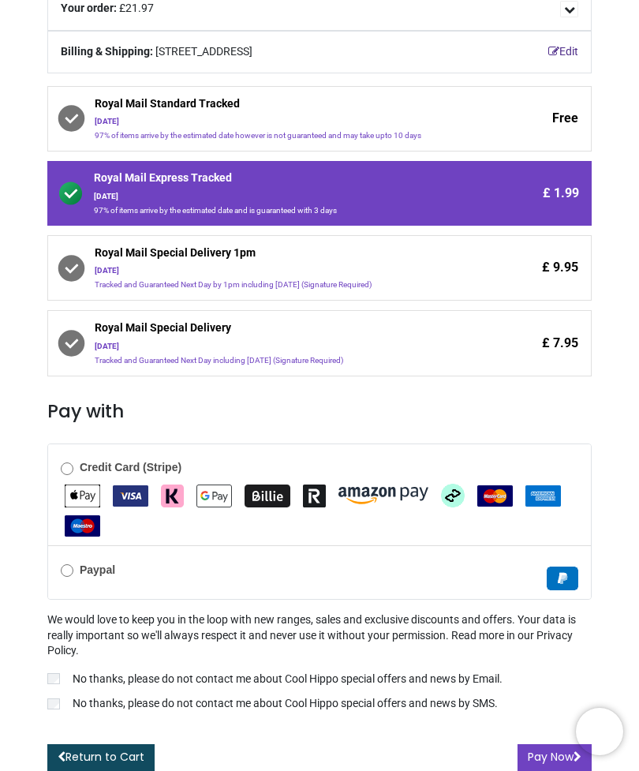
scroll to position [201, 0]
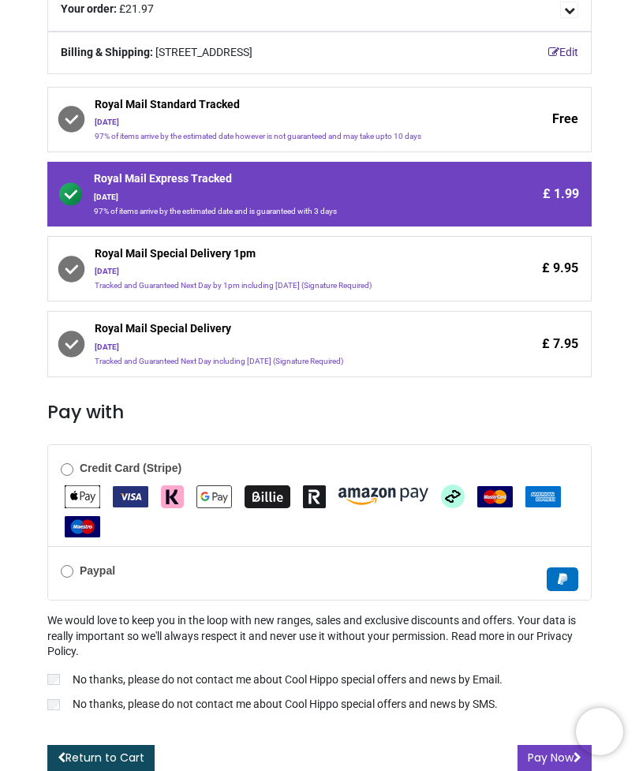
click at [503, 486] on img "MasterCard" at bounding box center [494, 496] width 35 height 21
click at [542, 753] on button "Pay Now" at bounding box center [554, 758] width 74 height 27
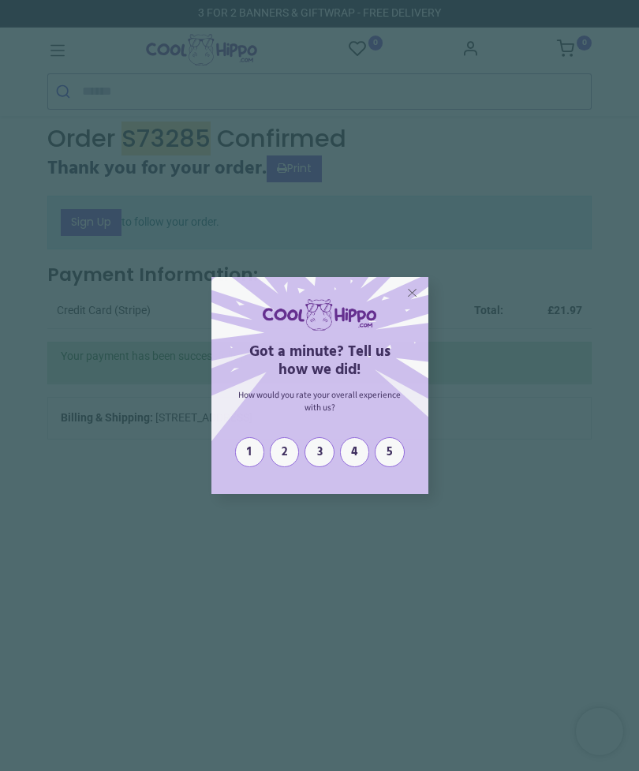
click at [612, 322] on div "X Got a minute? Tell us how we did! How would you rate your overall experience …" at bounding box center [319, 385] width 639 height 771
click at [421, 304] on div "X" at bounding box center [413, 293] width 22 height 22
